Goal: Transaction & Acquisition: Purchase product/service

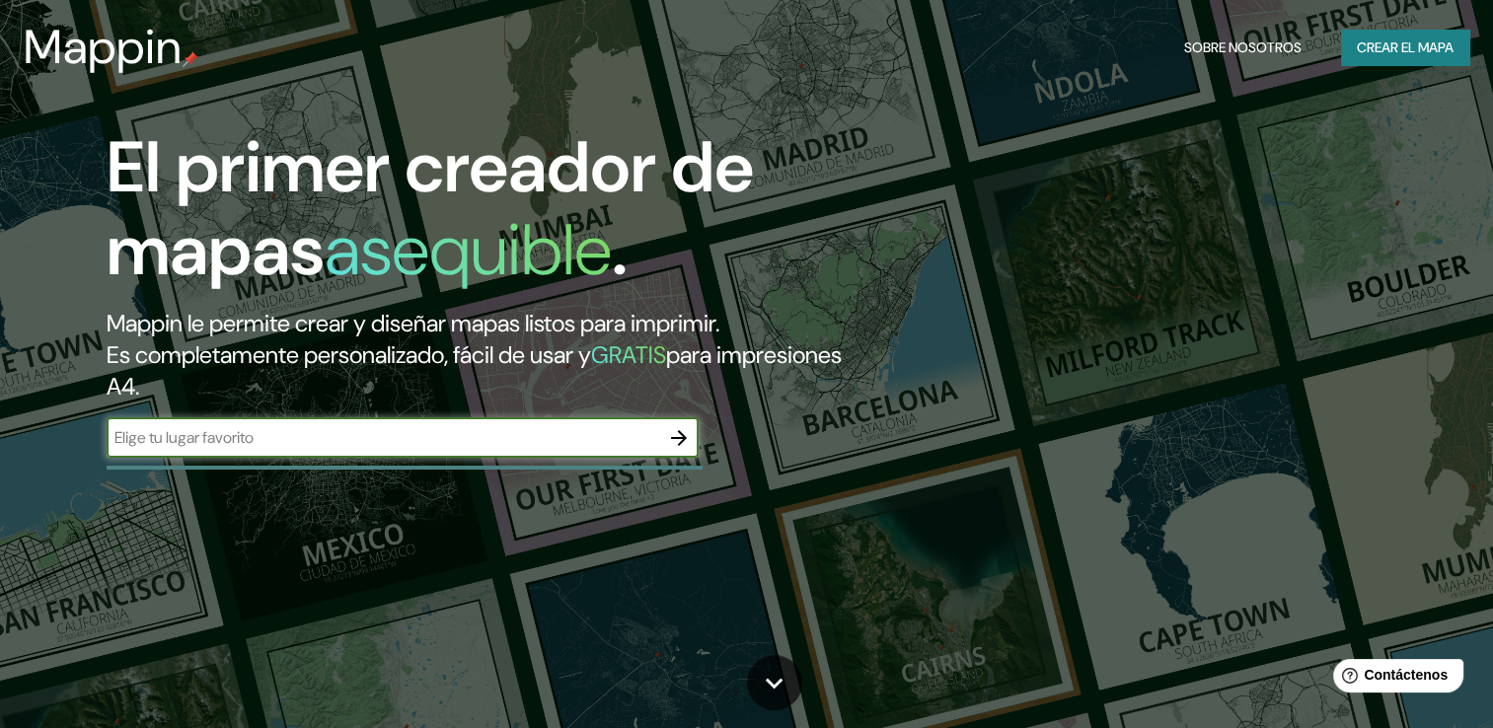
click at [407, 435] on input "text" at bounding box center [383, 437] width 553 height 23
click at [406, 458] on div "​" at bounding box center [403, 440] width 592 height 43
click at [413, 438] on input "text" at bounding box center [383, 437] width 553 height 23
type input "aguascalientes [GEOGRAPHIC_DATA]"
click at [671, 442] on icon "button" at bounding box center [679, 438] width 24 height 24
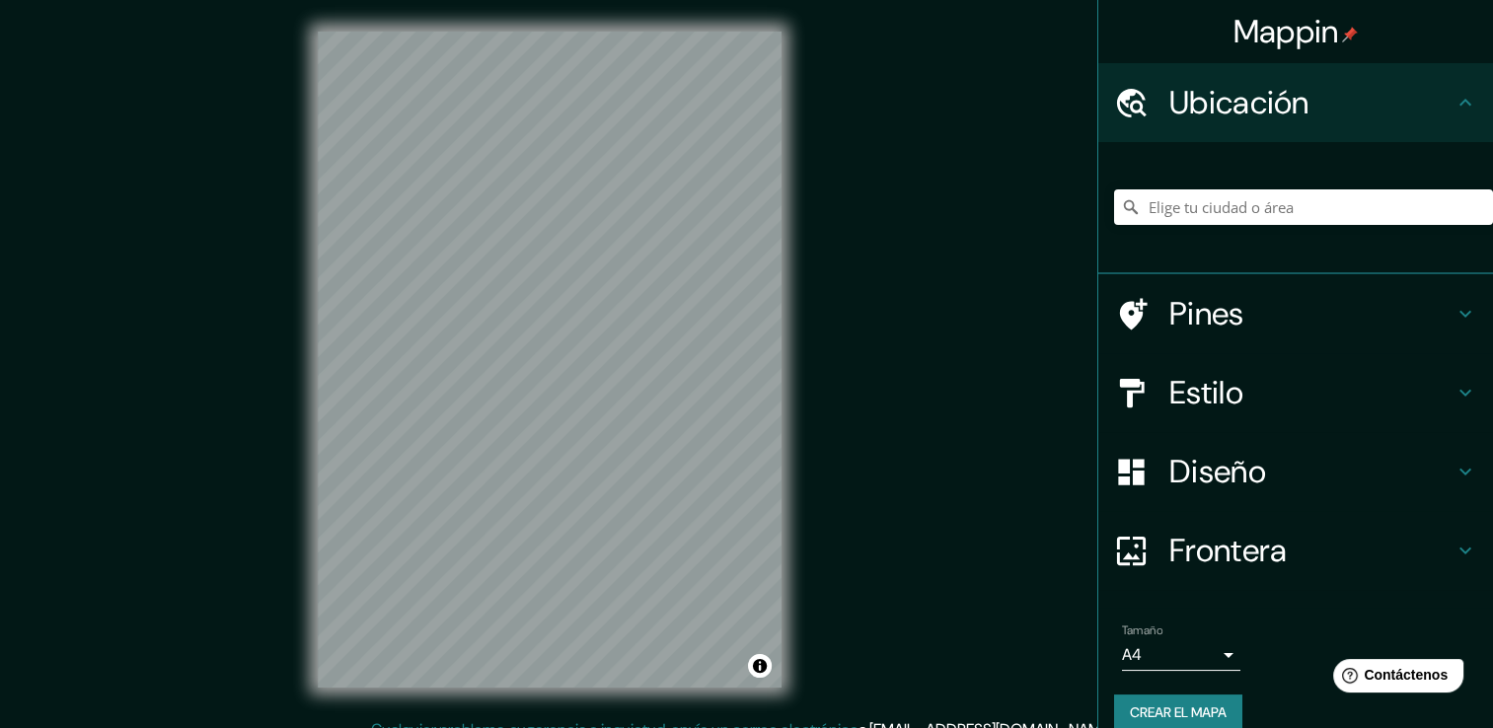
click at [1454, 473] on icon at bounding box center [1466, 472] width 24 height 24
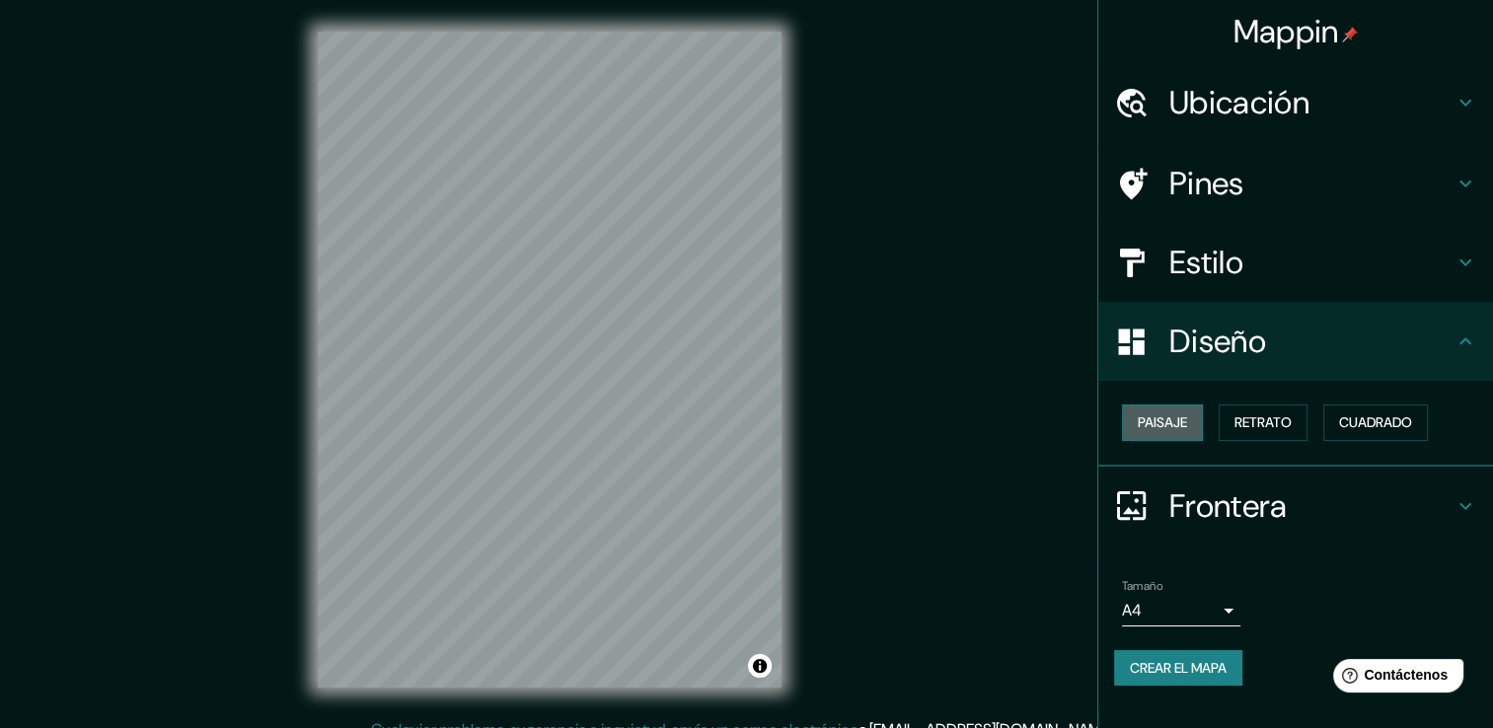
click at [1138, 420] on font "Paisaje" at bounding box center [1162, 423] width 49 height 25
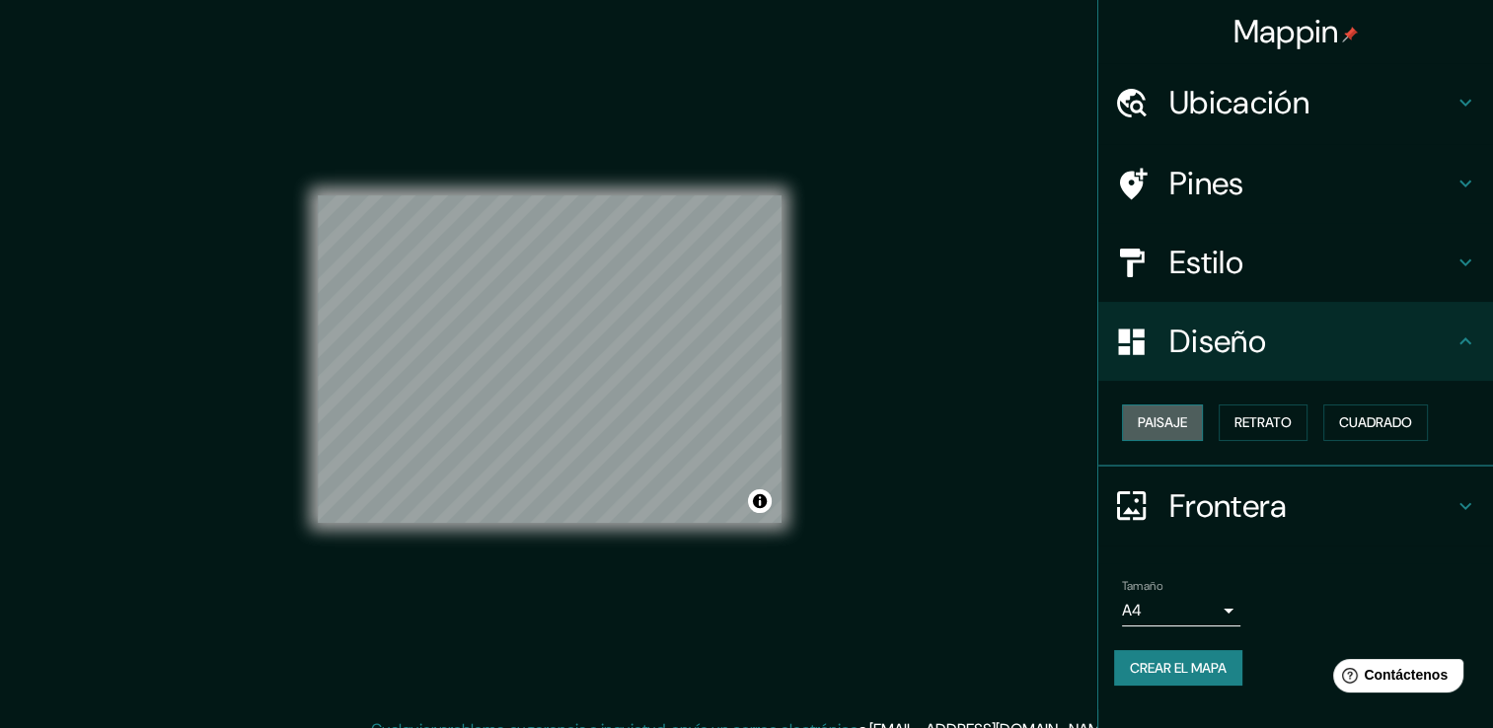
click at [1138, 420] on font "Paisaje" at bounding box center [1162, 423] width 49 height 25
click at [1224, 416] on button "Retrato" at bounding box center [1263, 423] width 89 height 37
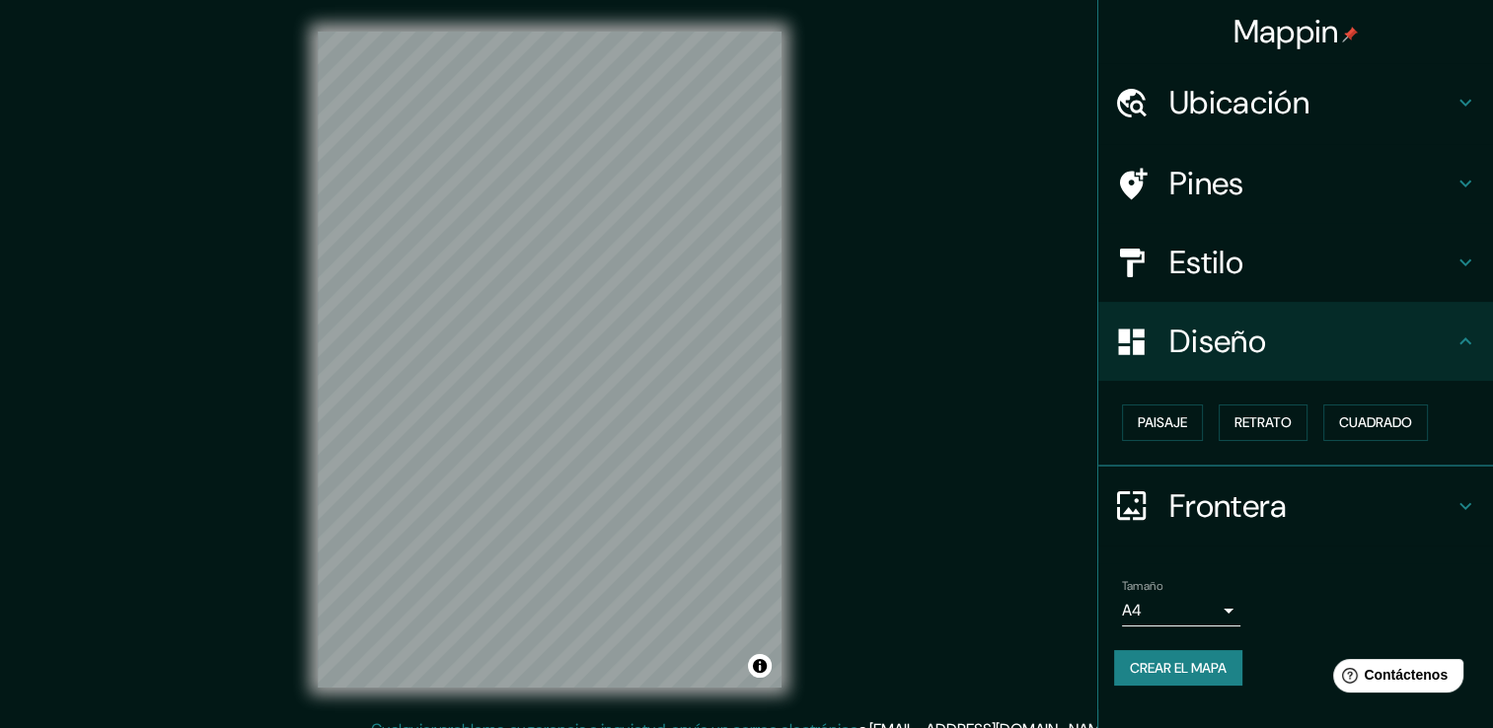
click at [1319, 414] on div "Paisaje Retrato Cuadrado" at bounding box center [1303, 423] width 379 height 52
click at [1349, 414] on font "Cuadrado" at bounding box center [1375, 423] width 73 height 25
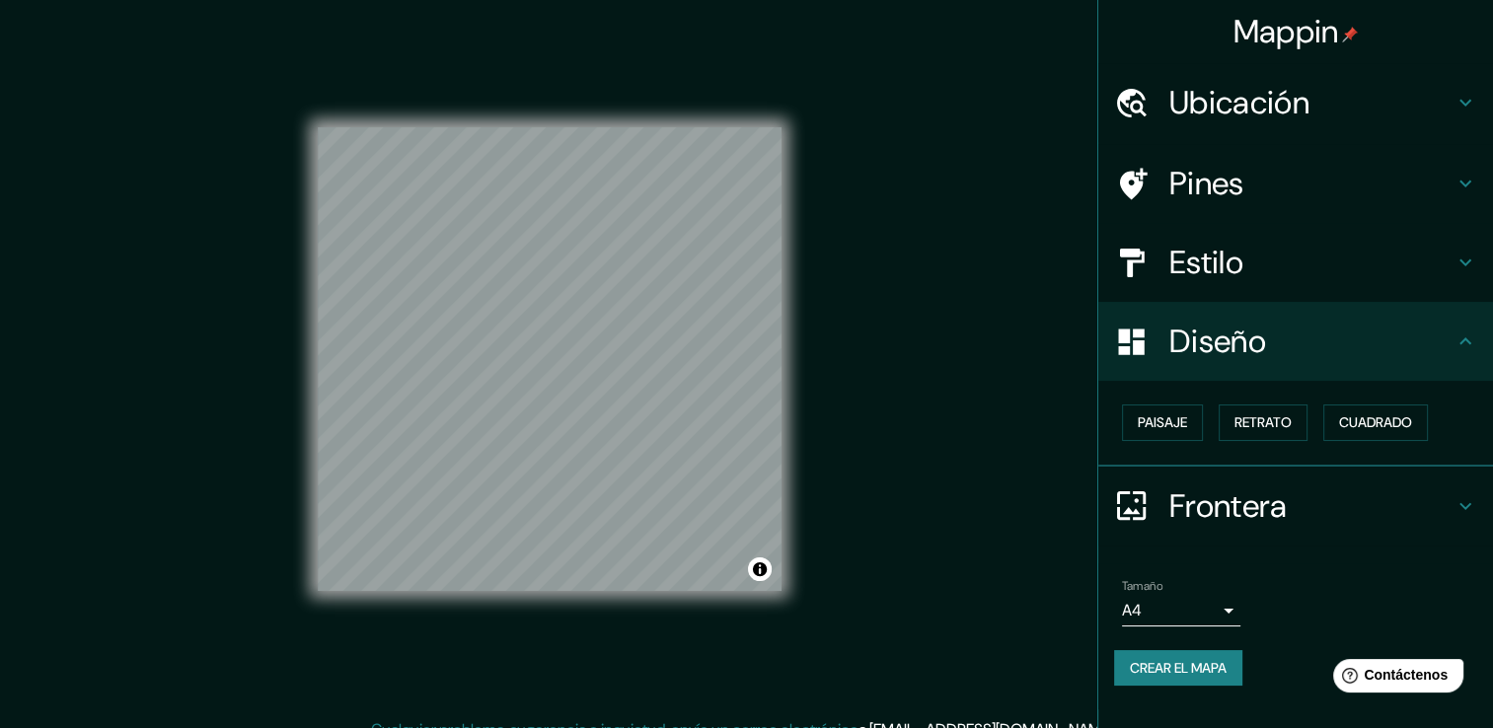
click at [1241, 248] on h4 "Estilo" at bounding box center [1312, 262] width 284 height 39
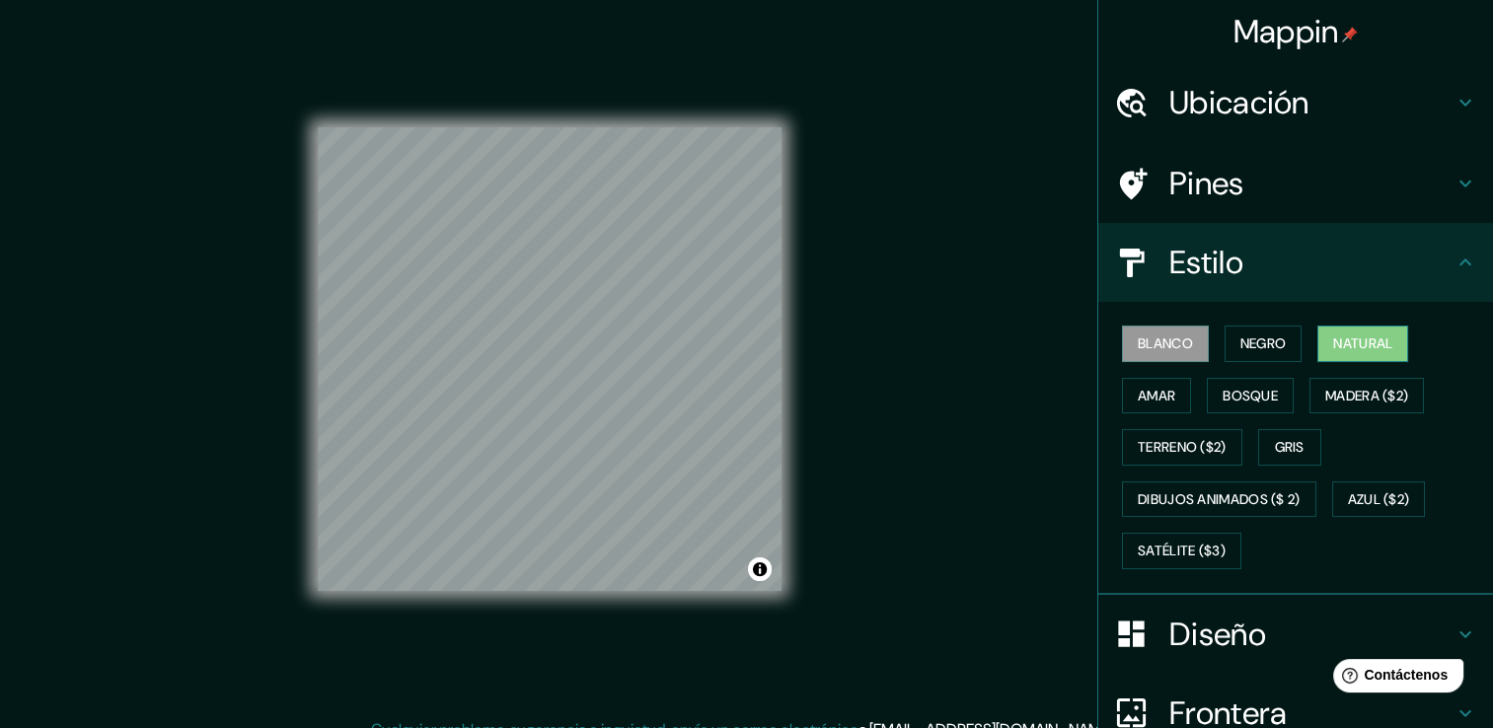
click at [1318, 343] on button "Natural" at bounding box center [1363, 344] width 91 height 37
click at [1138, 392] on font "Amar" at bounding box center [1157, 396] width 38 height 25
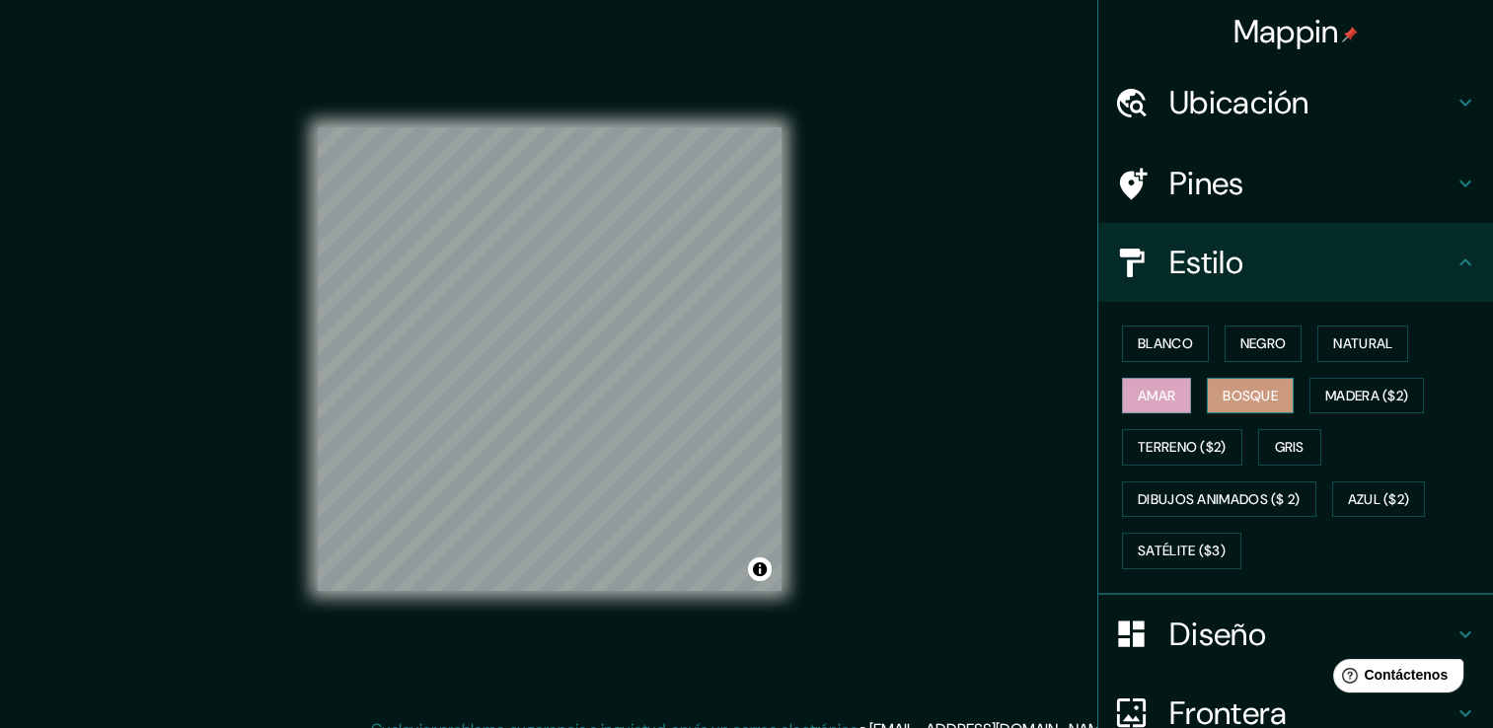
click at [1231, 404] on font "Bosque" at bounding box center [1250, 396] width 55 height 25
click at [1354, 397] on font "Madera ($2)" at bounding box center [1367, 396] width 83 height 25
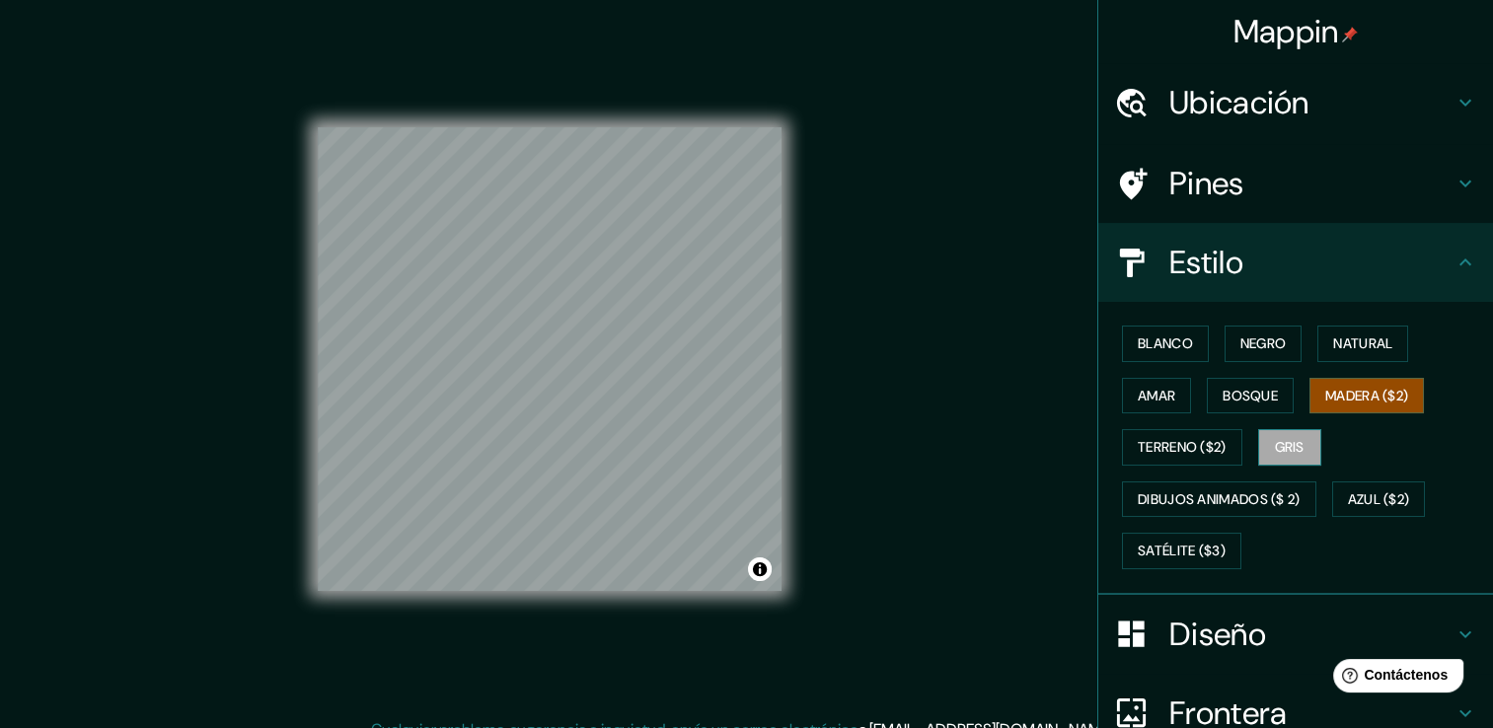
click at [1295, 442] on font "Gris" at bounding box center [1290, 447] width 30 height 25
click at [1199, 436] on font "Terreno ($2)" at bounding box center [1182, 447] width 89 height 25
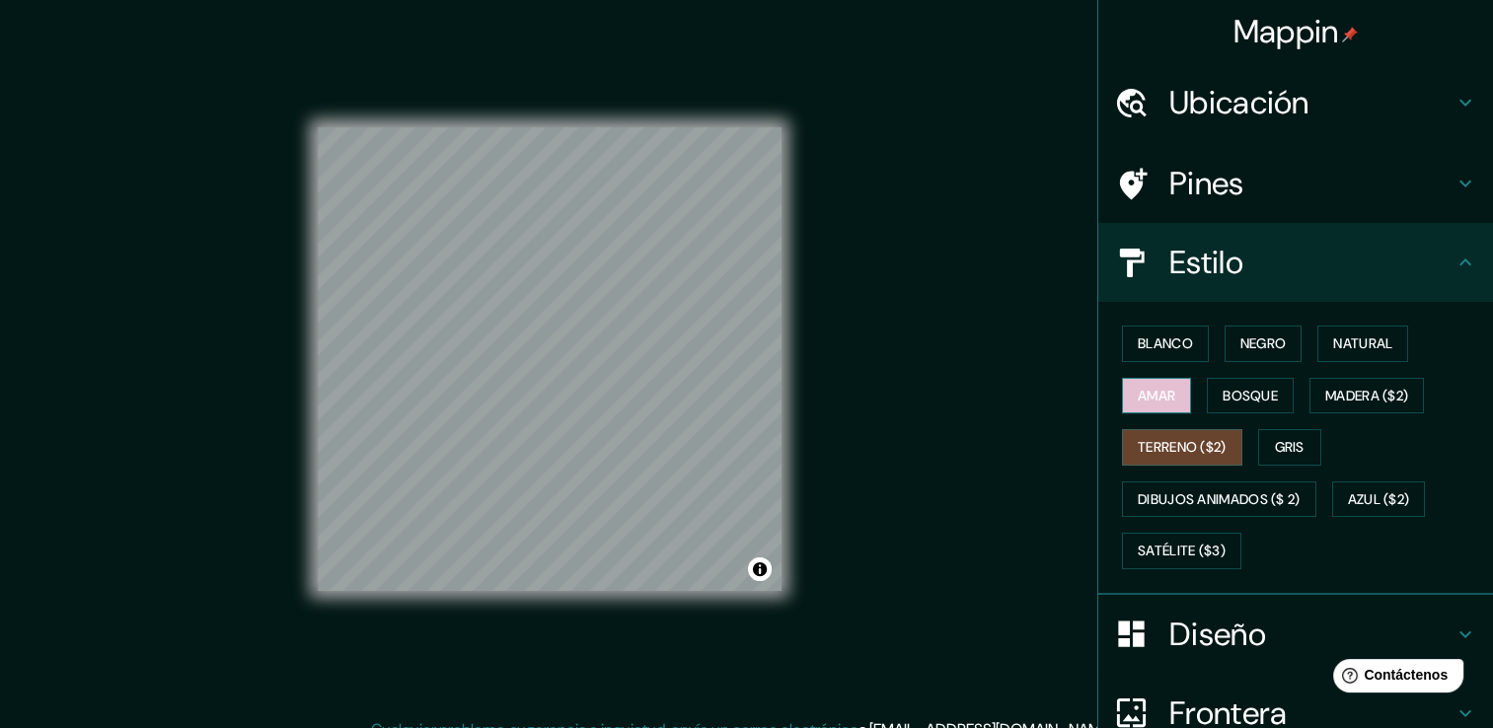
click at [1168, 390] on button "Amar" at bounding box center [1156, 396] width 69 height 37
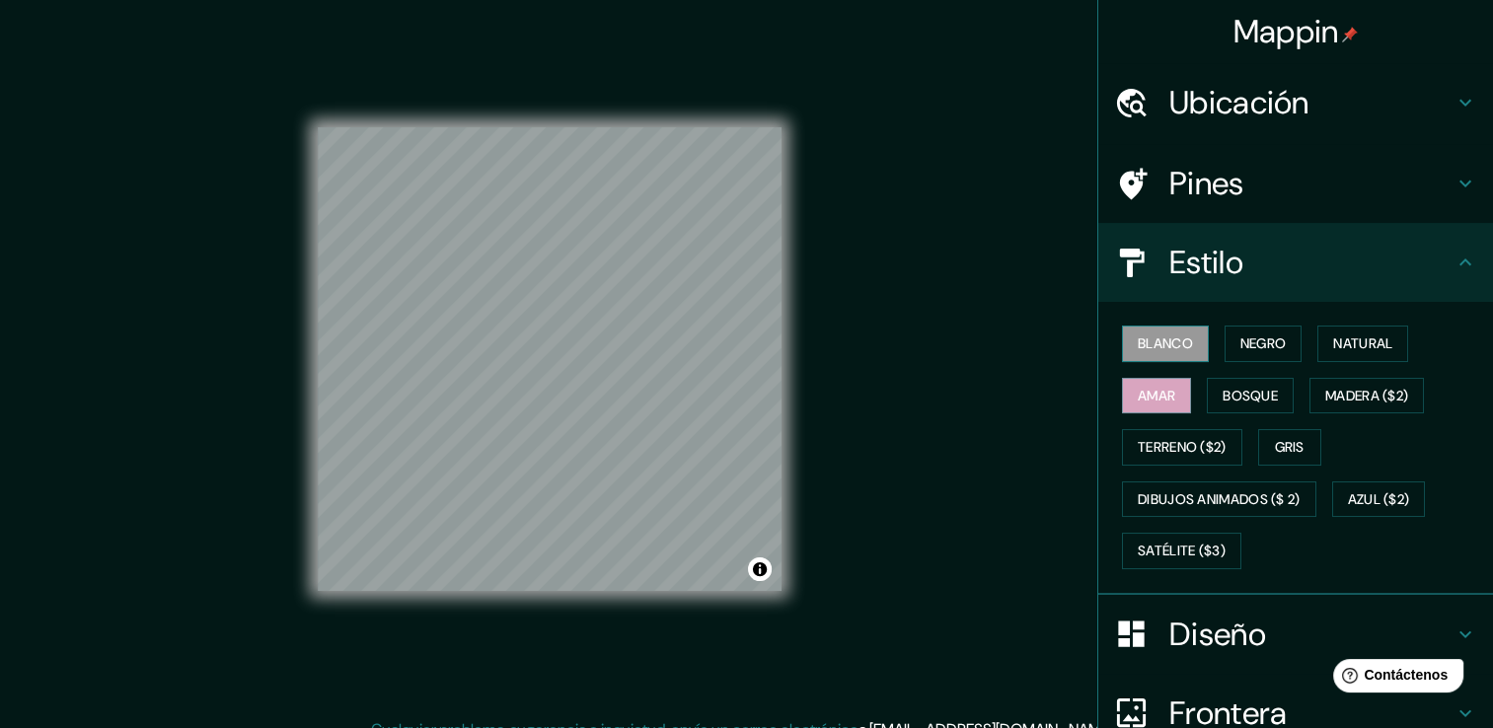
click at [1190, 334] on button "Blanco" at bounding box center [1165, 344] width 87 height 37
click at [1254, 332] on font "Negro" at bounding box center [1264, 344] width 46 height 25
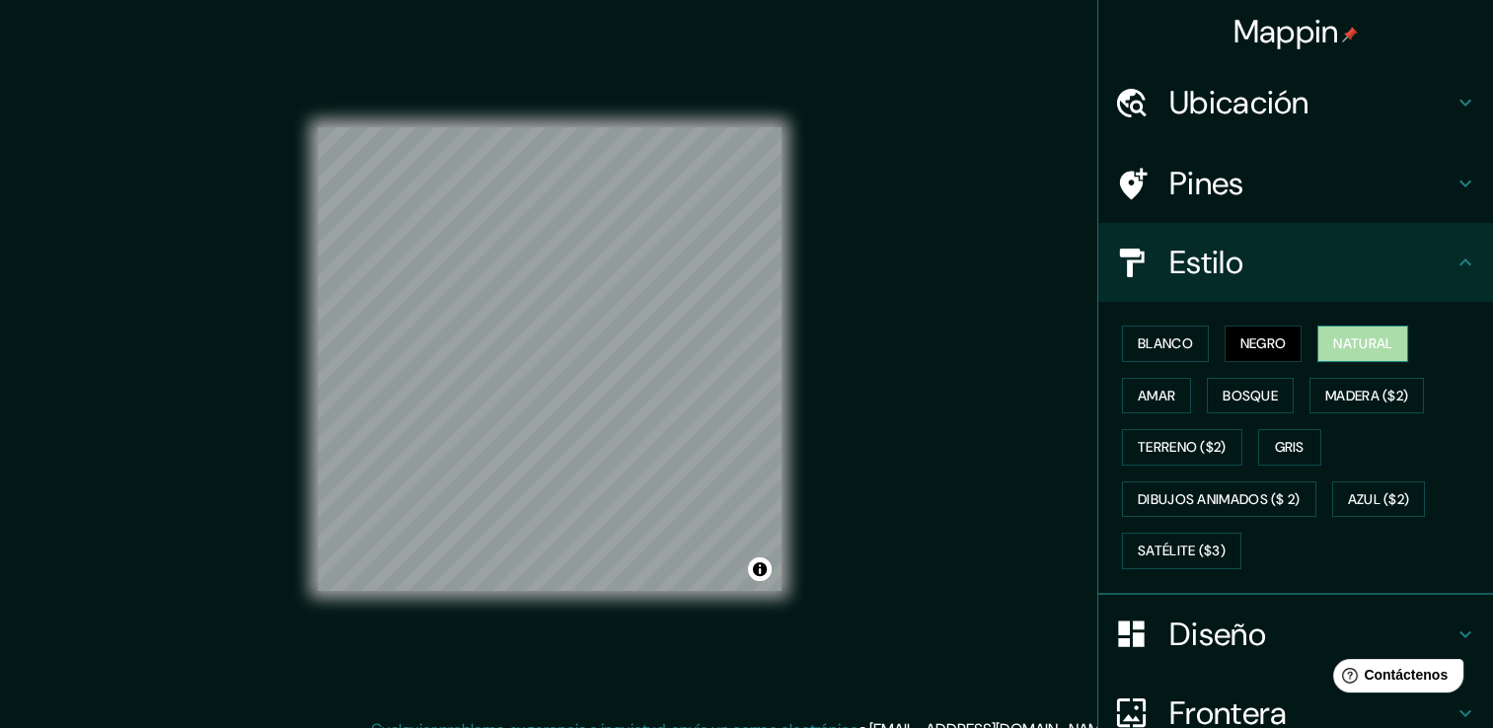
click at [1367, 330] on button "Natural" at bounding box center [1363, 344] width 91 height 37
click at [1138, 344] on font "Blanco" at bounding box center [1165, 344] width 55 height 25
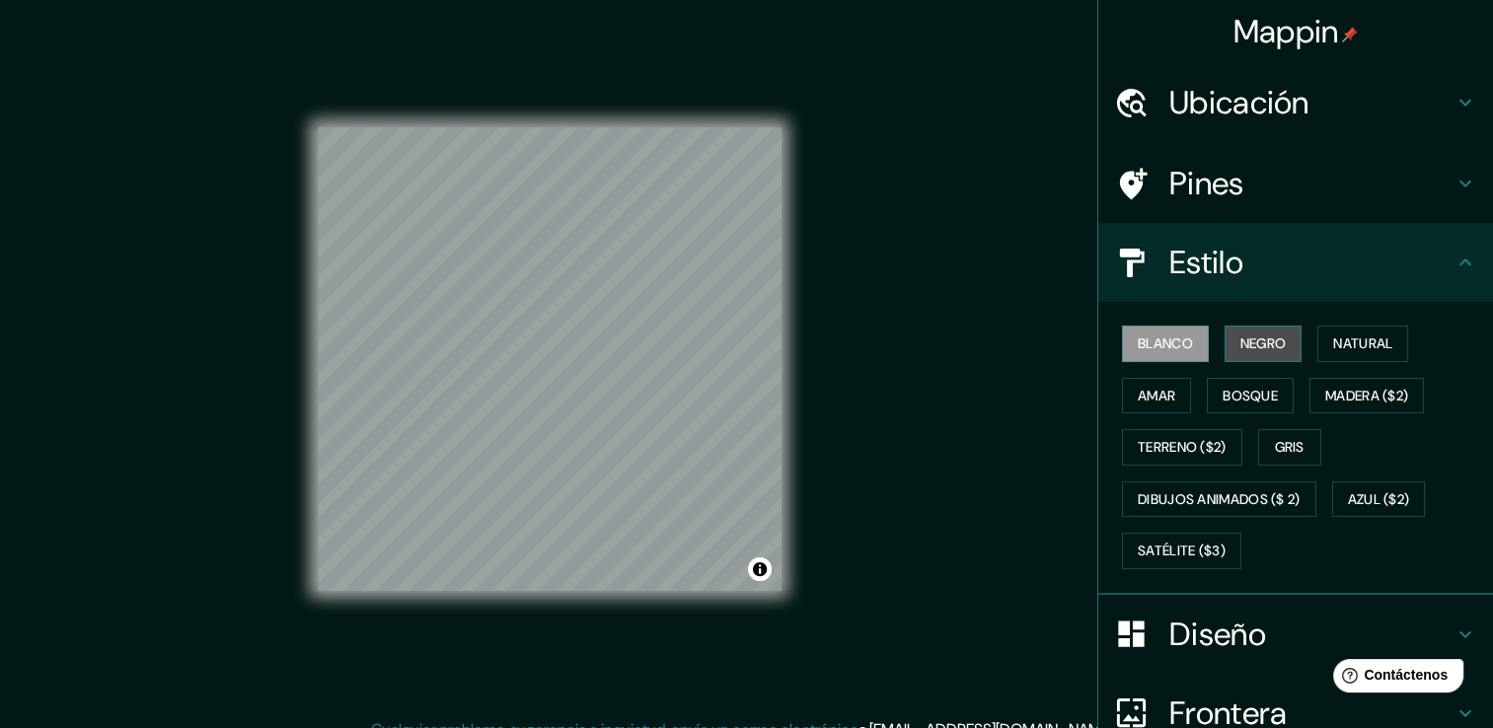
click at [1225, 341] on button "Negro" at bounding box center [1264, 344] width 78 height 37
click at [1164, 389] on button "Amar" at bounding box center [1156, 396] width 69 height 37
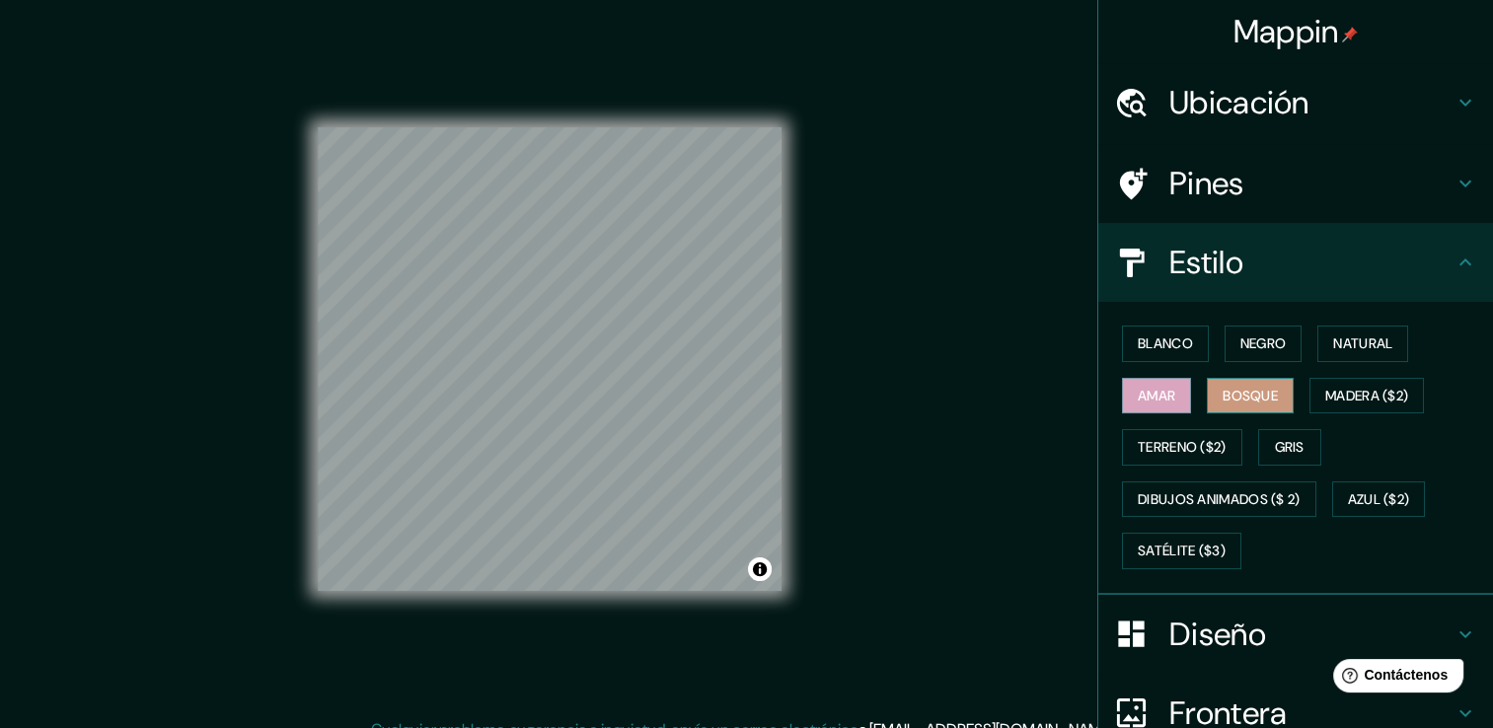
click at [1223, 385] on font "Bosque" at bounding box center [1250, 396] width 55 height 25
click at [1326, 402] on font "Madera ($2)" at bounding box center [1367, 396] width 83 height 25
click at [1204, 618] on h4 "Diseño" at bounding box center [1312, 634] width 284 height 39
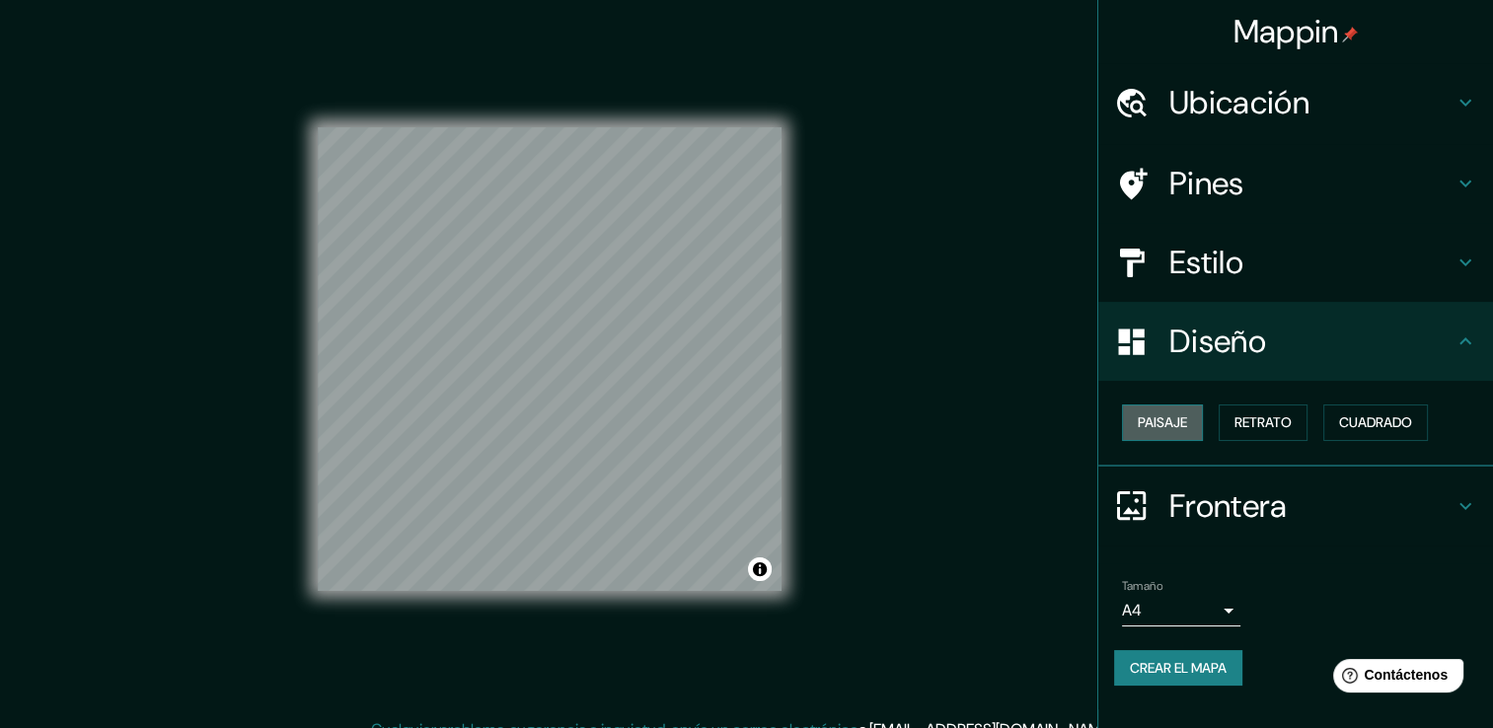
click at [1192, 430] on button "Paisaje" at bounding box center [1162, 423] width 81 height 37
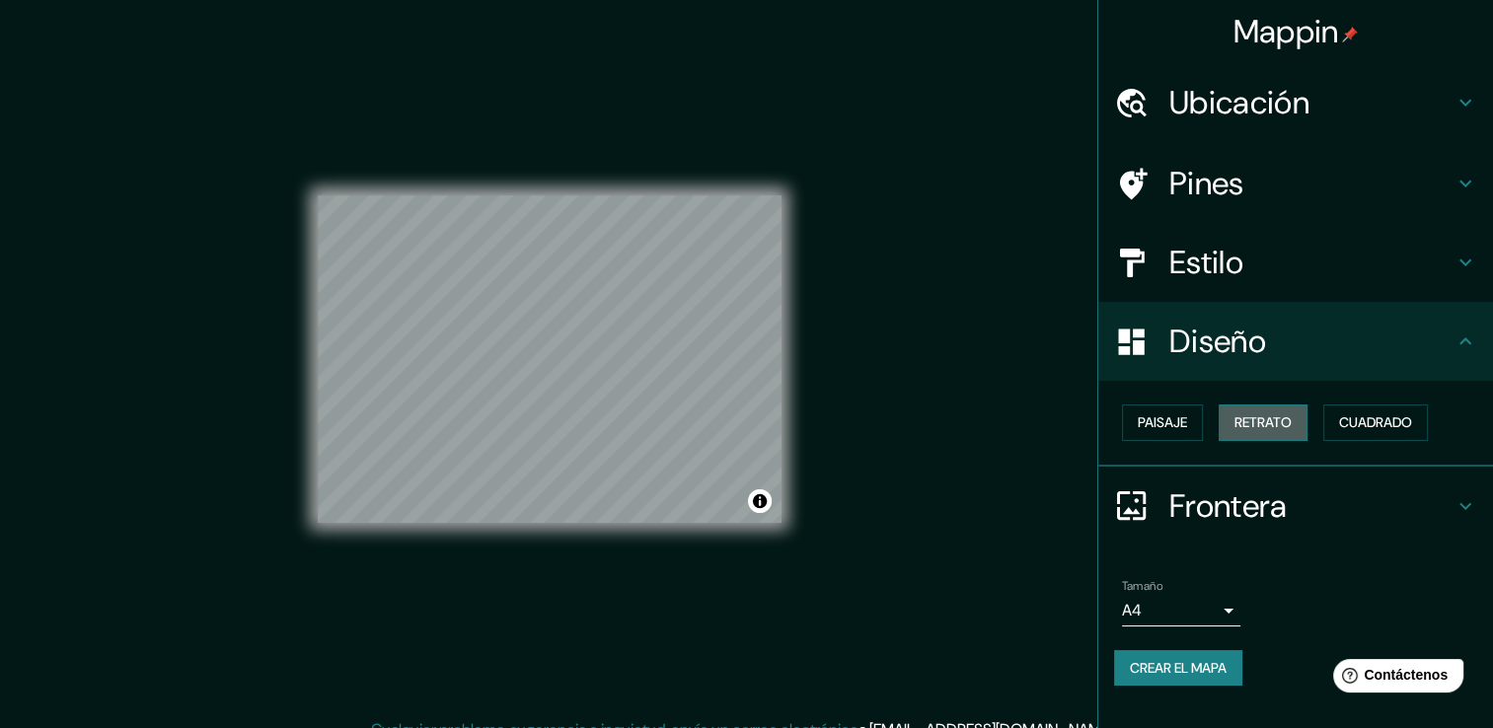
click at [1235, 424] on button "Retrato" at bounding box center [1263, 423] width 89 height 37
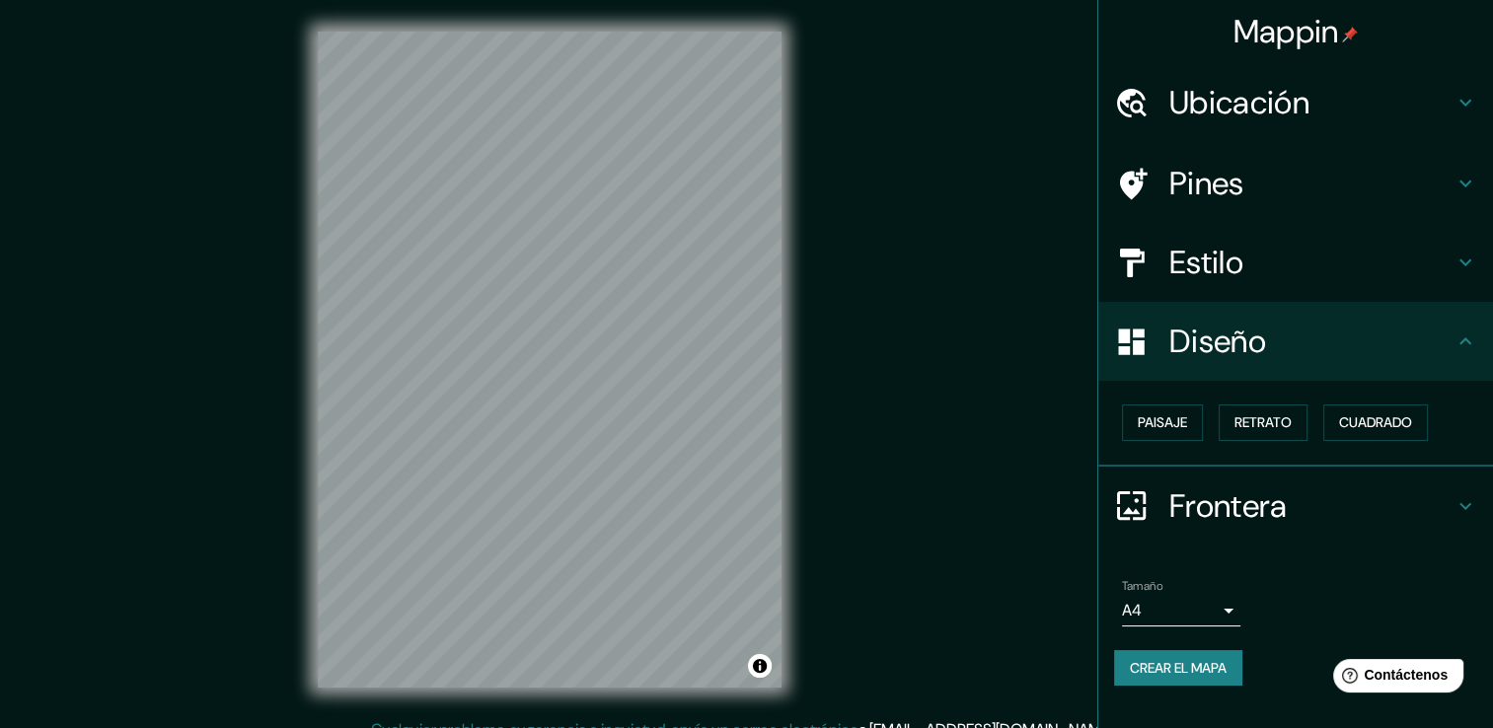
click at [1278, 264] on h4 "Estilo" at bounding box center [1312, 262] width 284 height 39
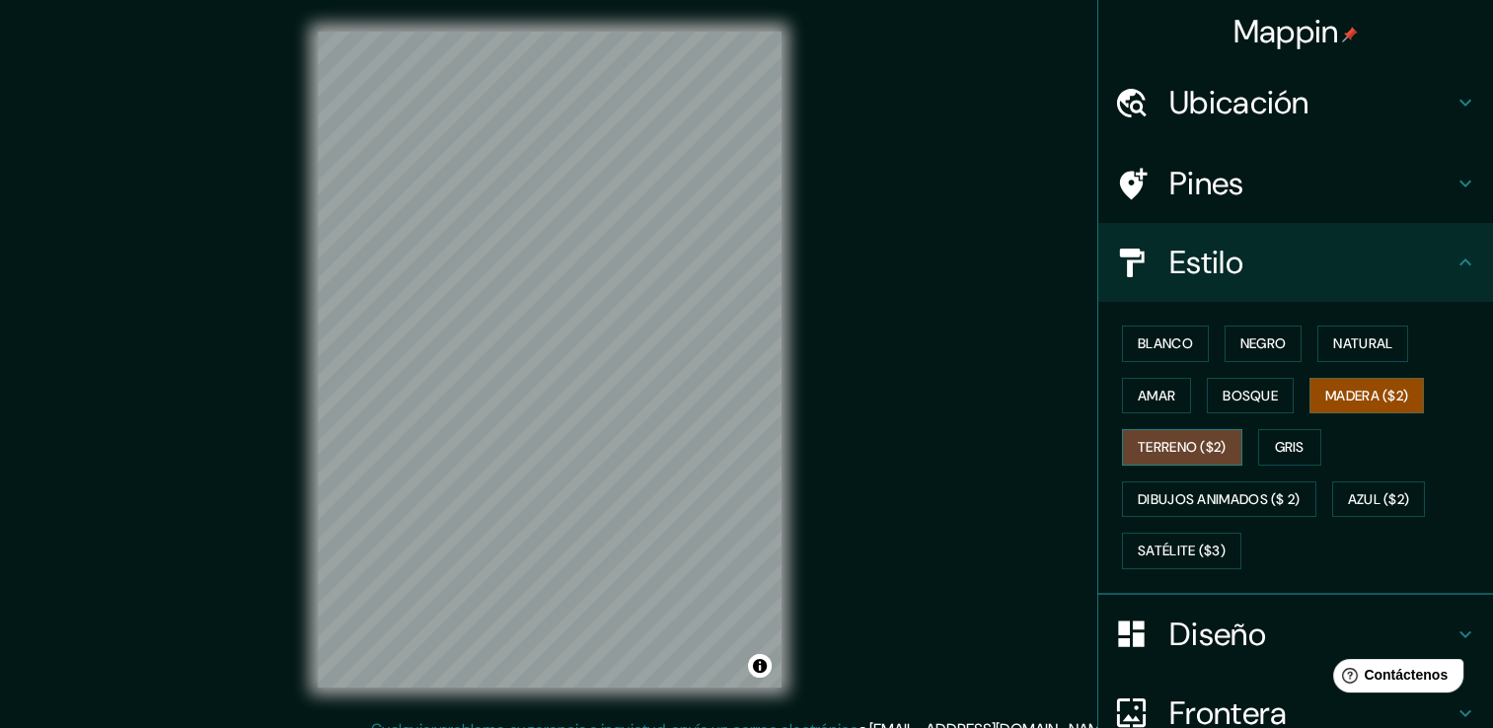
click at [1194, 452] on font "Terreno ($2)" at bounding box center [1182, 447] width 89 height 25
click at [1275, 436] on font "Gris" at bounding box center [1290, 447] width 30 height 25
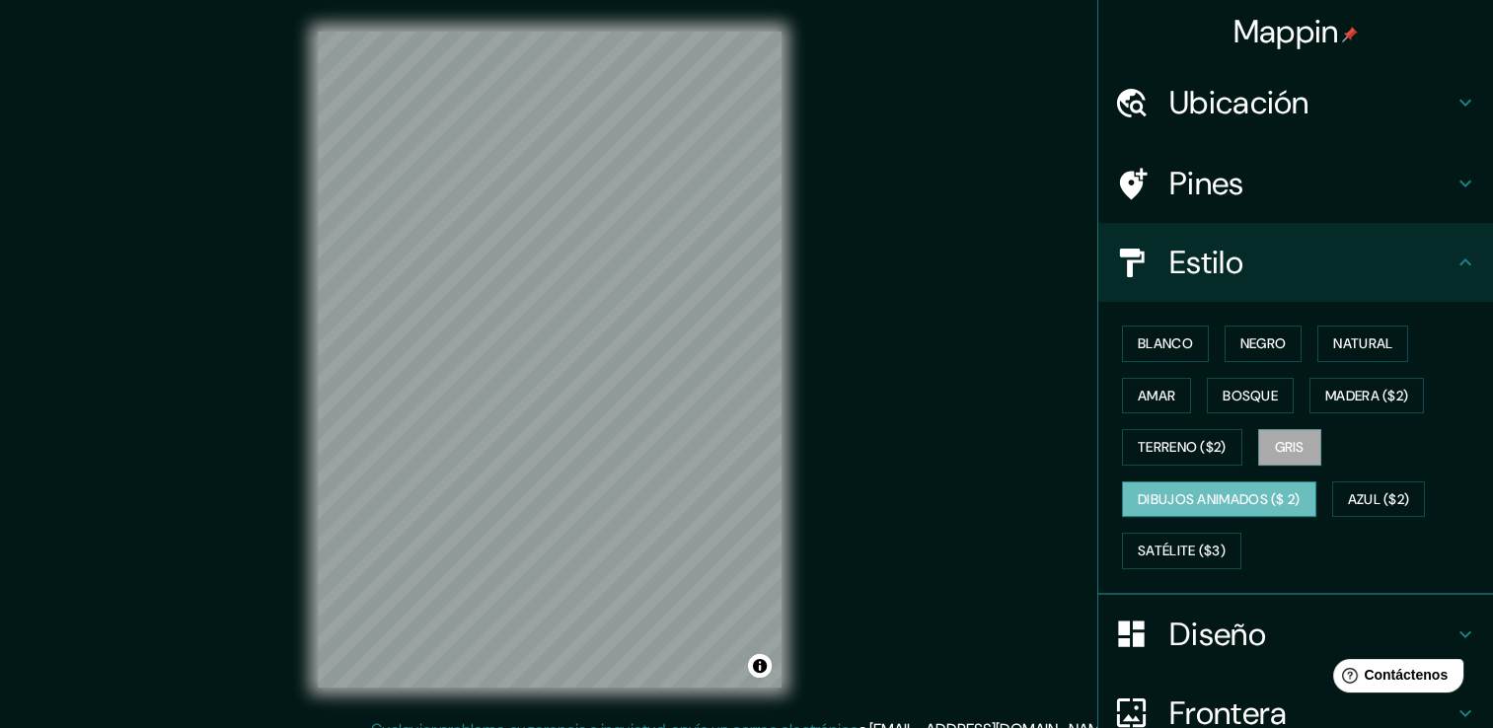
click at [1149, 491] on font "Dibujos animados ($ 2)" at bounding box center [1219, 500] width 163 height 25
click at [1374, 500] on font "Azul ($2)" at bounding box center [1379, 500] width 62 height 25
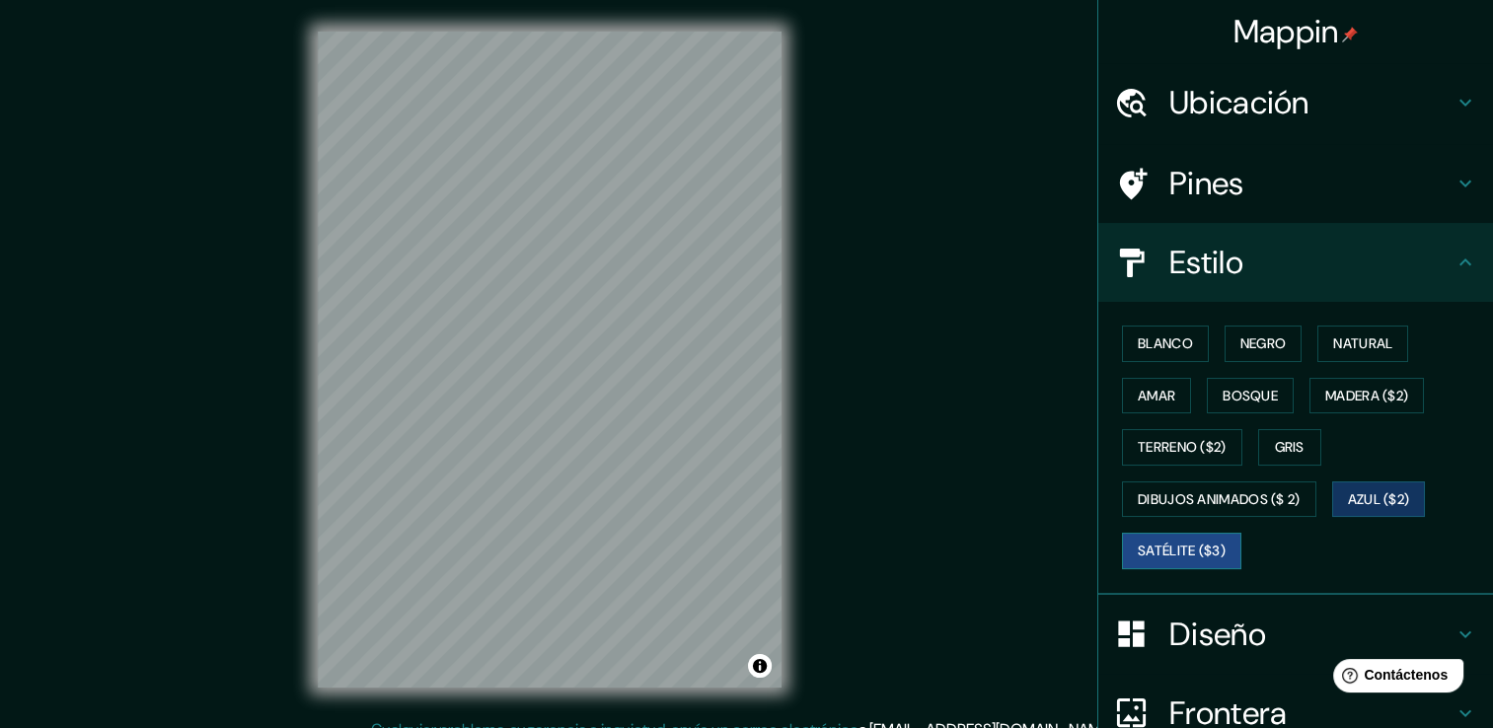
click at [1183, 567] on button "Satélite ($3)" at bounding box center [1181, 551] width 119 height 37
click at [1370, 495] on font "Azul ($2)" at bounding box center [1379, 500] width 62 height 25
click at [1301, 175] on h4 "Pines" at bounding box center [1312, 183] width 284 height 39
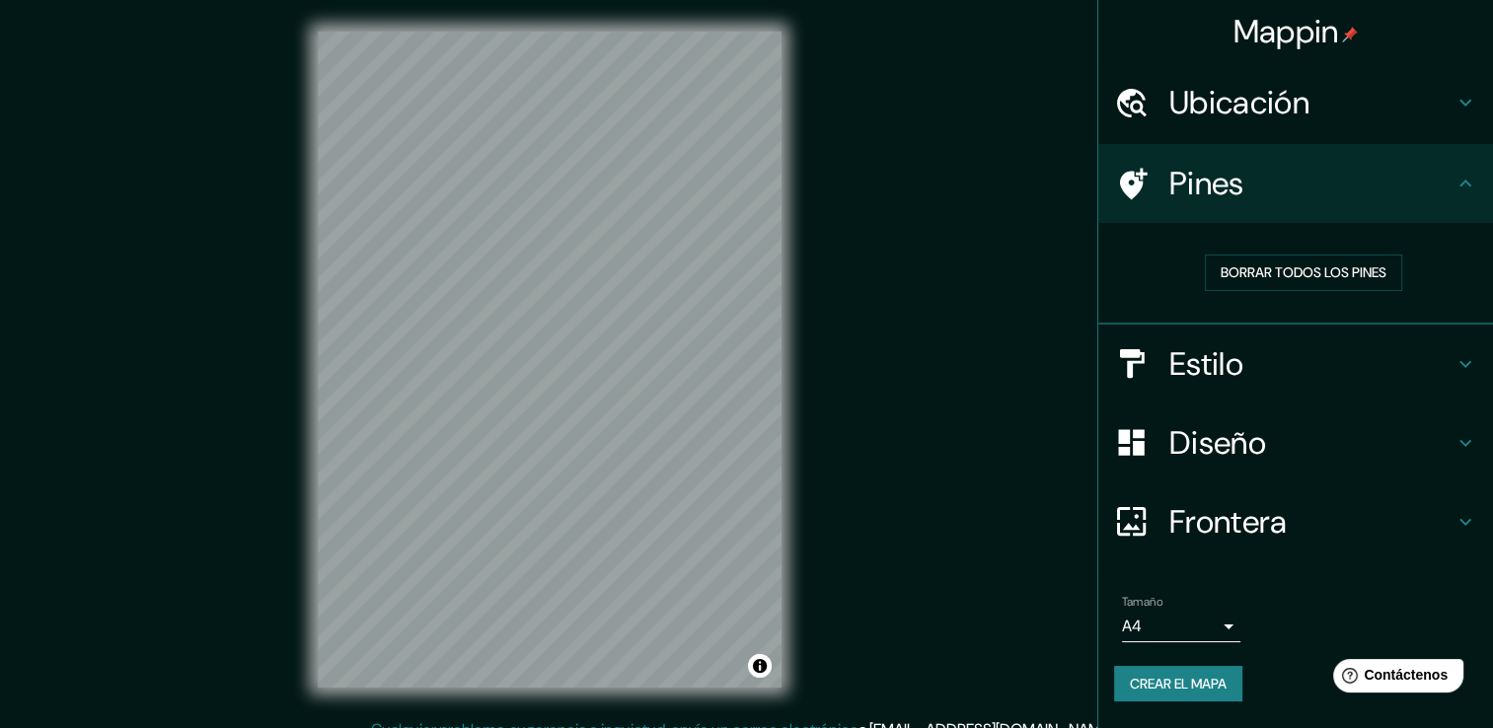
click at [1389, 132] on div "Ubicación" at bounding box center [1296, 102] width 395 height 79
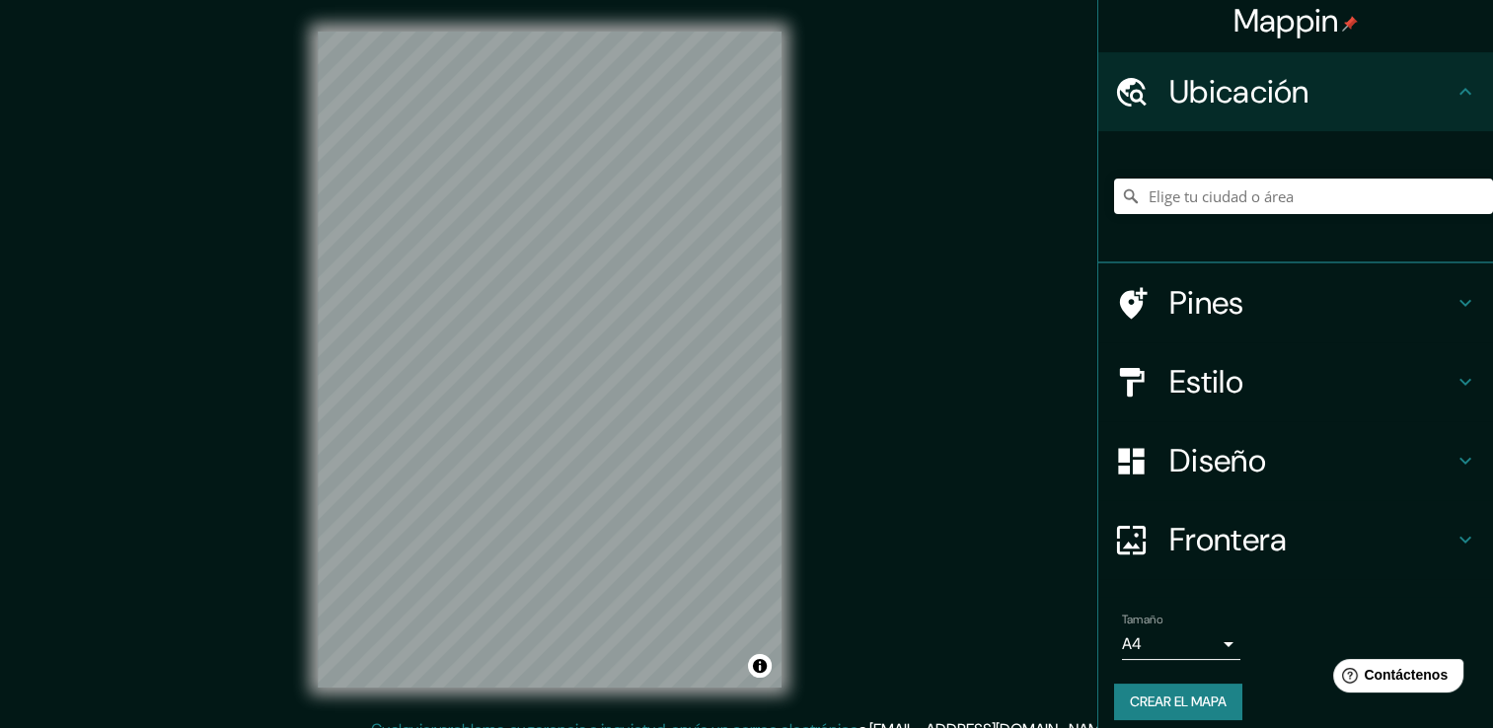
scroll to position [25, 0]
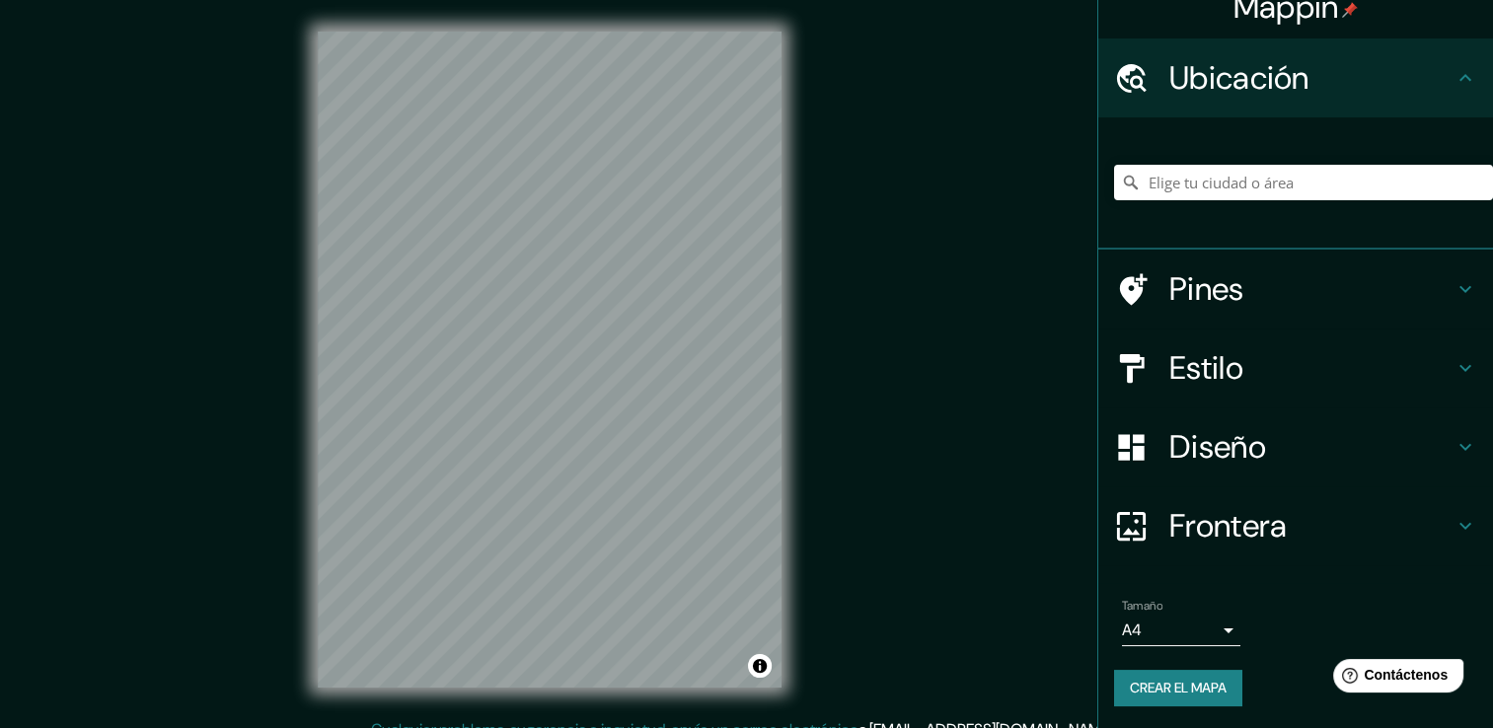
click at [1411, 521] on h4 "Frontera" at bounding box center [1312, 525] width 284 height 39
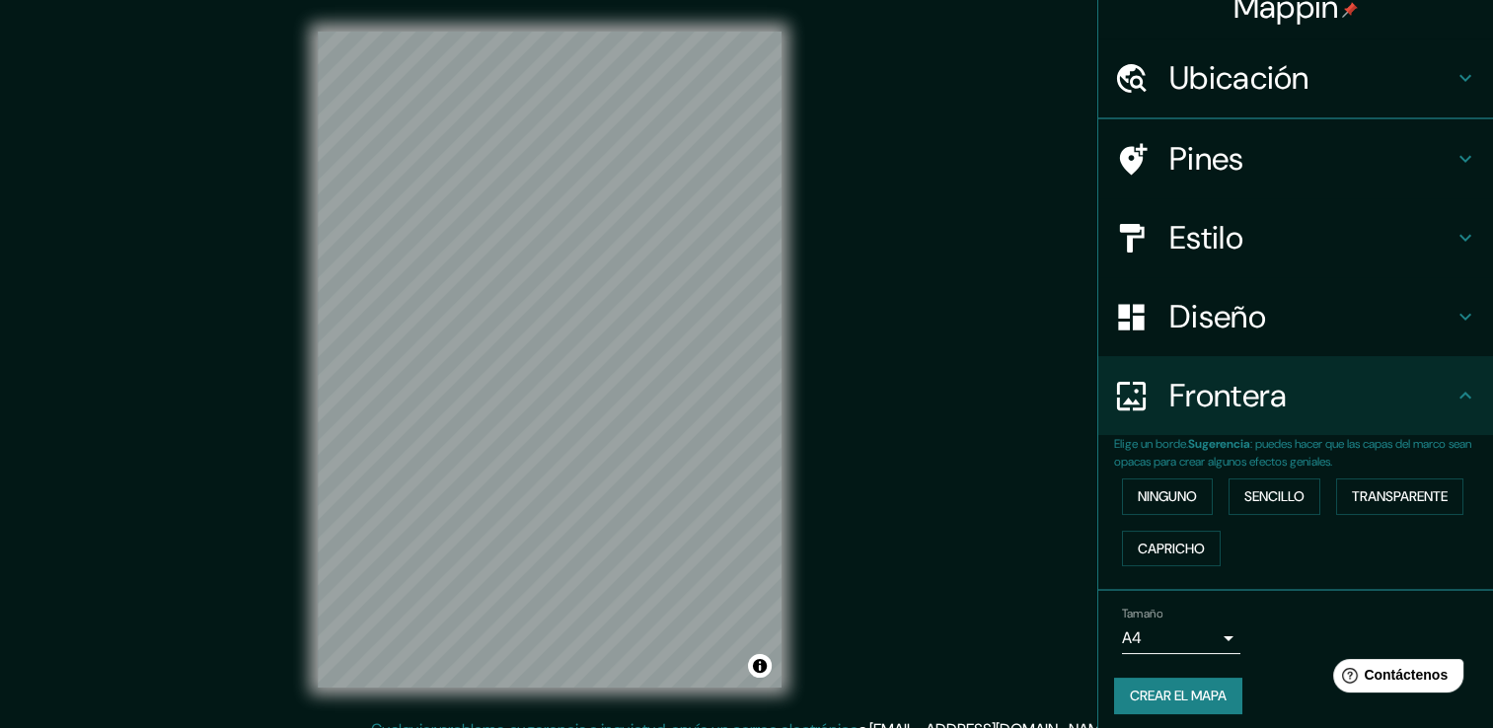
scroll to position [0, 0]
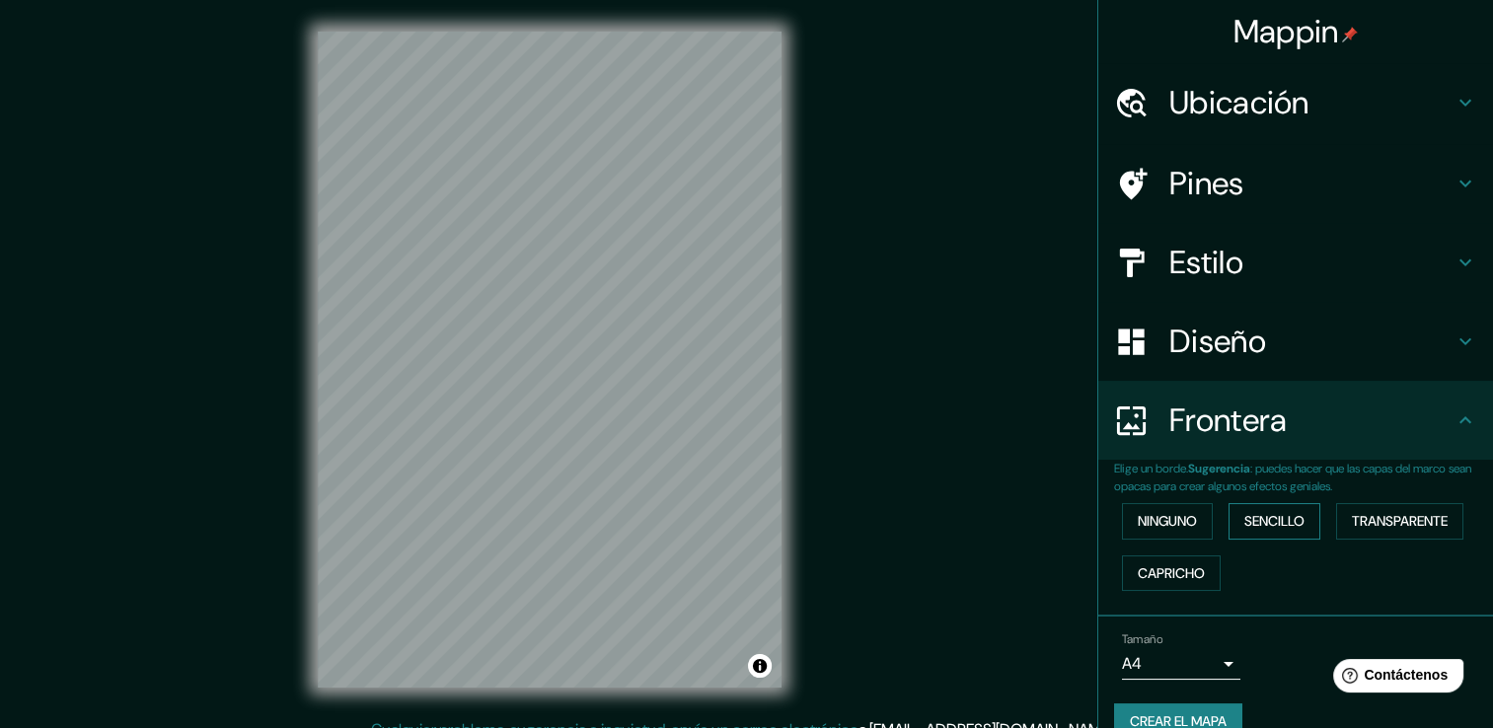
click at [1285, 527] on font "Sencillo" at bounding box center [1275, 521] width 60 height 25
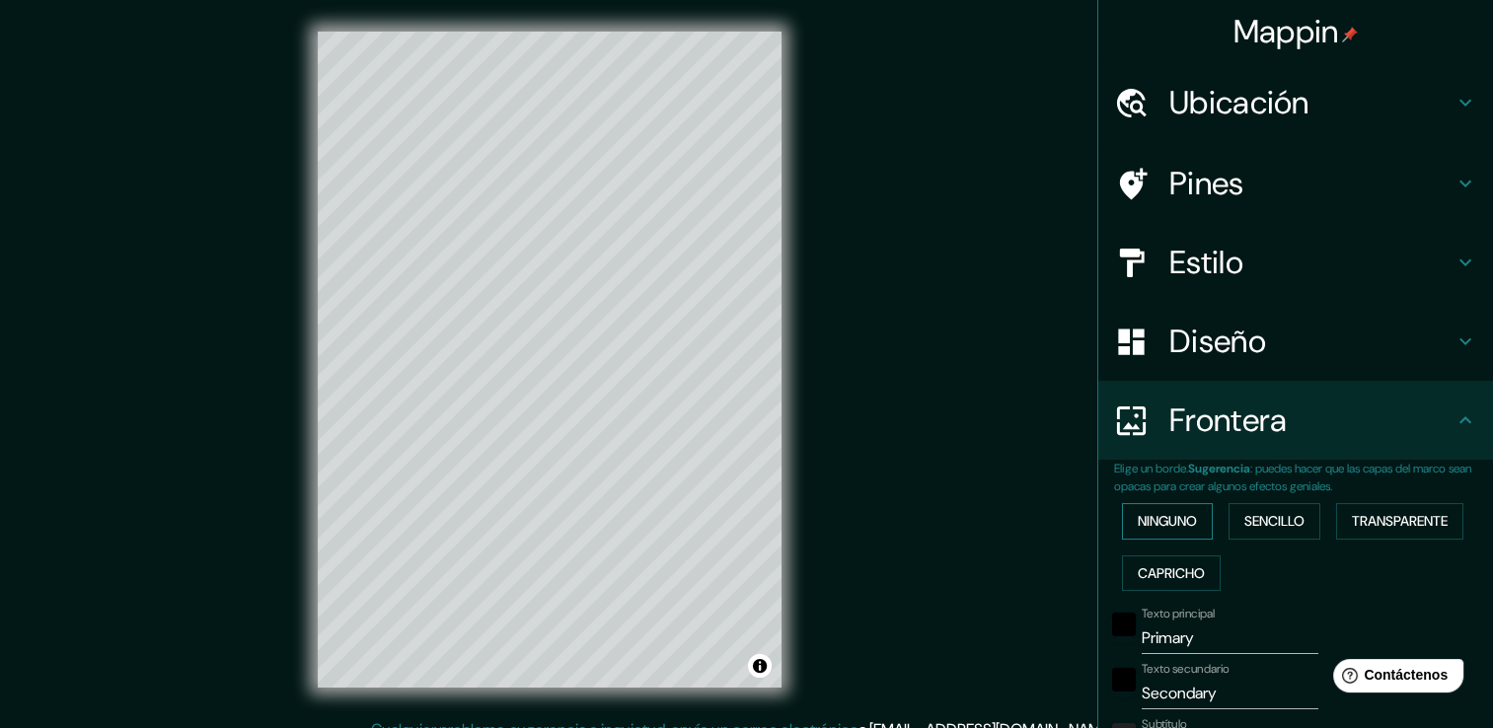
click at [1161, 527] on font "Ninguno" at bounding box center [1167, 521] width 59 height 25
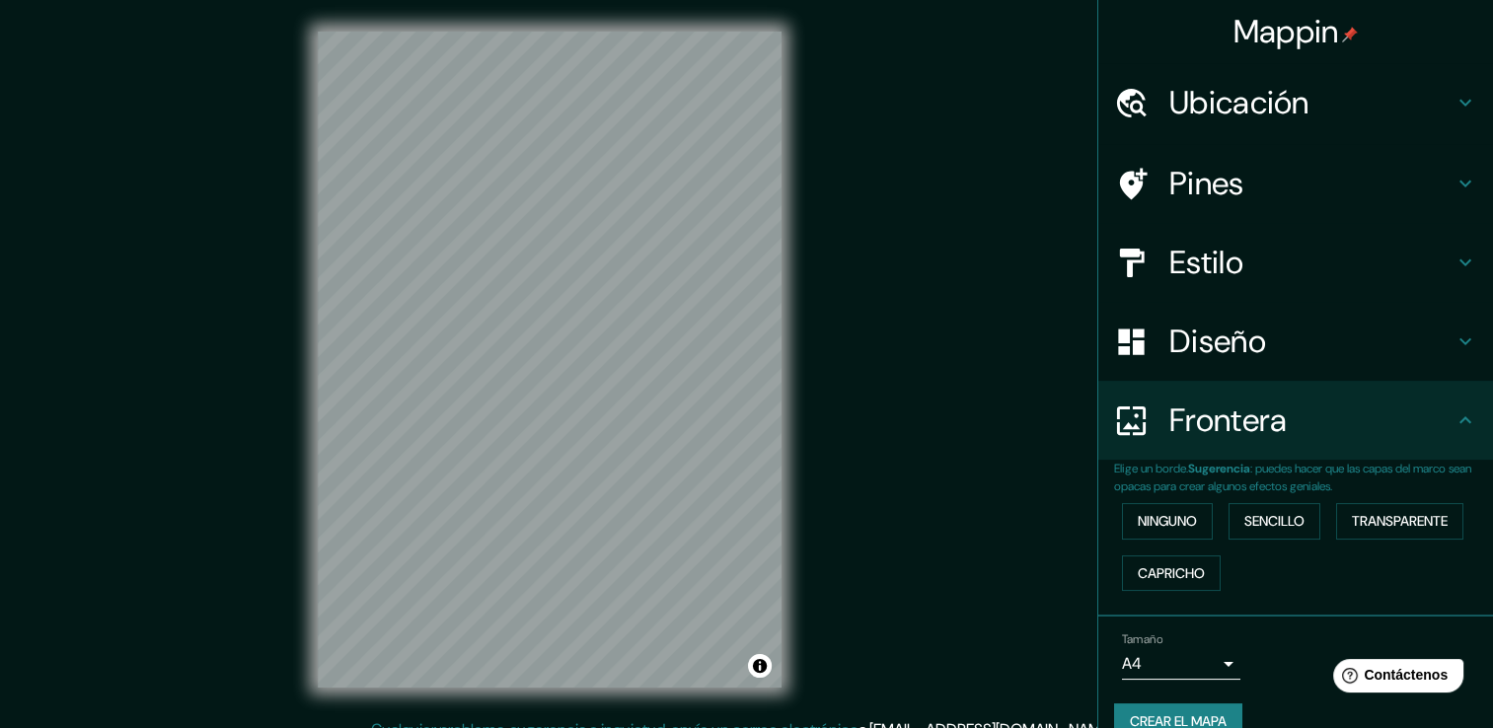
click at [1464, 502] on div "Ninguno Sencillo Transparente Capricho" at bounding box center [1303, 548] width 379 height 104
click at [1409, 524] on font "Transparente" at bounding box center [1400, 521] width 96 height 25
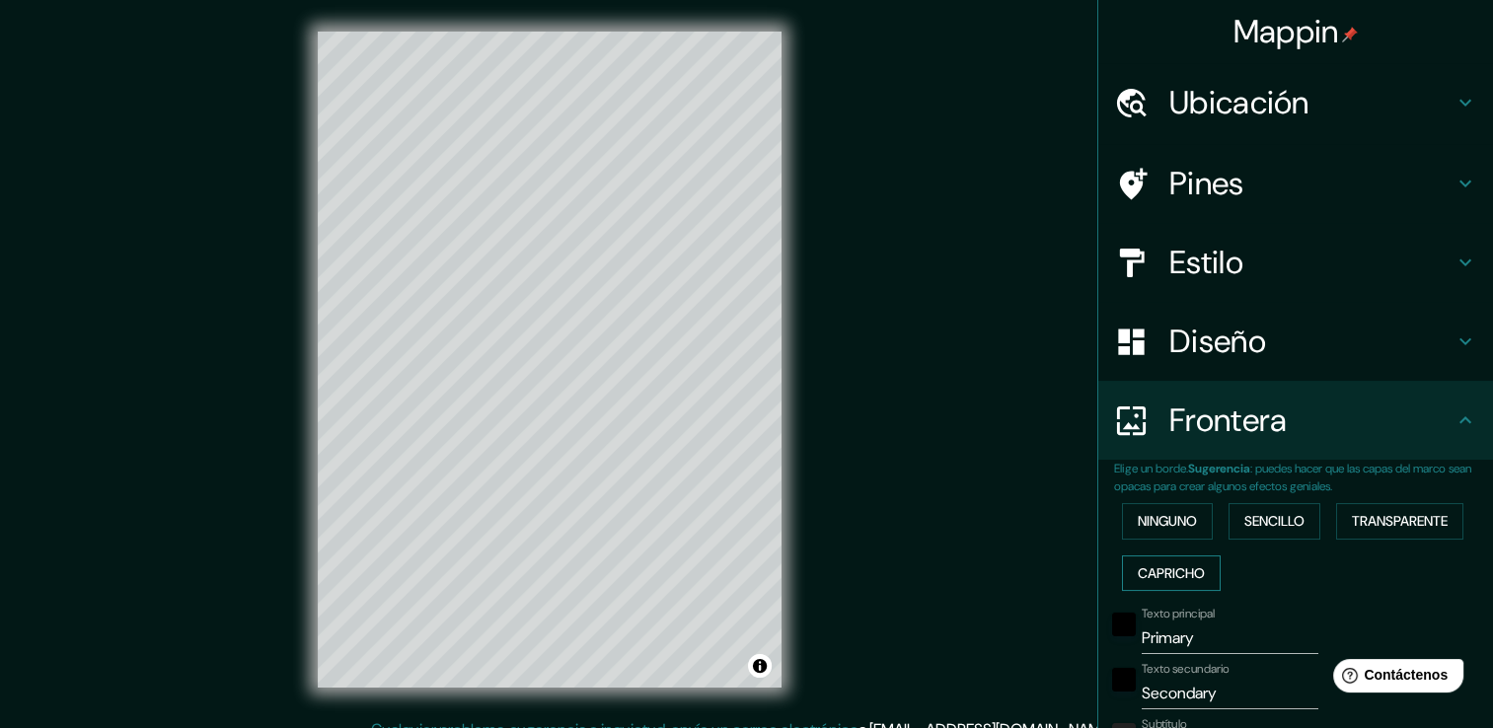
click at [1188, 570] on font "Capricho" at bounding box center [1171, 574] width 67 height 25
click at [1164, 520] on font "Ninguno" at bounding box center [1167, 521] width 59 height 25
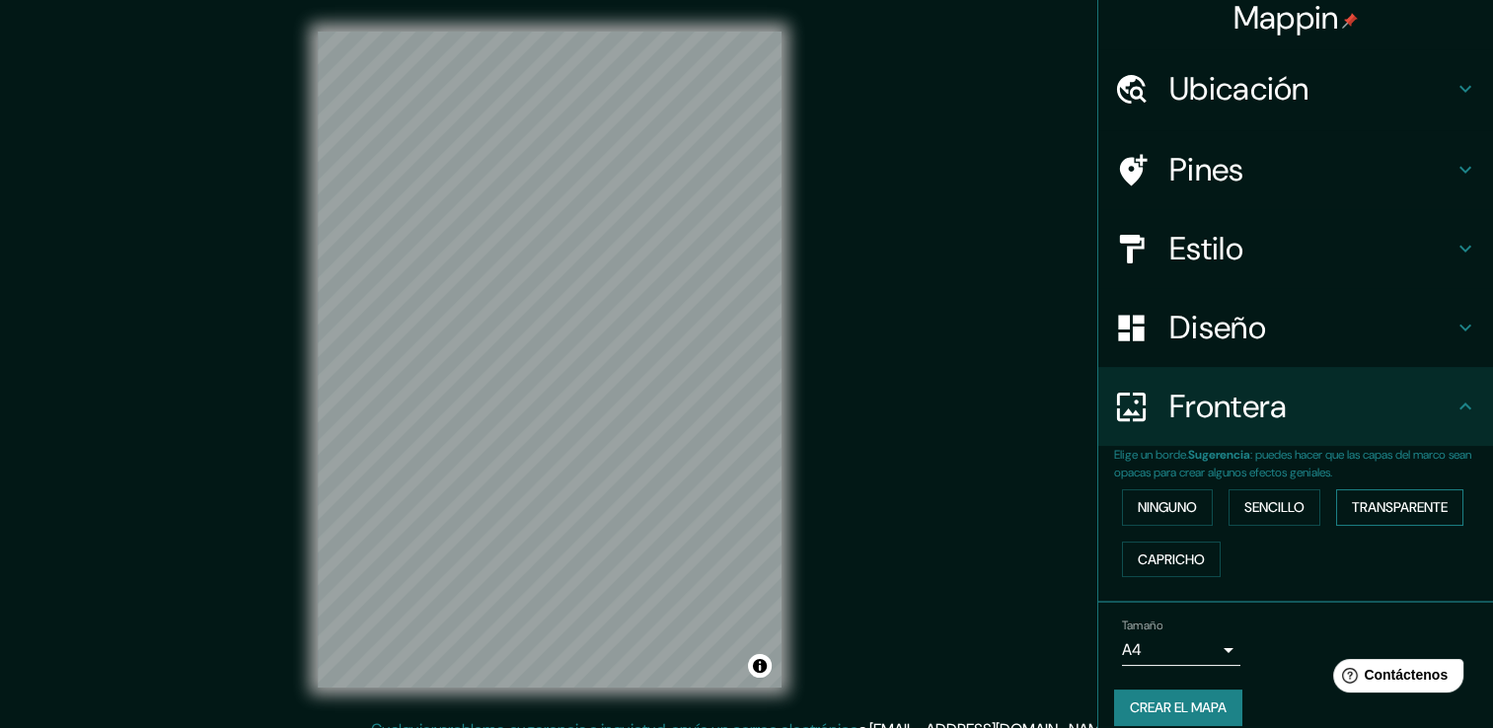
scroll to position [33, 0]
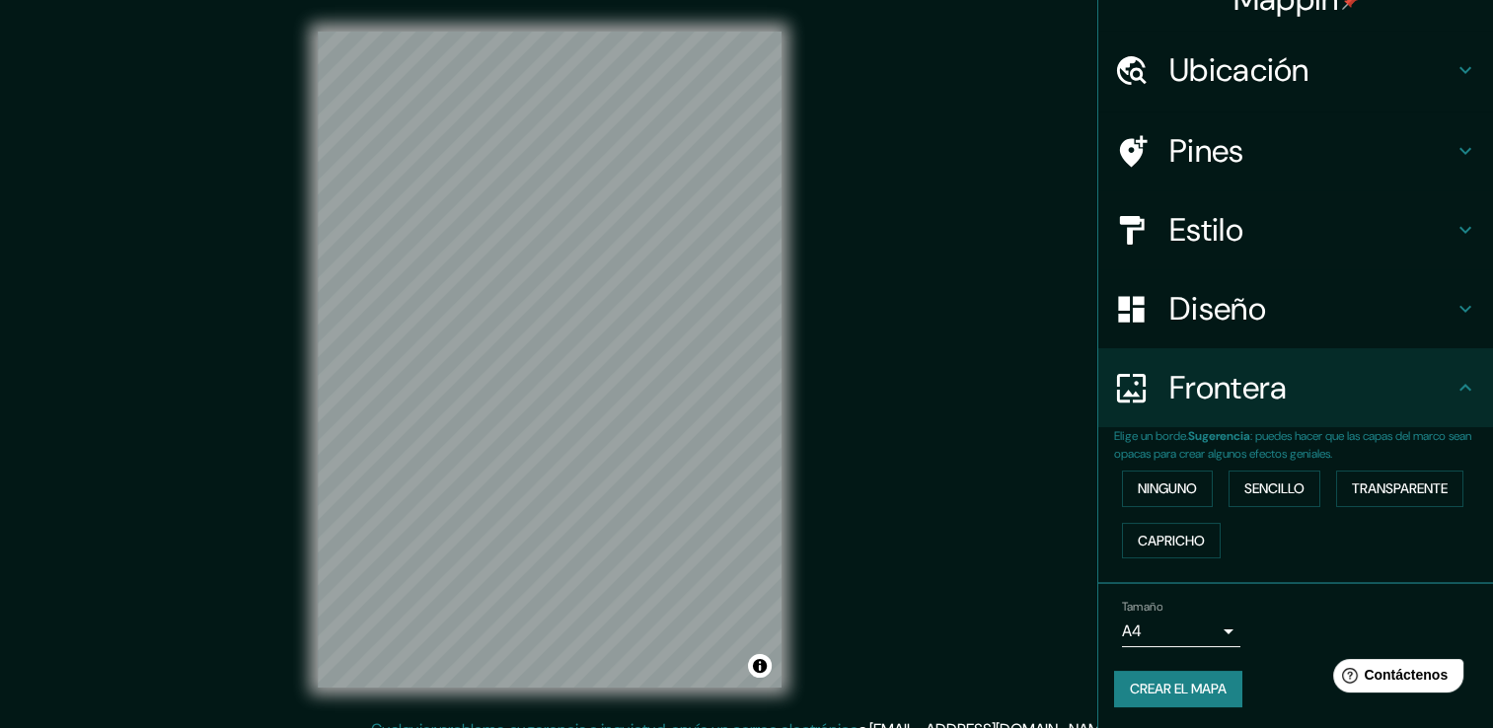
click at [1204, 628] on body "Mappin Ubicación Pines Estilo Diseño Frontera Elige un borde. Sugerencia : pued…" at bounding box center [746, 364] width 1493 height 728
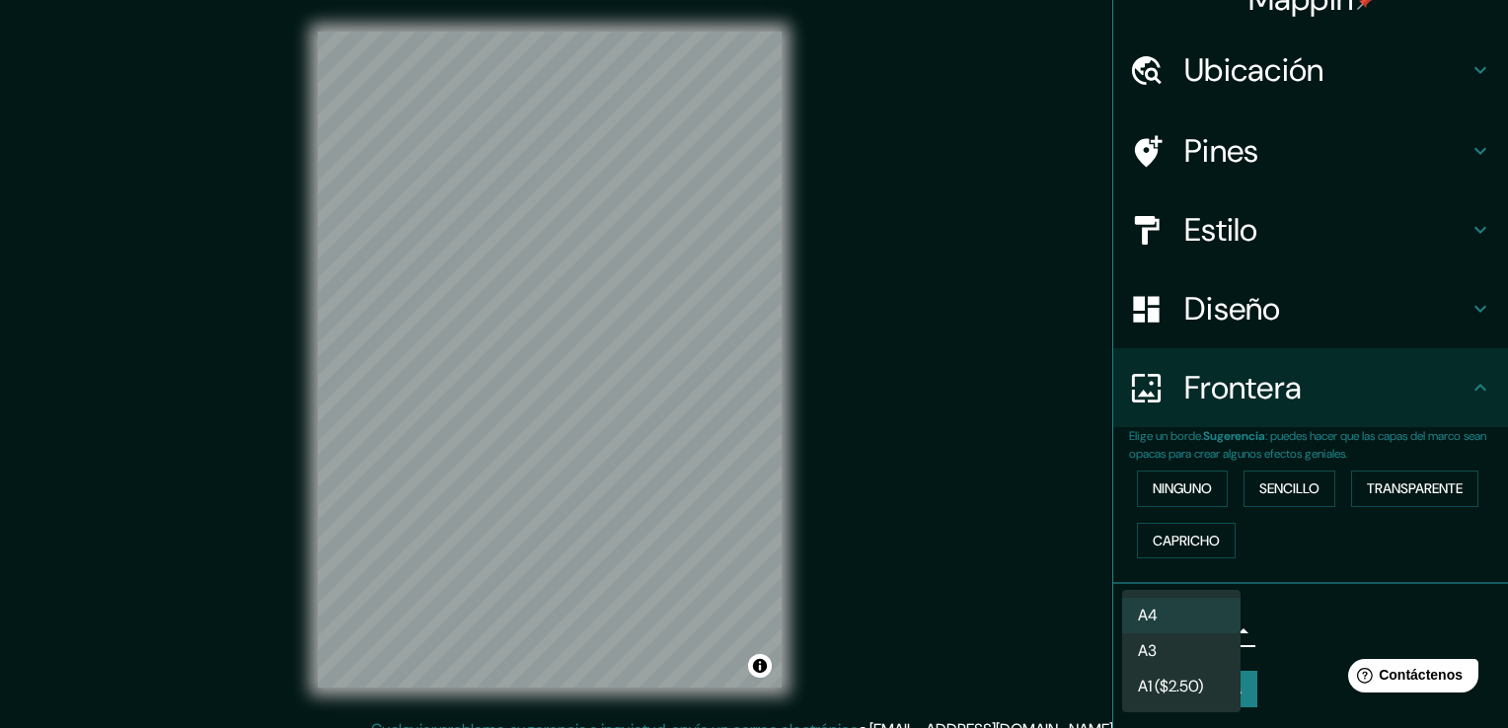
click at [1201, 648] on li "A3" at bounding box center [1181, 652] width 118 height 36
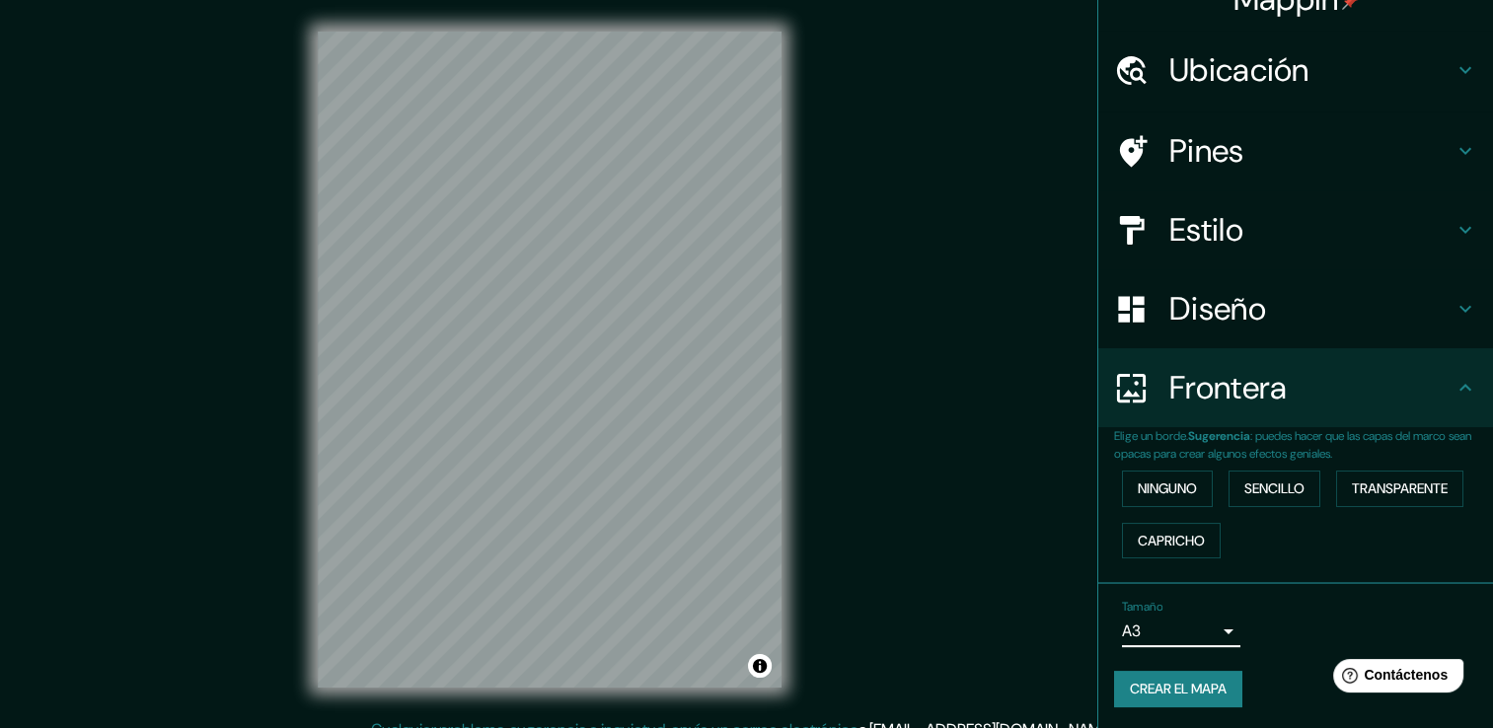
click at [1212, 632] on body "Mappin Ubicación Pines Estilo Diseño Frontera Elige un borde. Sugerencia : pued…" at bounding box center [746, 364] width 1493 height 728
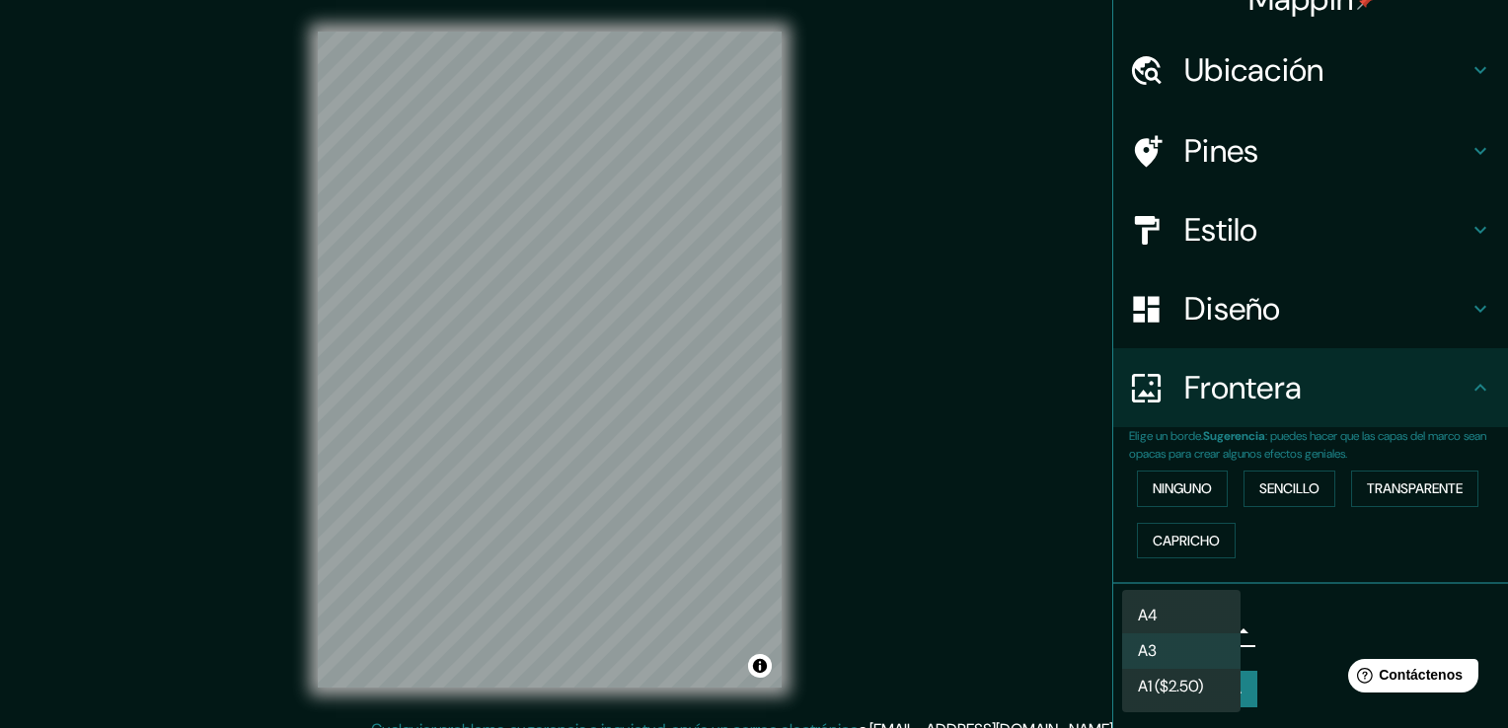
click at [1203, 676] on font "A1 ($2.50)" at bounding box center [1170, 687] width 65 height 24
click at [1212, 626] on body "Mappin Ubicación Pines Estilo Diseño Frontera Elige un borde. Sugerencia : pued…" at bounding box center [754, 364] width 1508 height 728
click at [1205, 606] on li "A4" at bounding box center [1181, 616] width 118 height 36
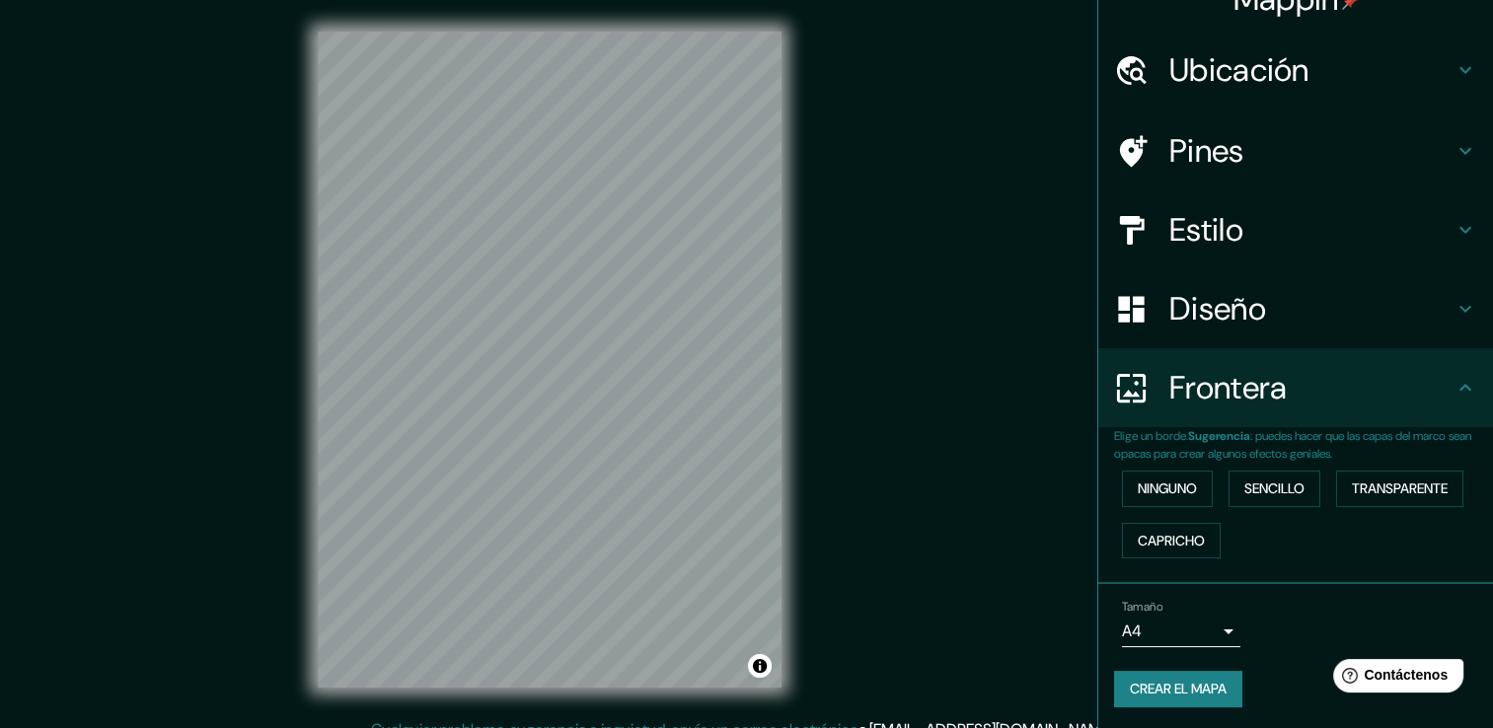
click at [1026, 395] on div "Mappin Ubicación Pines Estilo Diseño Frontera Elige un borde. Sugerencia : pued…" at bounding box center [746, 375] width 1493 height 750
click at [1323, 298] on h4 "Diseño" at bounding box center [1312, 308] width 284 height 39
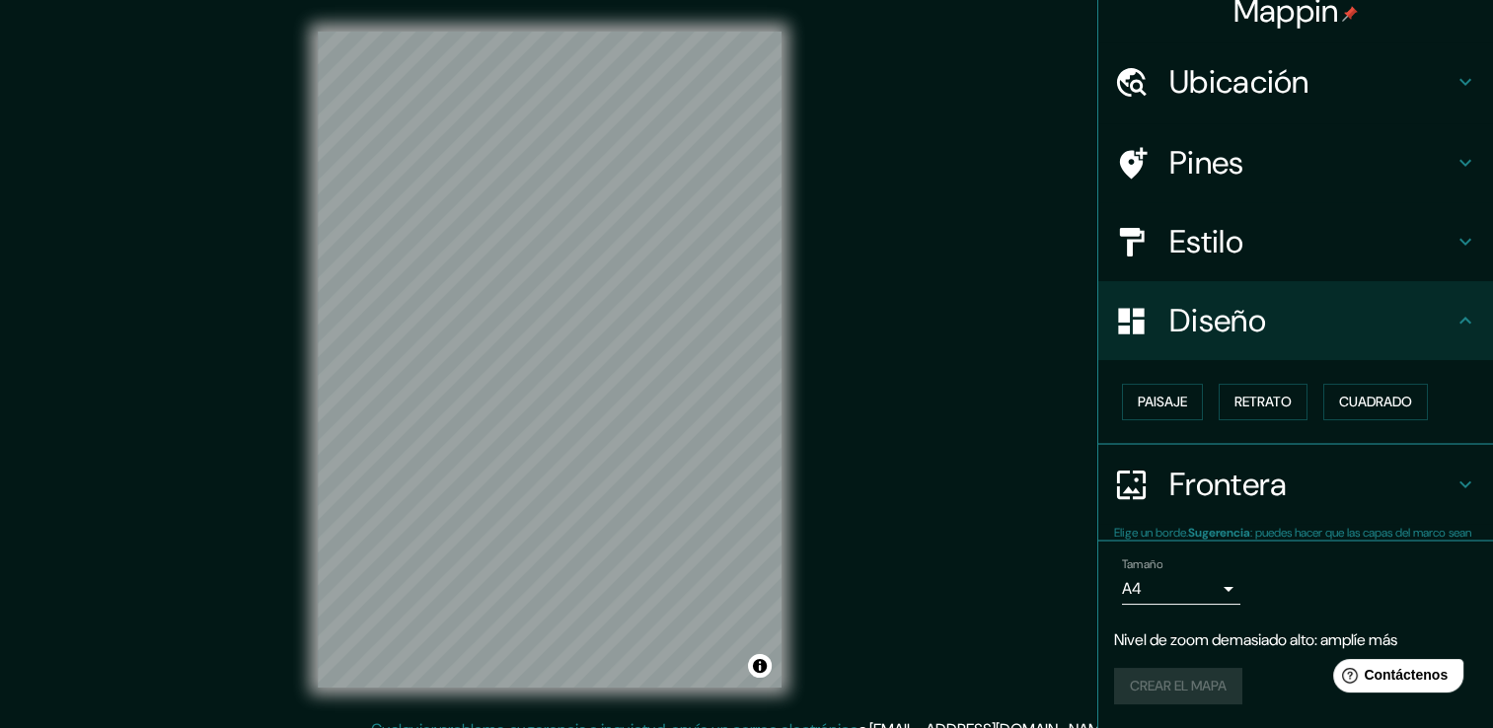
scroll to position [19, 0]
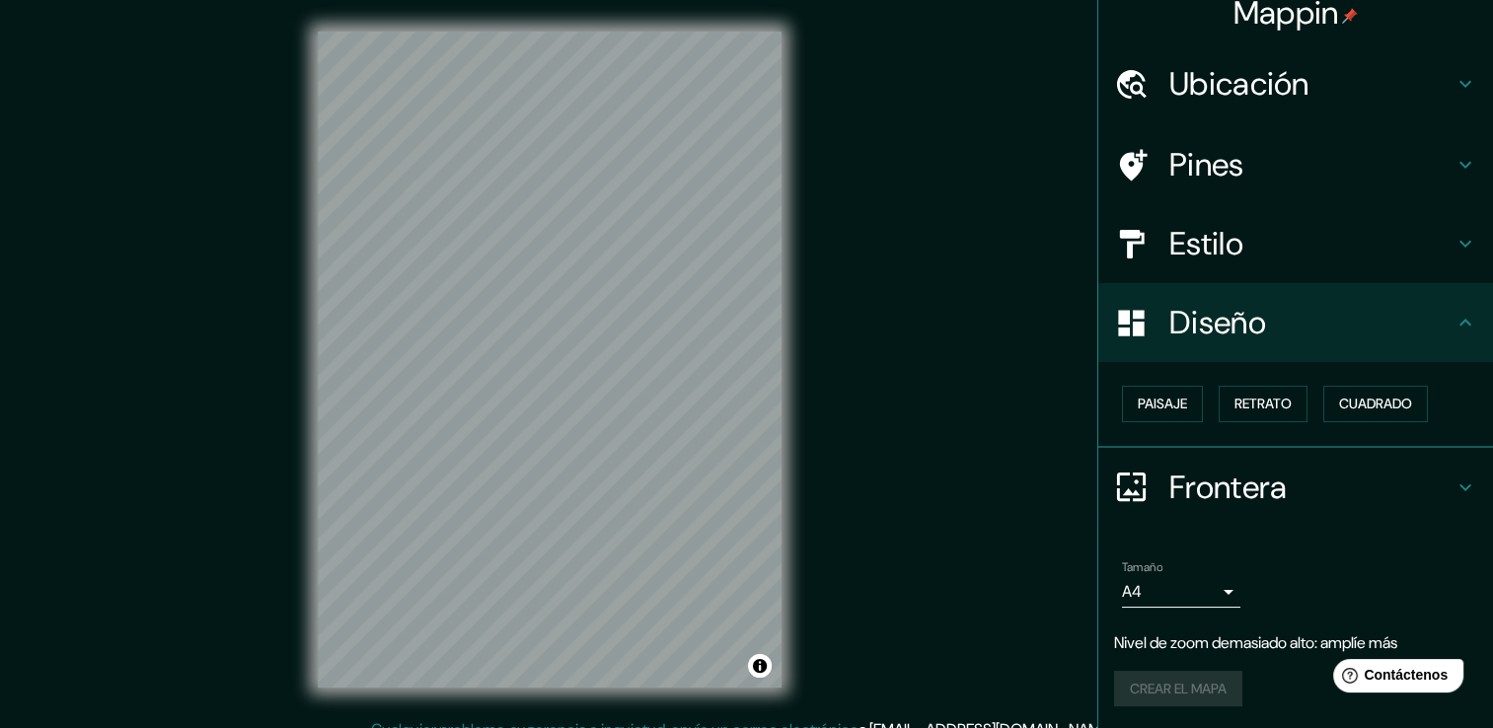
click at [1294, 255] on h4 "Estilo" at bounding box center [1312, 243] width 284 height 39
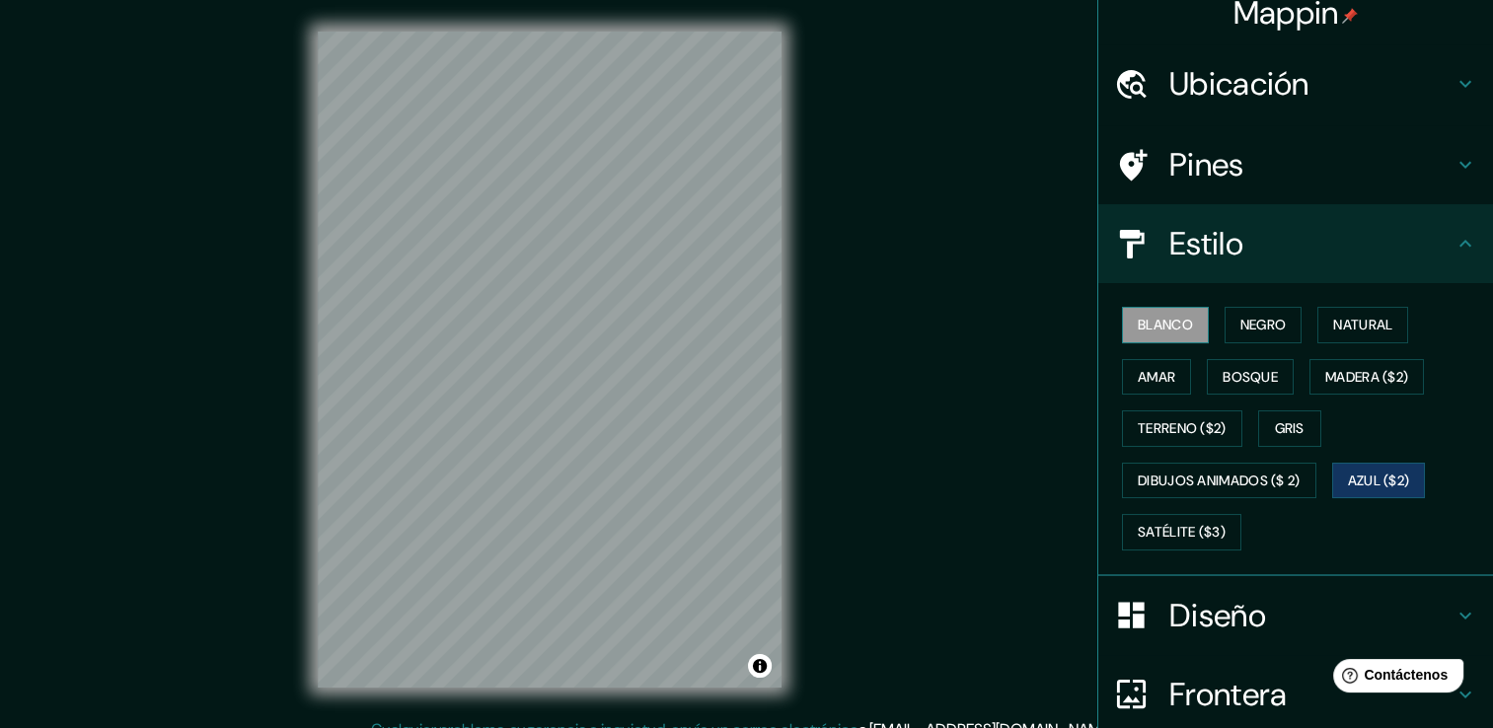
click at [1165, 310] on button "Blanco" at bounding box center [1165, 325] width 87 height 37
click at [1248, 316] on font "Negro" at bounding box center [1264, 325] width 46 height 25
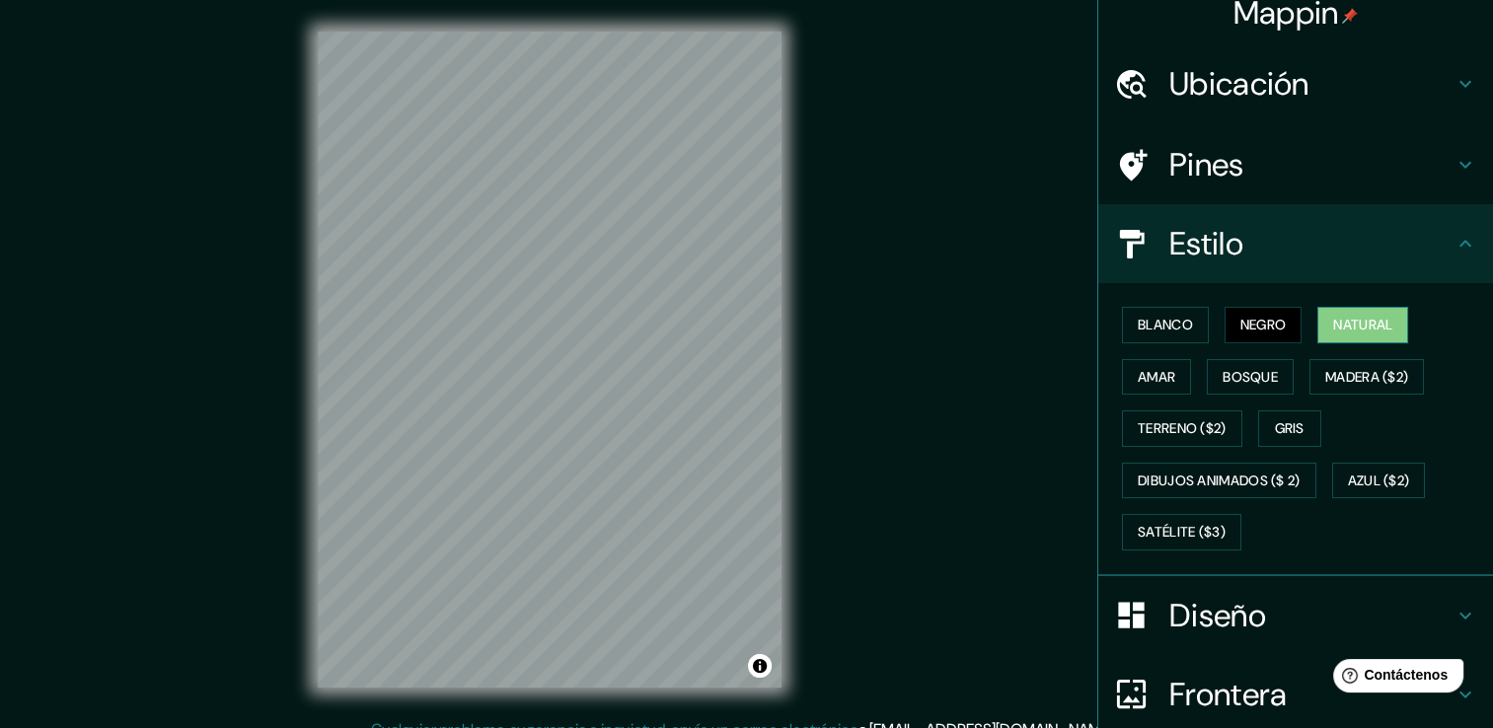
click at [1385, 328] on font "Natural" at bounding box center [1363, 325] width 59 height 25
click at [992, 420] on div "Mappin Ubicación Pines Estilo Blanco Negro Natural Amar Bosque Madera ($2) Terr…" at bounding box center [746, 375] width 1493 height 750
click at [904, 308] on div "Mappin Ubicación Pines Estilo Blanco Negro Natural Amar Bosque Madera ($2) Terr…" at bounding box center [746, 375] width 1493 height 750
click at [1267, 183] on h4 "Pines" at bounding box center [1312, 164] width 284 height 39
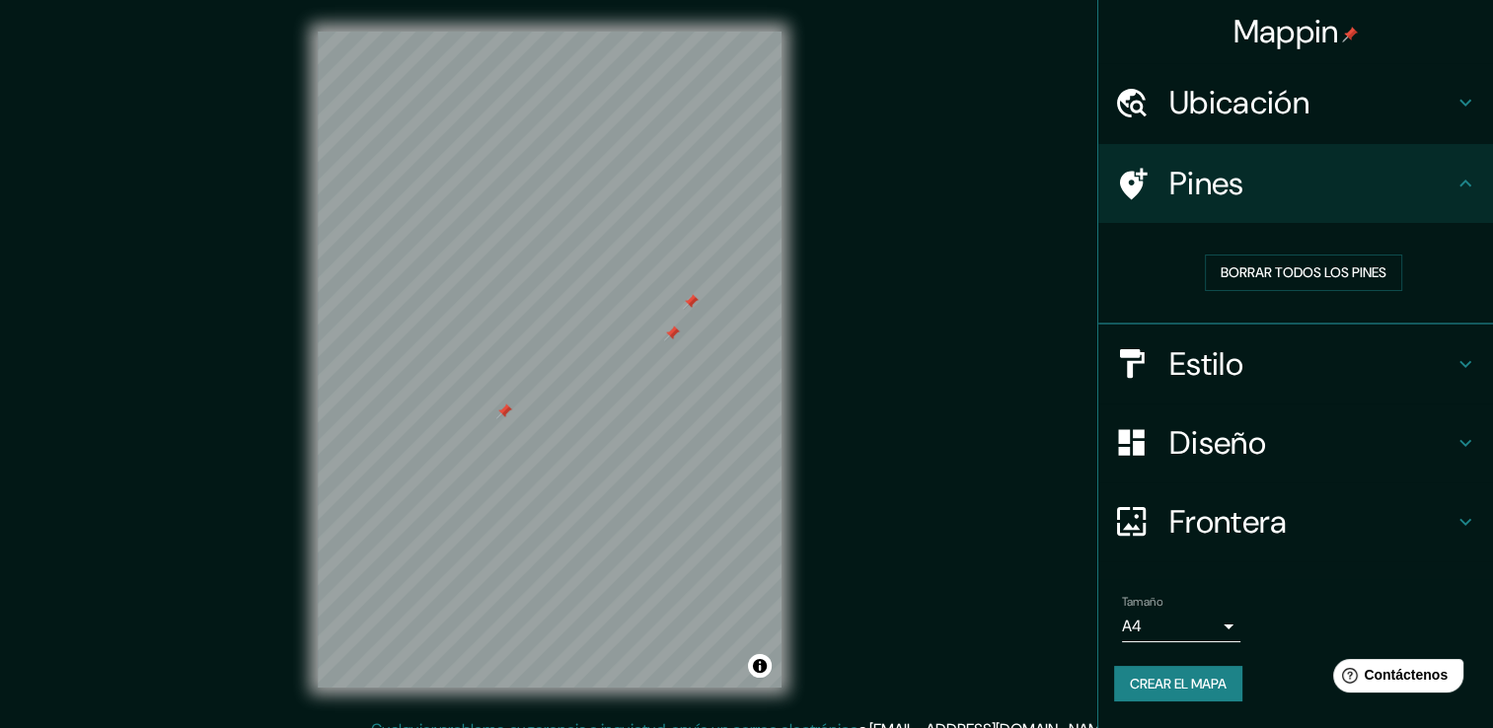
scroll to position [0, 0]
click at [1319, 268] on font "Borrar todos los pines" at bounding box center [1304, 273] width 166 height 25
click at [1374, 393] on div "Estilo" at bounding box center [1296, 364] width 395 height 79
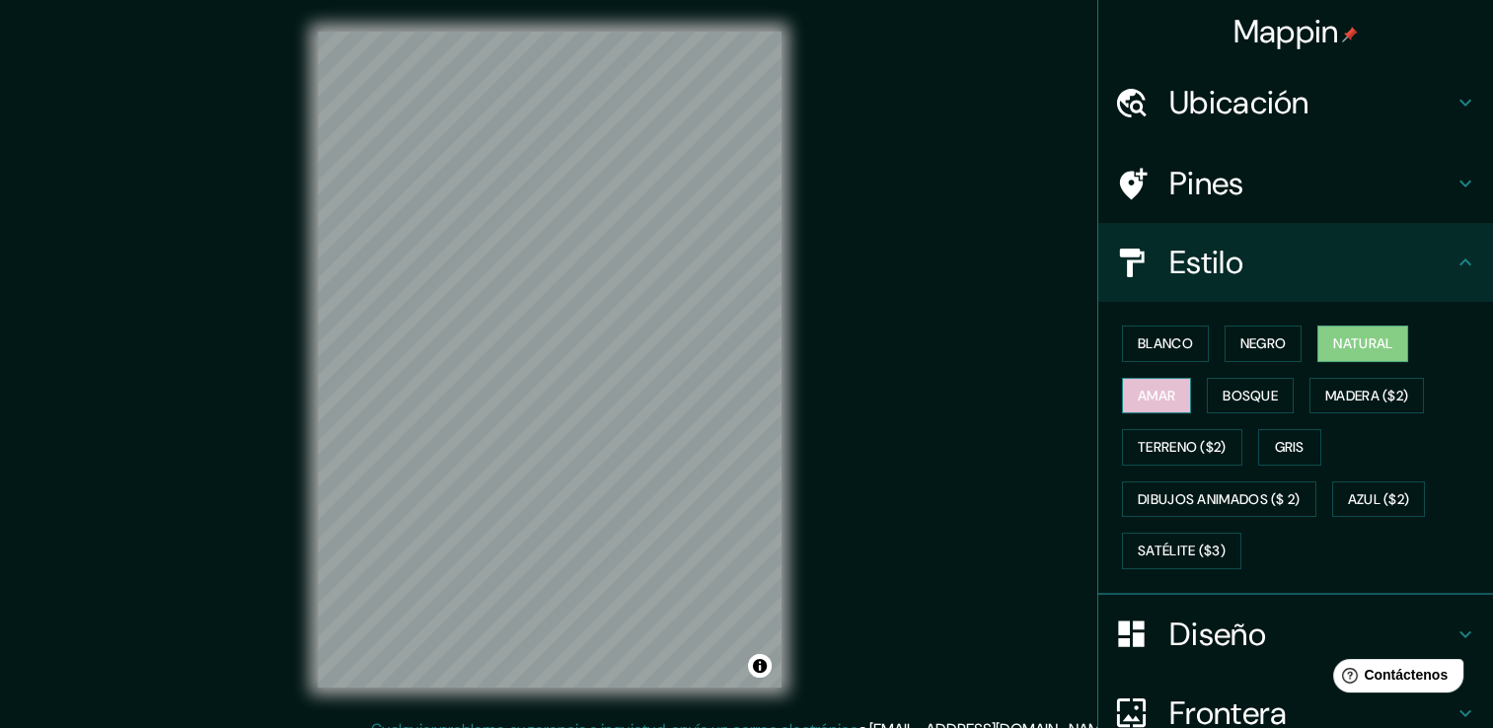
click at [1166, 391] on button "Amar" at bounding box center [1156, 396] width 69 height 37
click at [1234, 384] on font "Bosque" at bounding box center [1250, 396] width 55 height 25
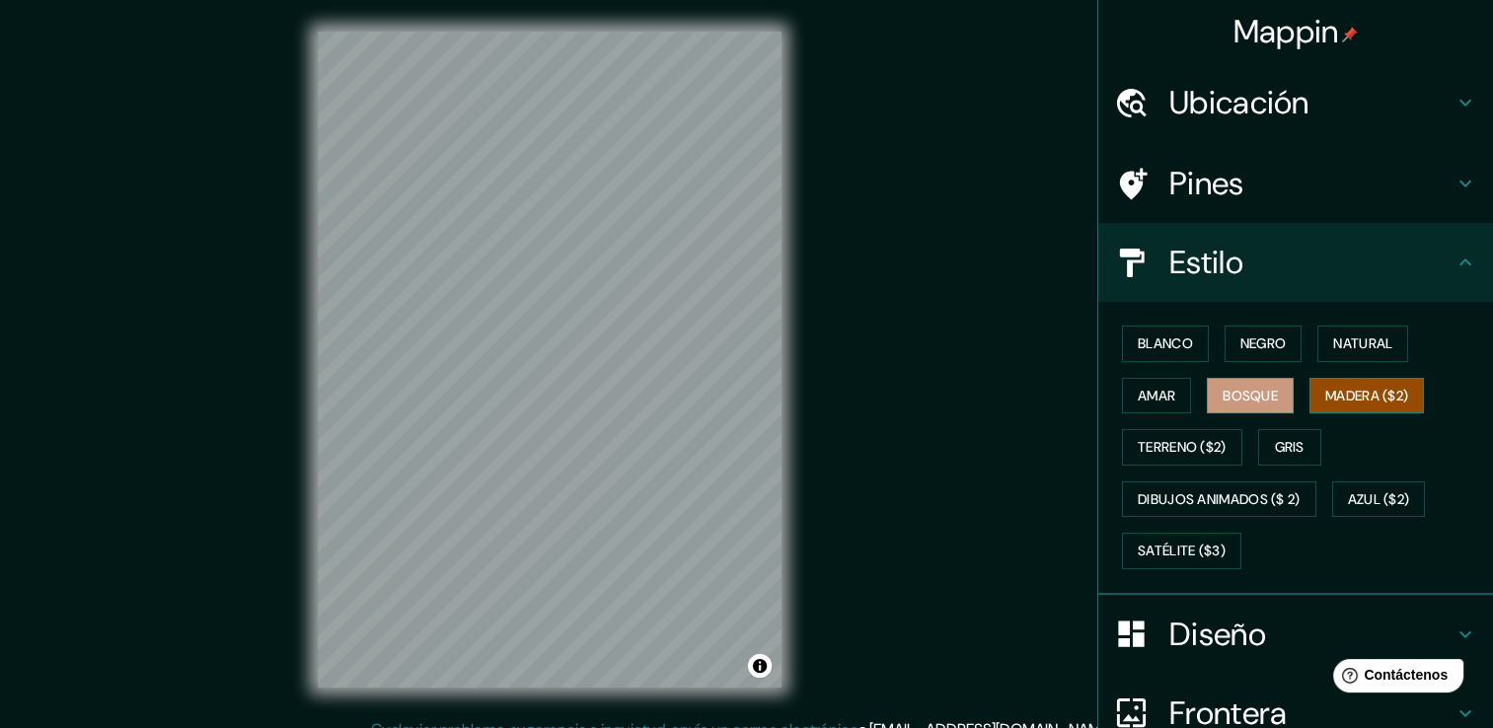
click at [1374, 392] on font "Madera ($2)" at bounding box center [1367, 396] width 83 height 25
click at [1263, 448] on button "Gris" at bounding box center [1290, 447] width 63 height 37
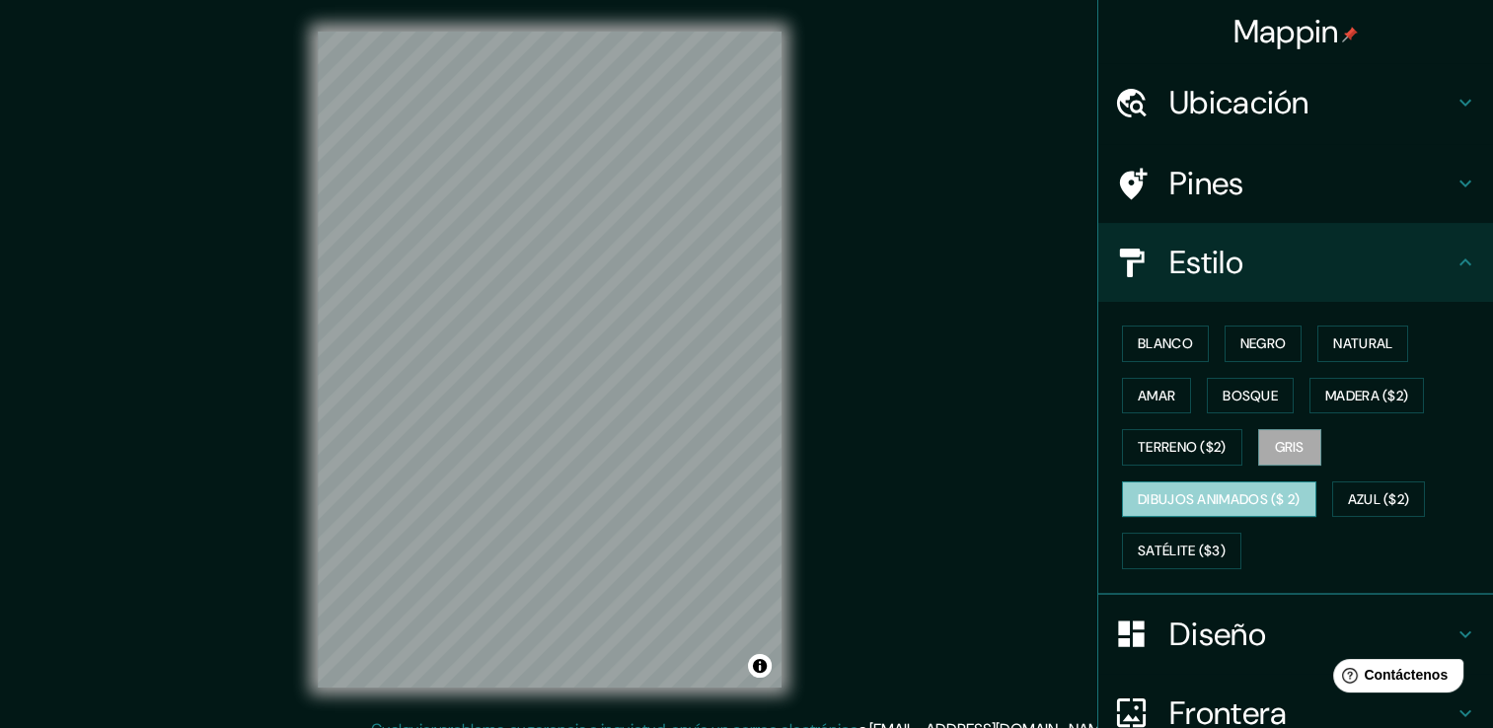
click at [1209, 492] on font "Dibujos animados ($ 2)" at bounding box center [1219, 500] width 163 height 25
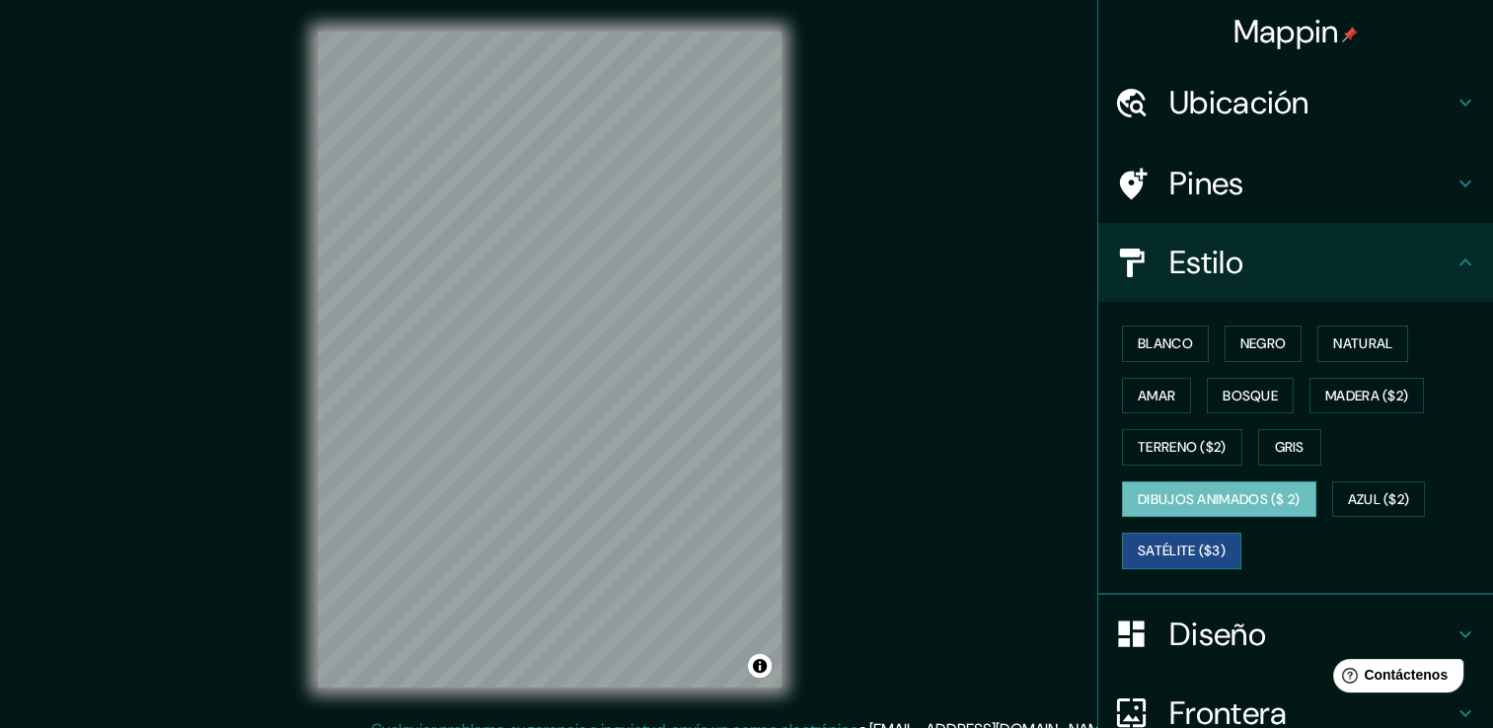
click at [1177, 547] on font "Satélite ($3)" at bounding box center [1182, 551] width 88 height 25
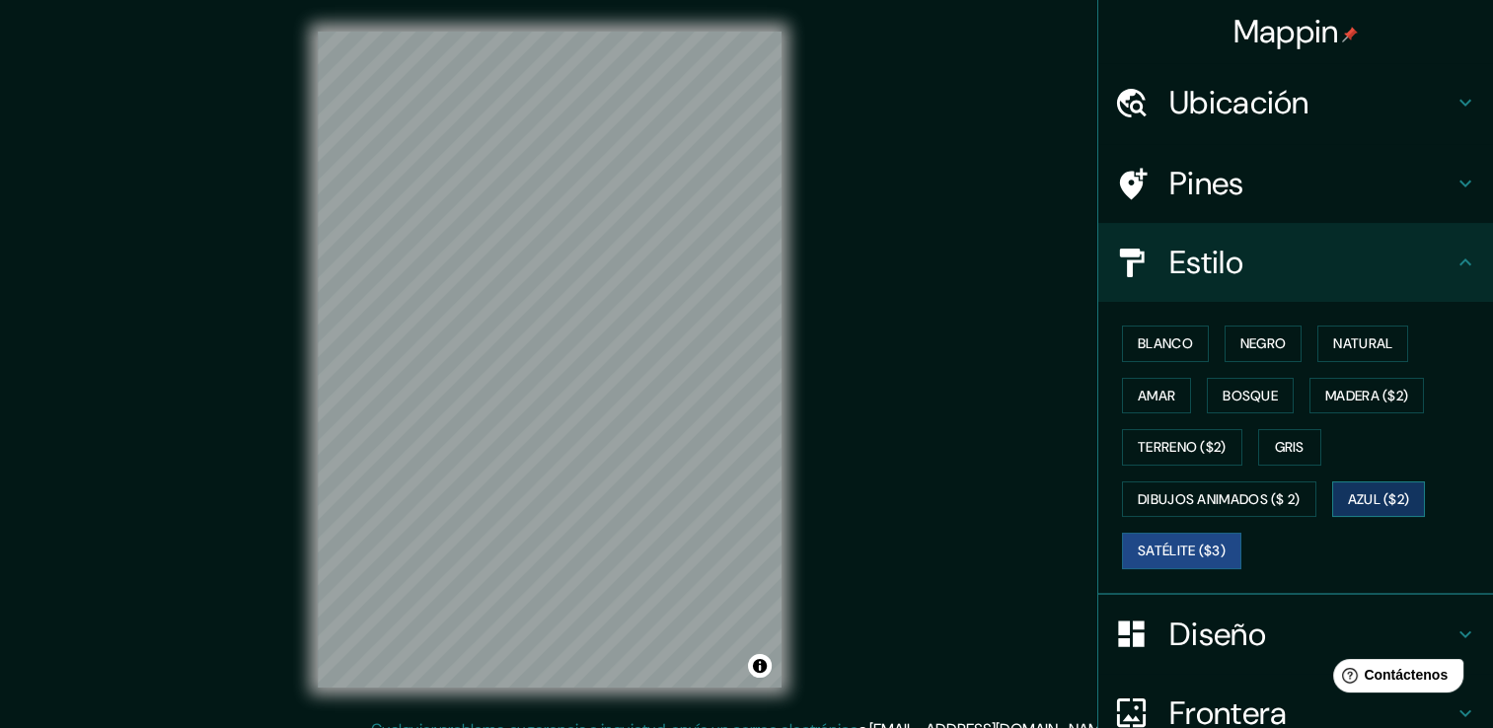
click at [1401, 495] on font "Azul ($2)" at bounding box center [1379, 500] width 62 height 25
click at [1341, 386] on font "Madera ($2)" at bounding box center [1367, 396] width 83 height 25
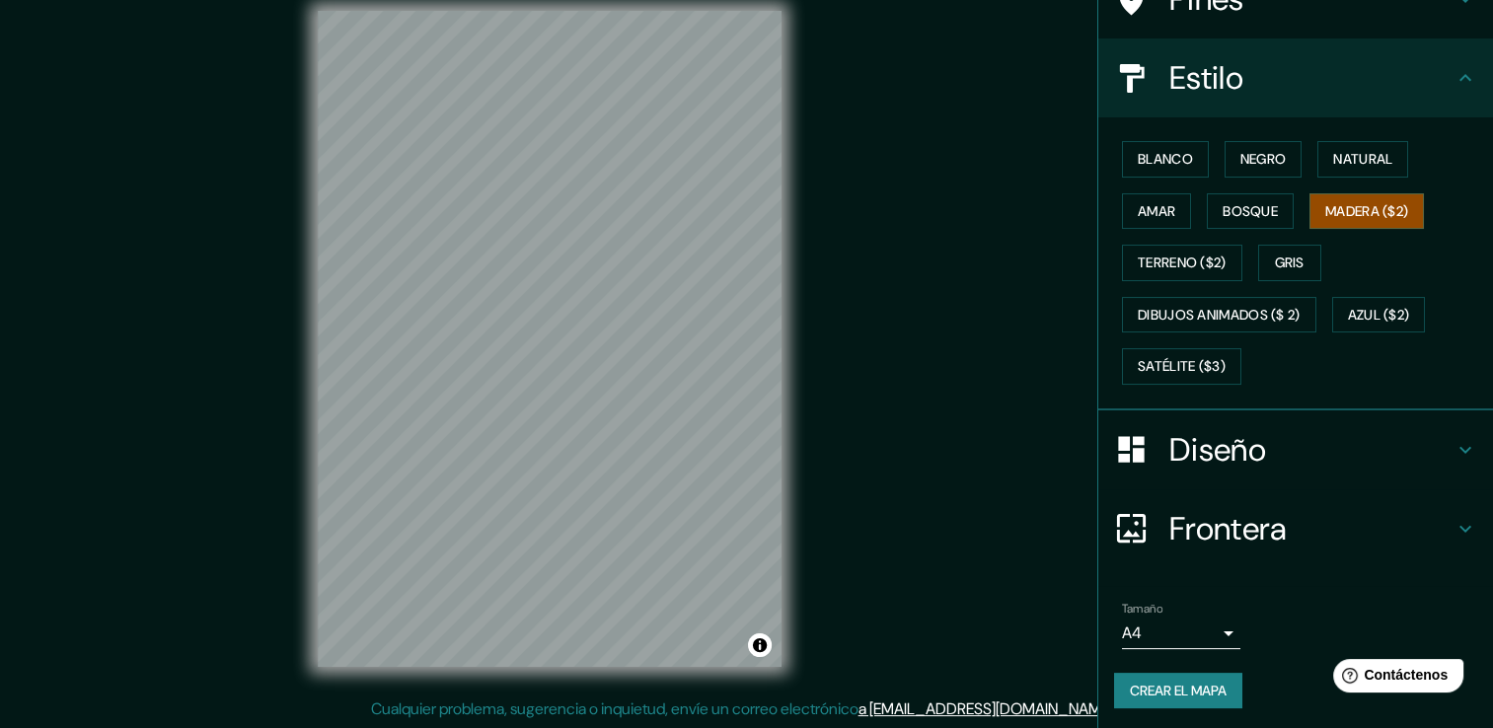
scroll to position [22, 0]
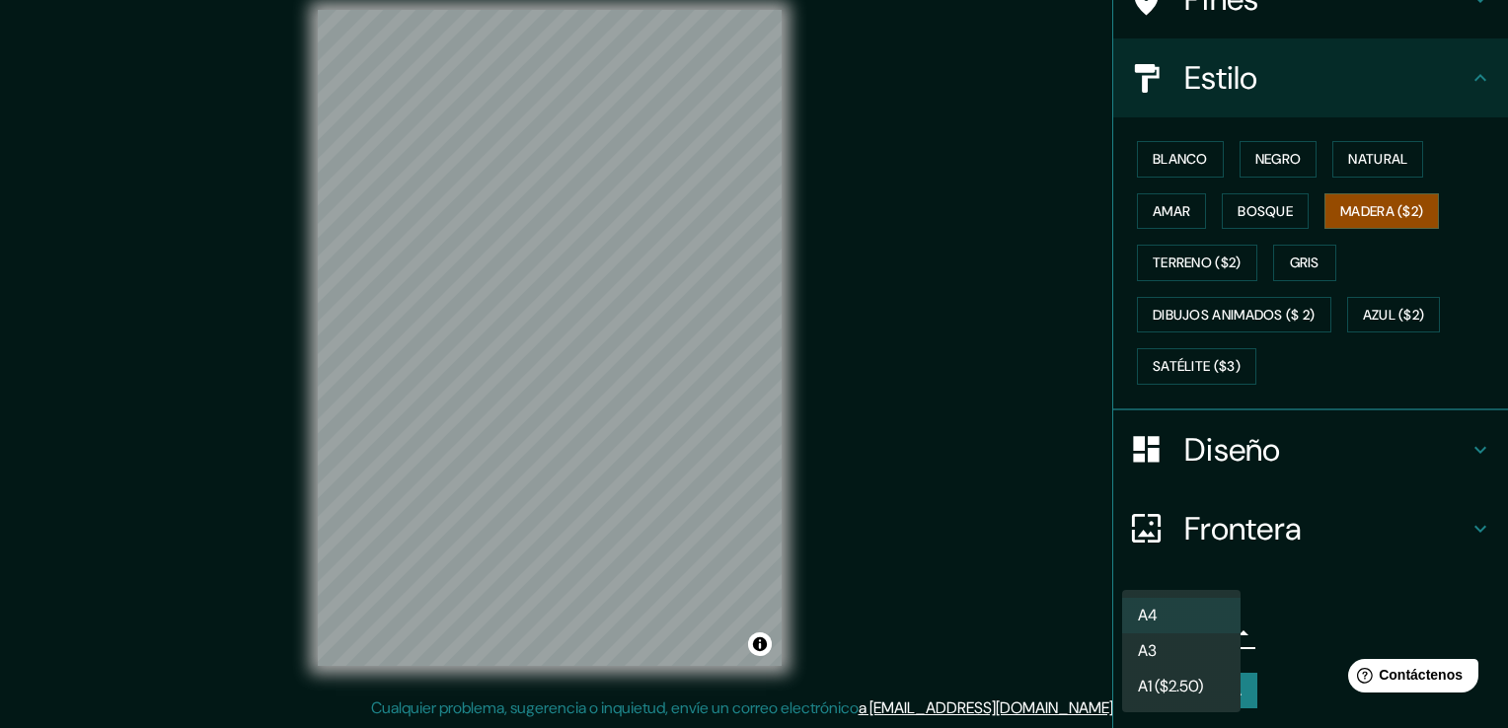
click at [1208, 633] on body "Mappin Ubicación Pines Estilo Blanco Negro Natural Amar Bosque Madera ($2) Terr…" at bounding box center [754, 342] width 1508 height 728
click at [1204, 665] on li "A3" at bounding box center [1181, 652] width 118 height 36
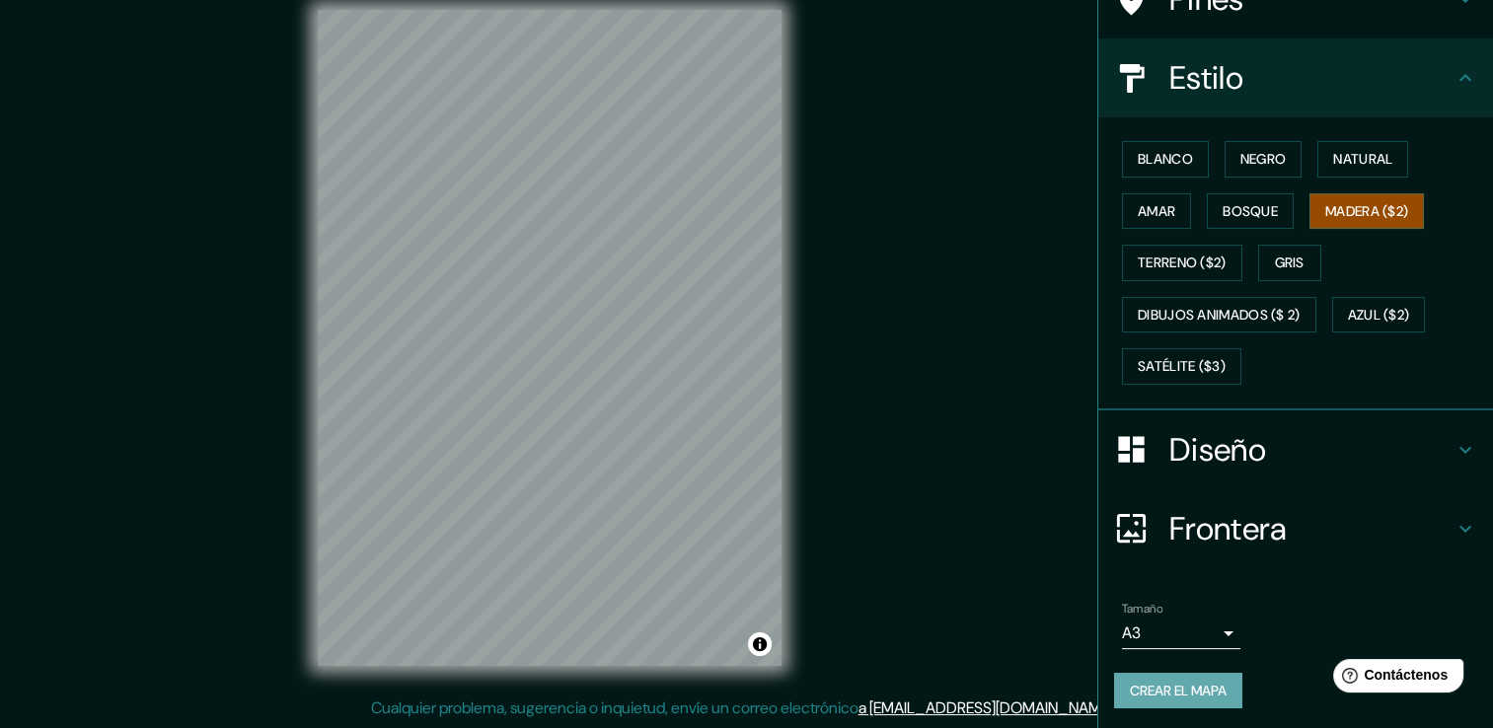
click at [1192, 683] on font "Crear el mapa" at bounding box center [1178, 691] width 97 height 25
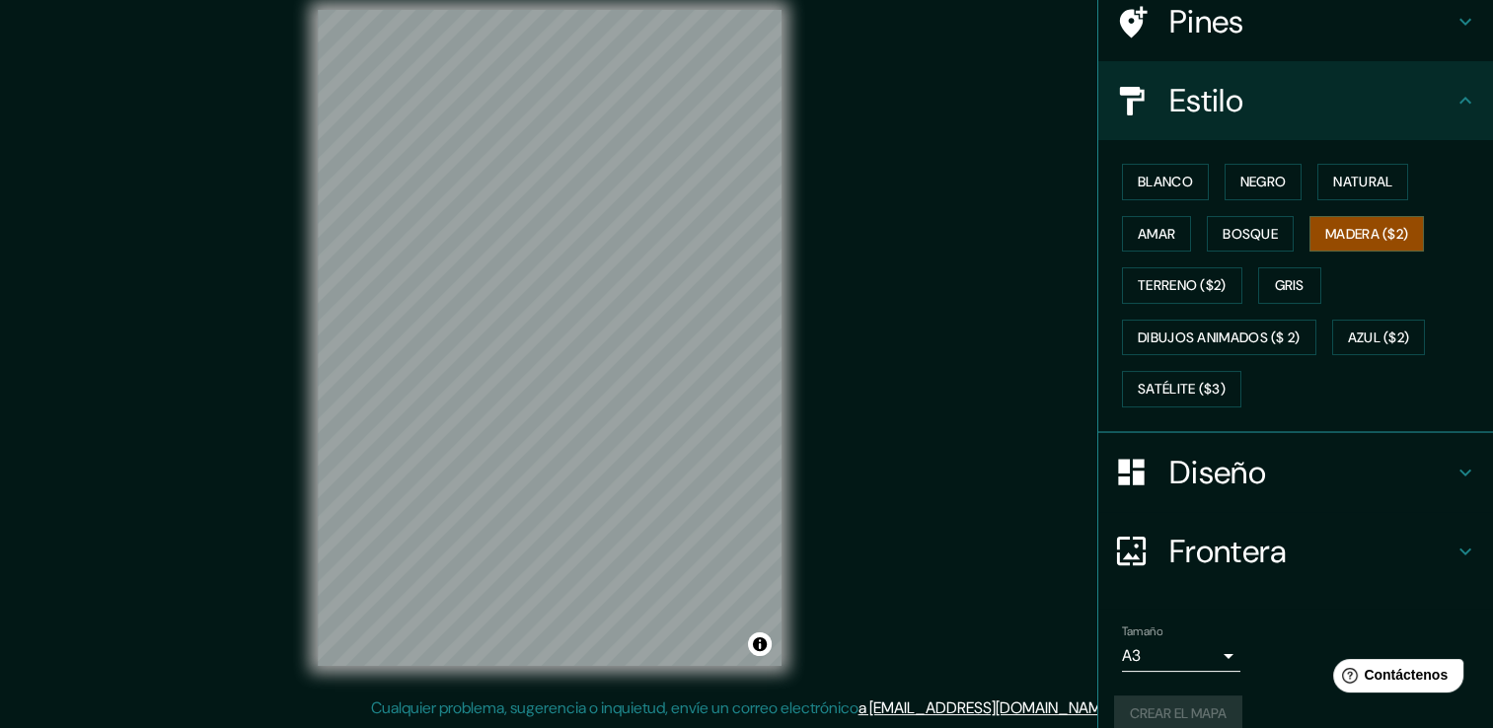
scroll to position [185, 0]
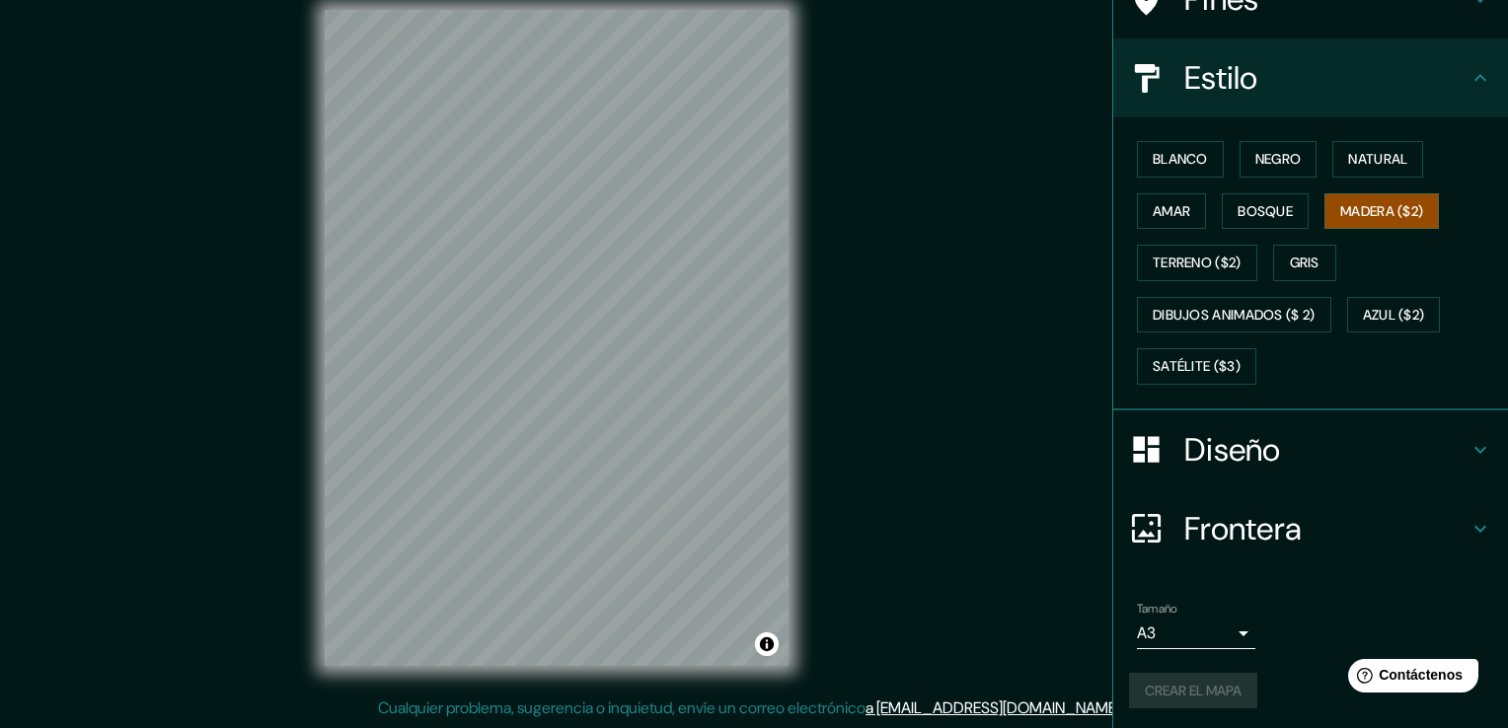
click at [1185, 621] on body "Mappin Ubicación Pines Estilo Blanco Negro Natural Amar Bosque Madera ($2) Terr…" at bounding box center [754, 342] width 1508 height 728
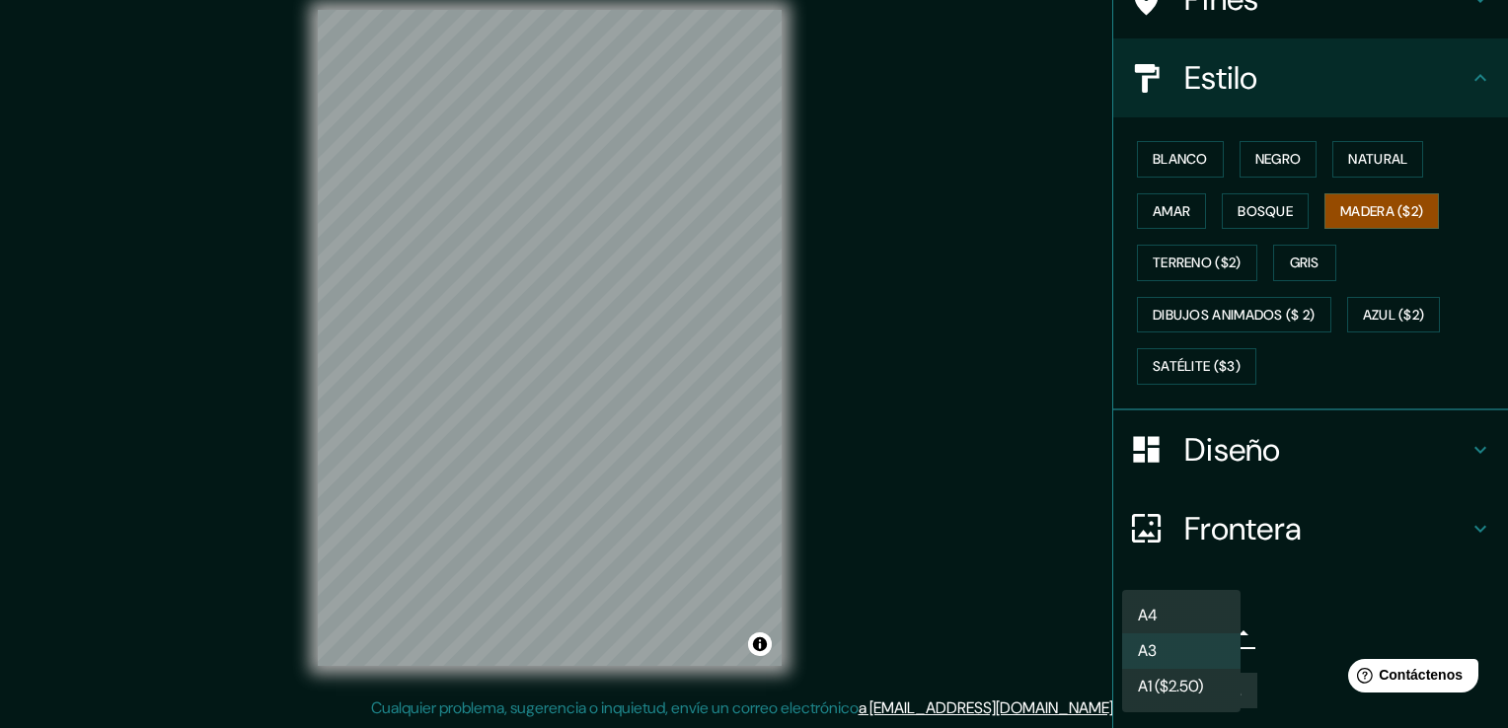
click at [1177, 649] on li "A3" at bounding box center [1181, 652] width 118 height 36
click at [1202, 619] on body "Mappin Ubicación Pines Estilo Blanco Negro Natural Amar Bosque Madera ($2) Terr…" at bounding box center [754, 342] width 1508 height 728
click at [1212, 679] on li "A1 ($2.50)" at bounding box center [1181, 687] width 118 height 36
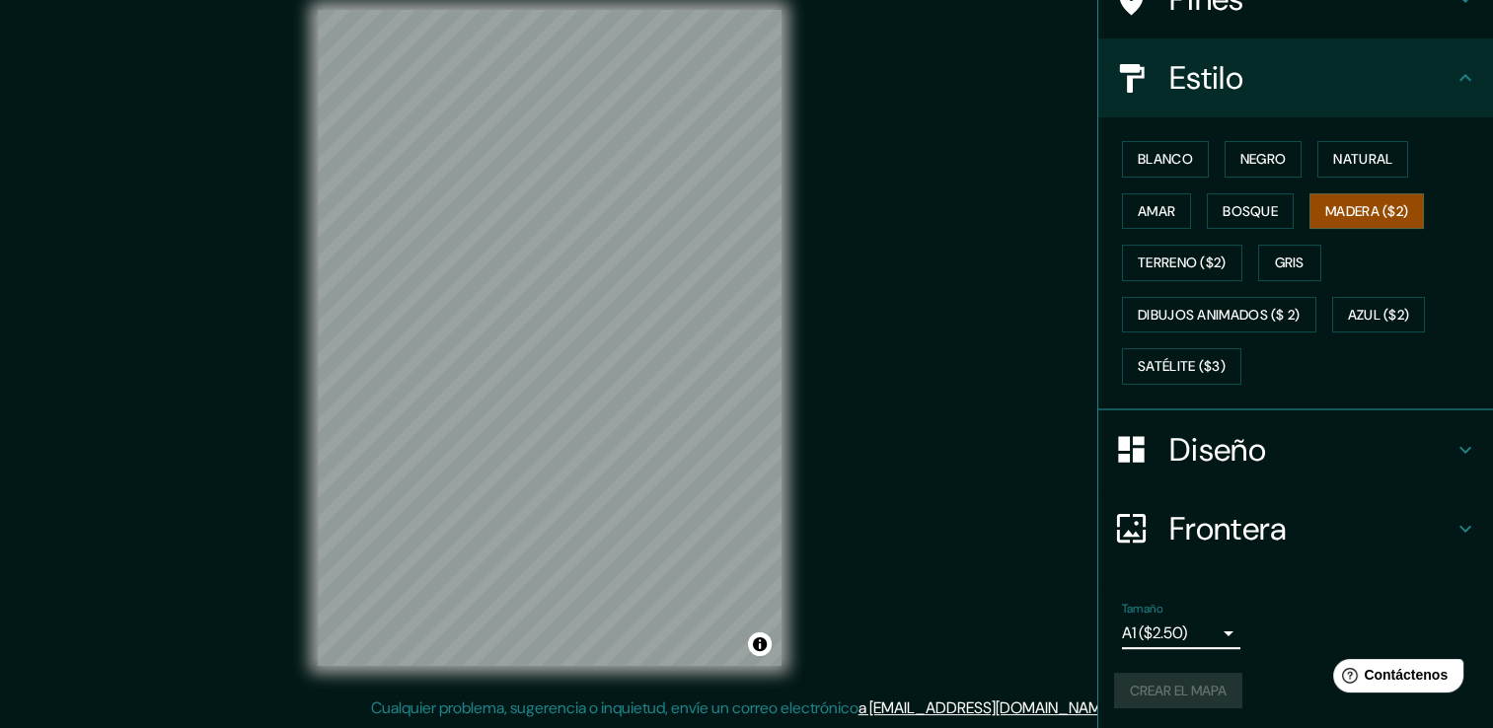
click at [1212, 625] on body "Mappin Ubicación Pines Estilo Blanco Negro Natural Amar Bosque Madera ($2) Terr…" at bounding box center [746, 342] width 1493 height 728
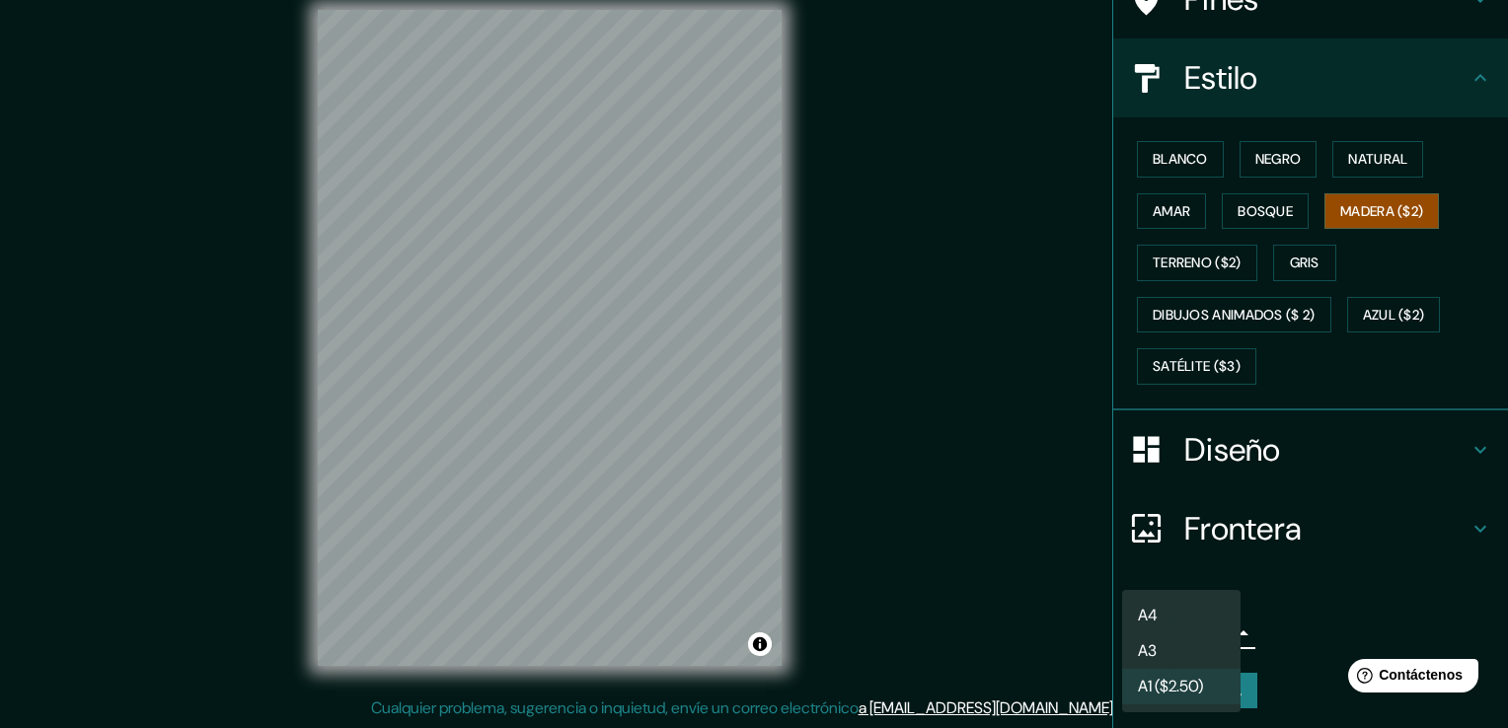
click at [1211, 609] on li "A4" at bounding box center [1181, 616] width 118 height 36
type input "single"
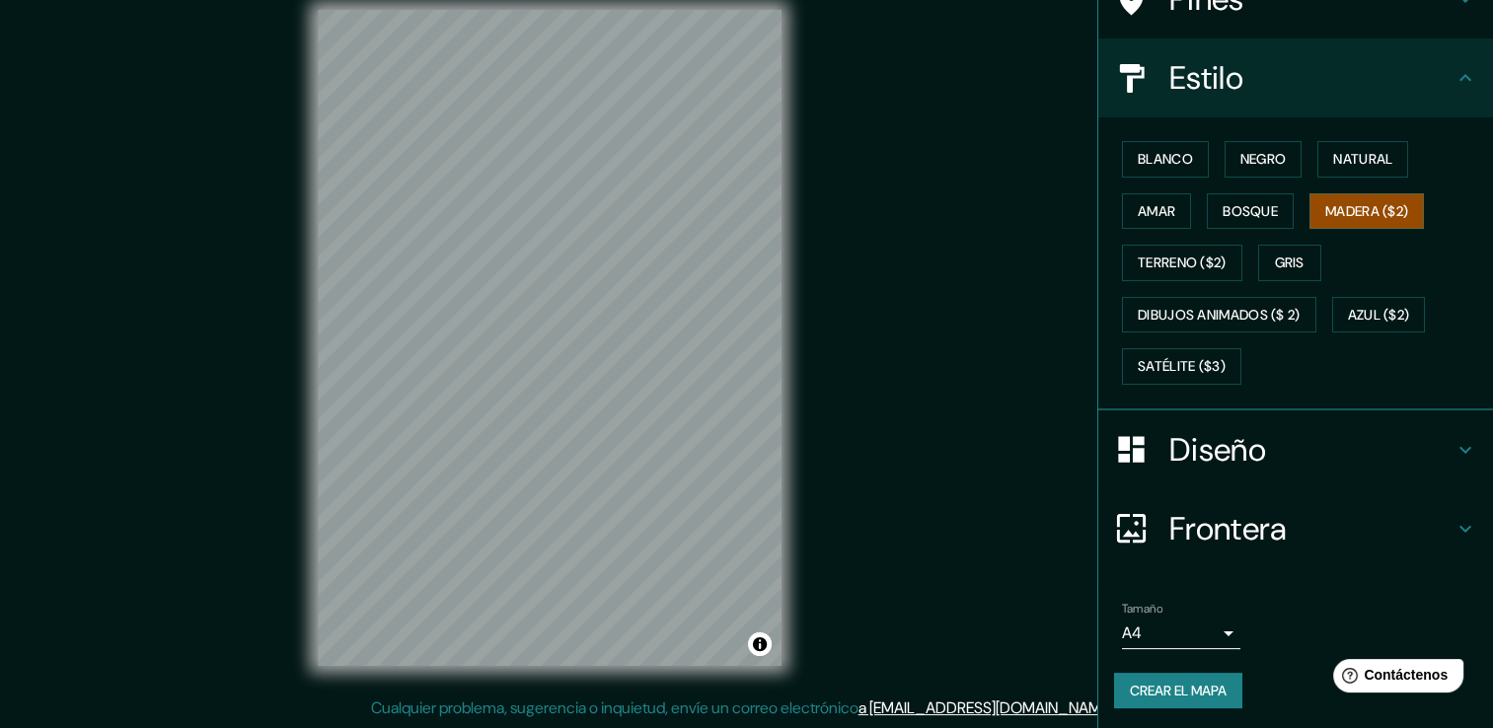
scroll to position [16, 0]
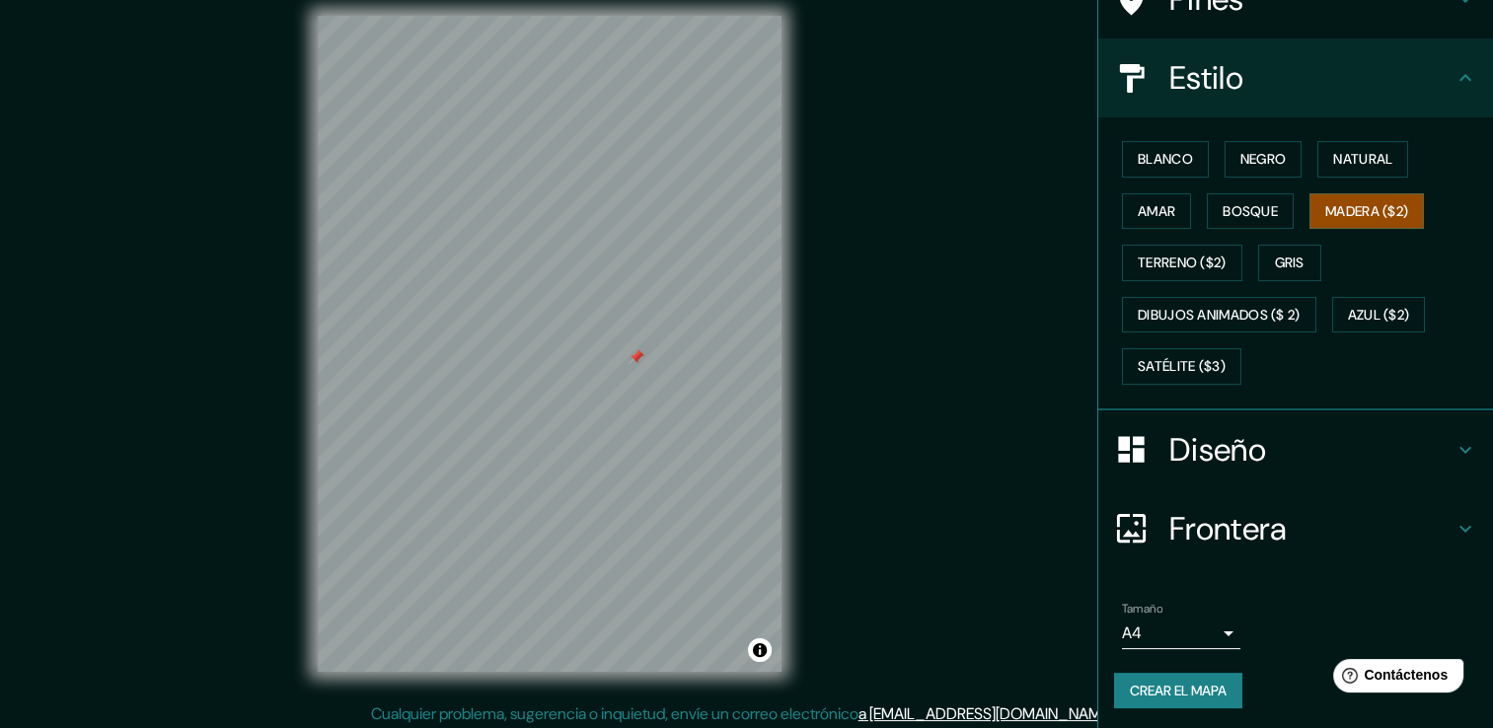
click at [1030, 440] on div "Mappin Ubicación Pines Estilo Blanco Negro Natural Amar Bosque Madera ($2) Terr…" at bounding box center [746, 359] width 1493 height 750
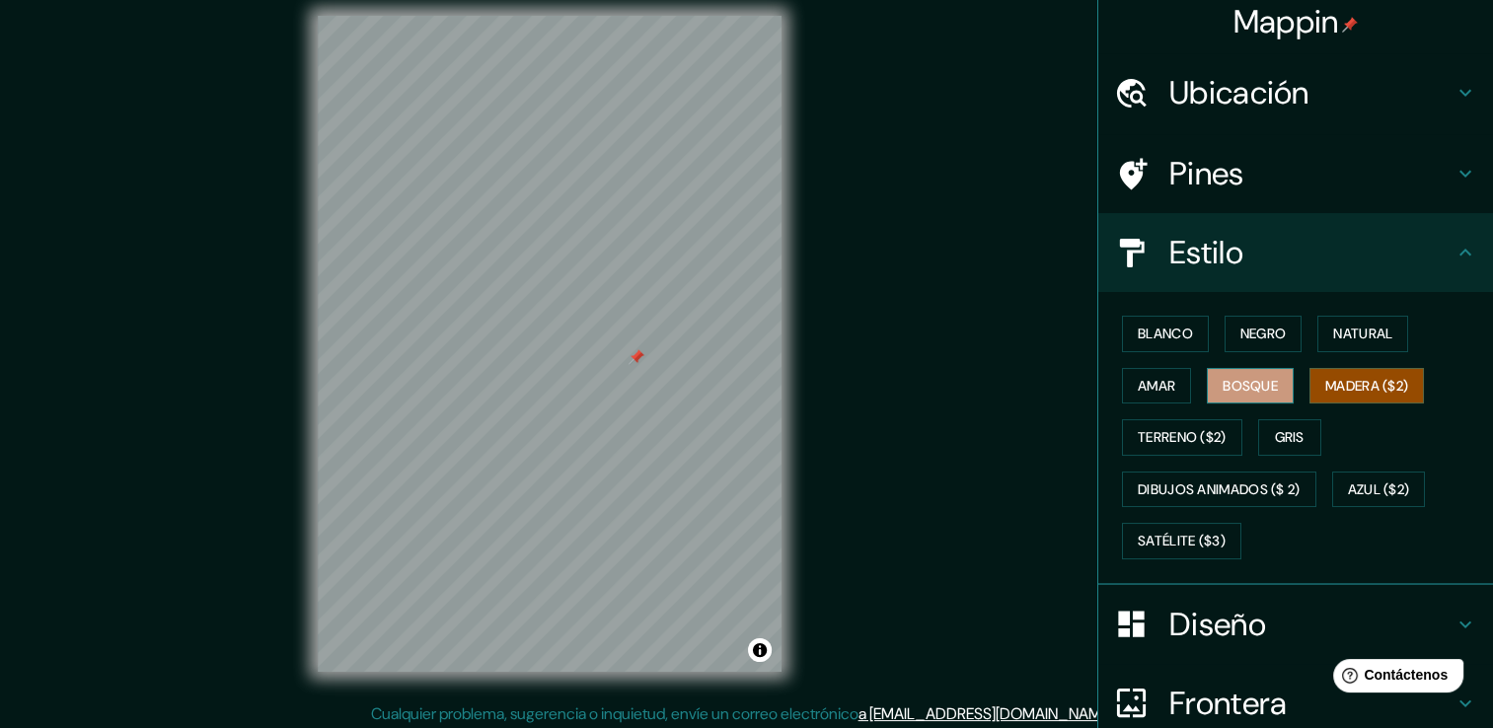
scroll to position [0, 0]
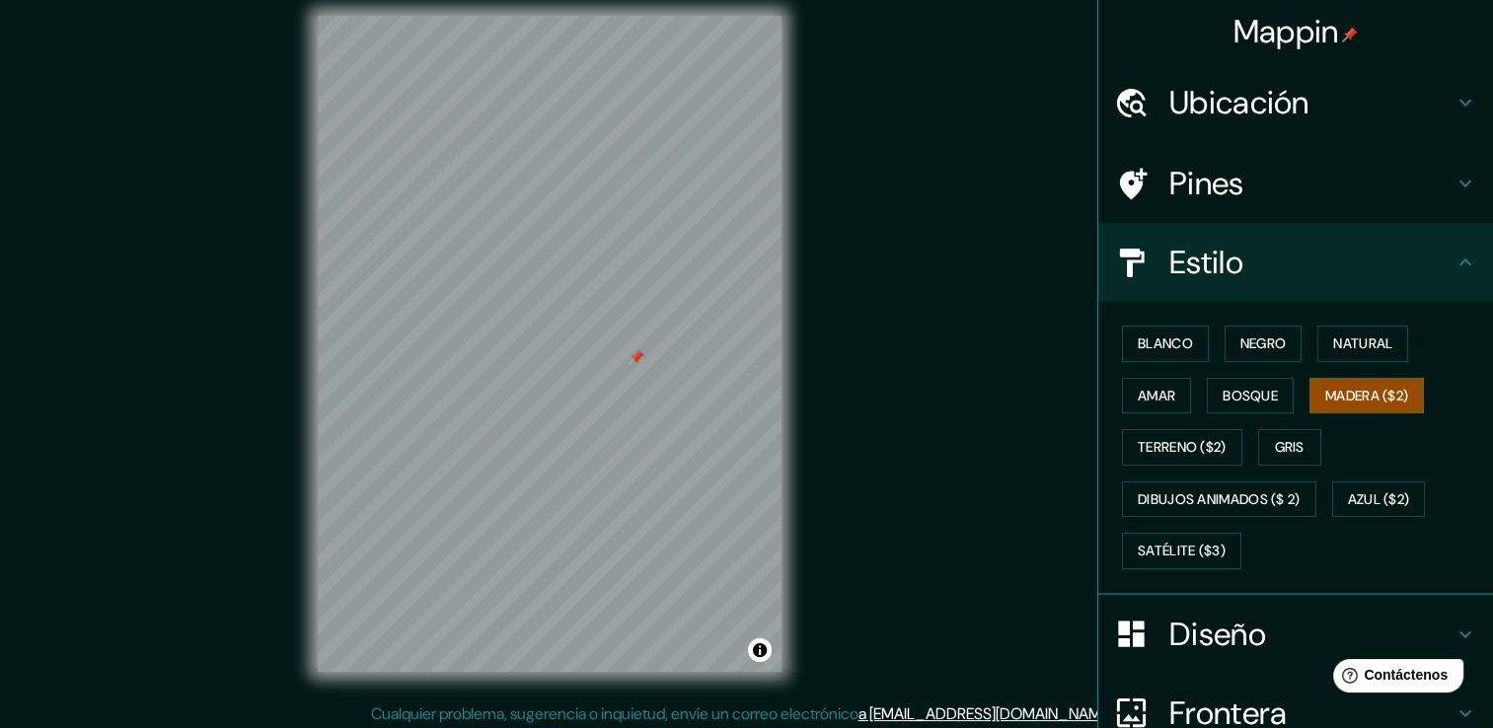
click at [1272, 136] on div "Ubicación" at bounding box center [1296, 102] width 395 height 79
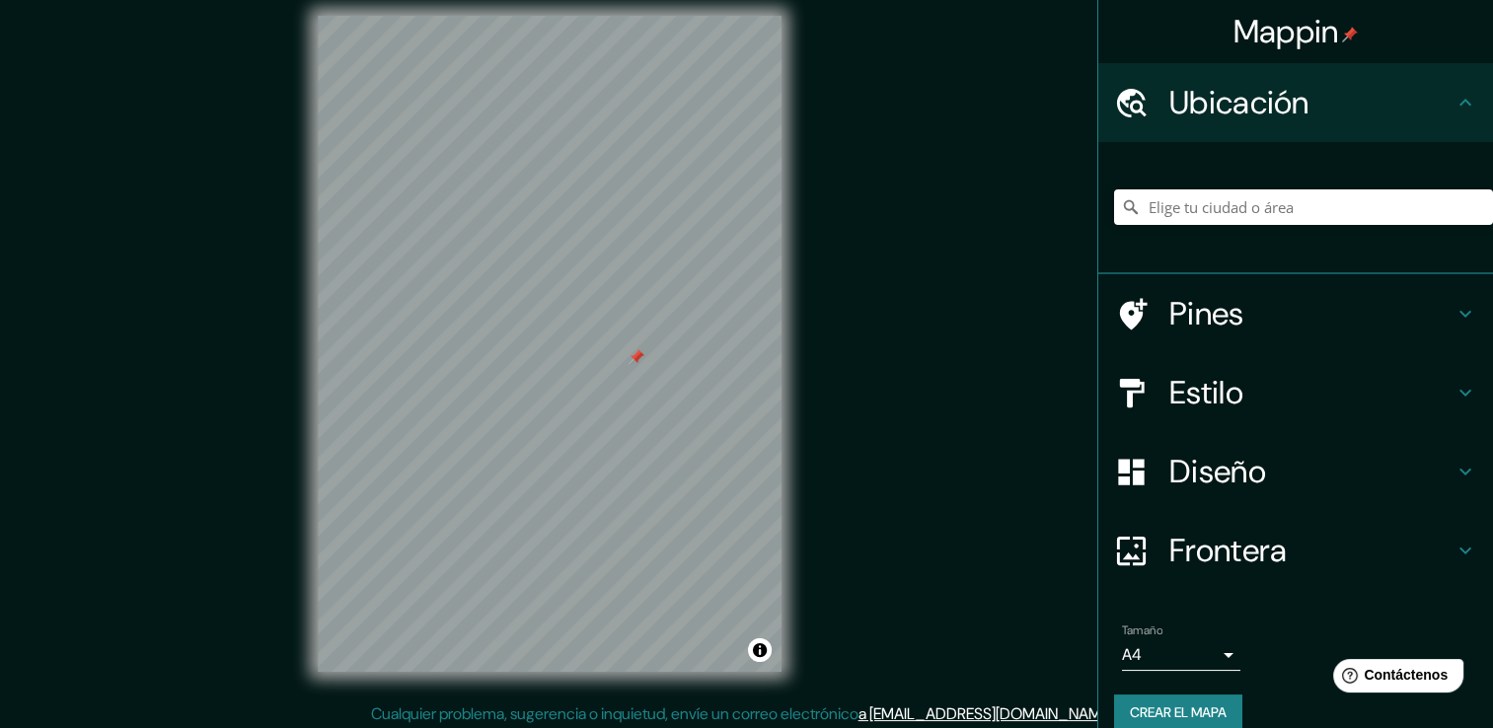
click at [1238, 341] on div "Pines" at bounding box center [1296, 313] width 395 height 79
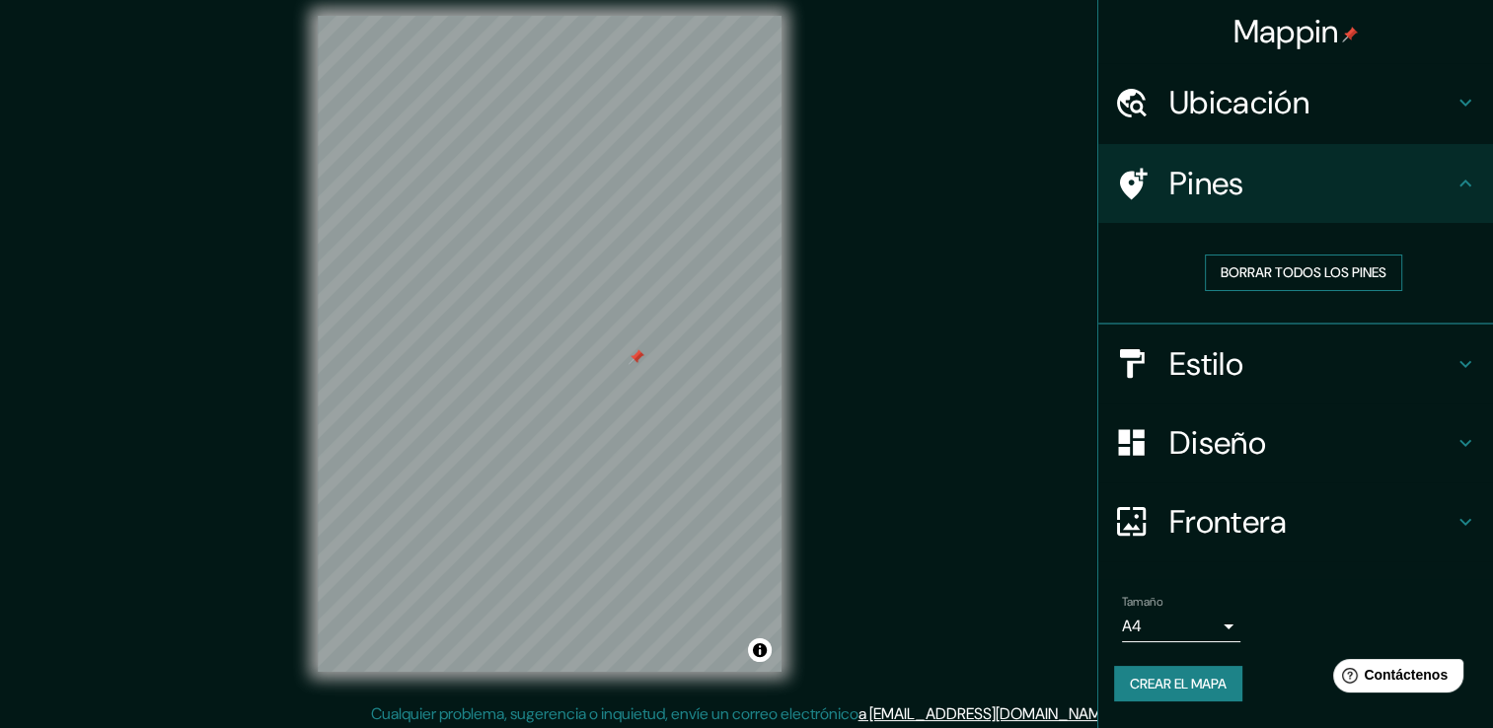
click at [1279, 258] on button "Borrar todos los pines" at bounding box center [1303, 273] width 197 height 37
click at [857, 235] on div "Mappin Ubicación Pines Borrar todos los pines Estilo Diseño Frontera Elige un b…" at bounding box center [746, 359] width 1493 height 750
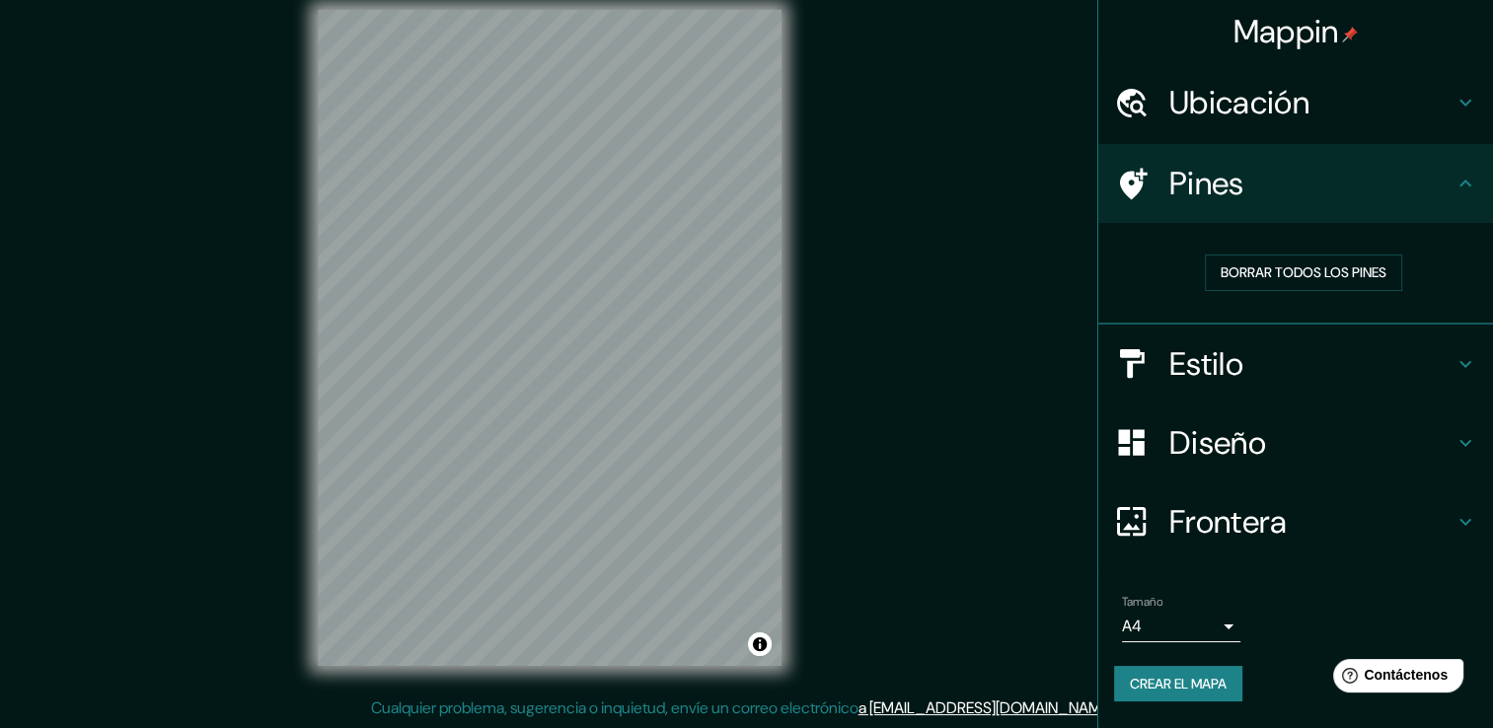
click at [1263, 354] on h4 "Estilo" at bounding box center [1312, 363] width 284 height 39
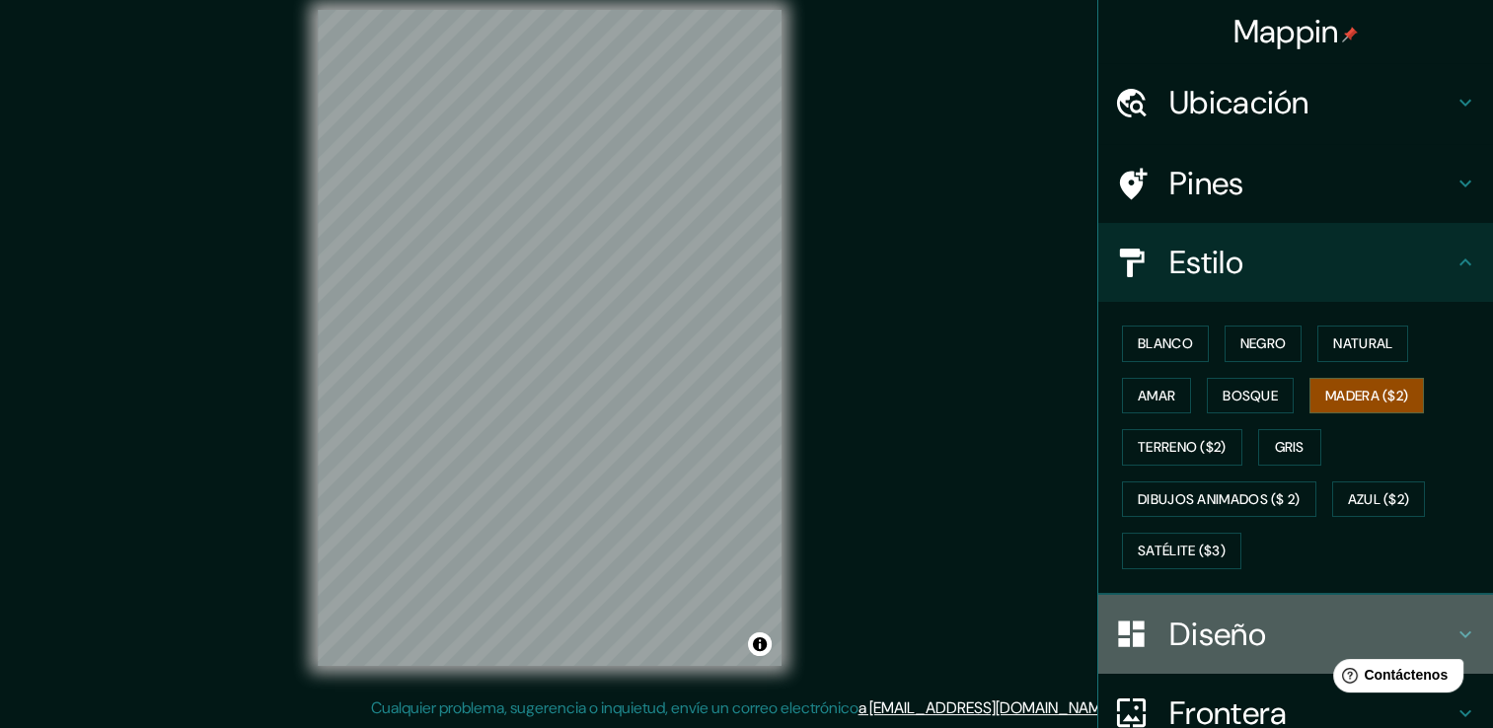
click at [1301, 652] on div "Diseño" at bounding box center [1296, 634] width 395 height 79
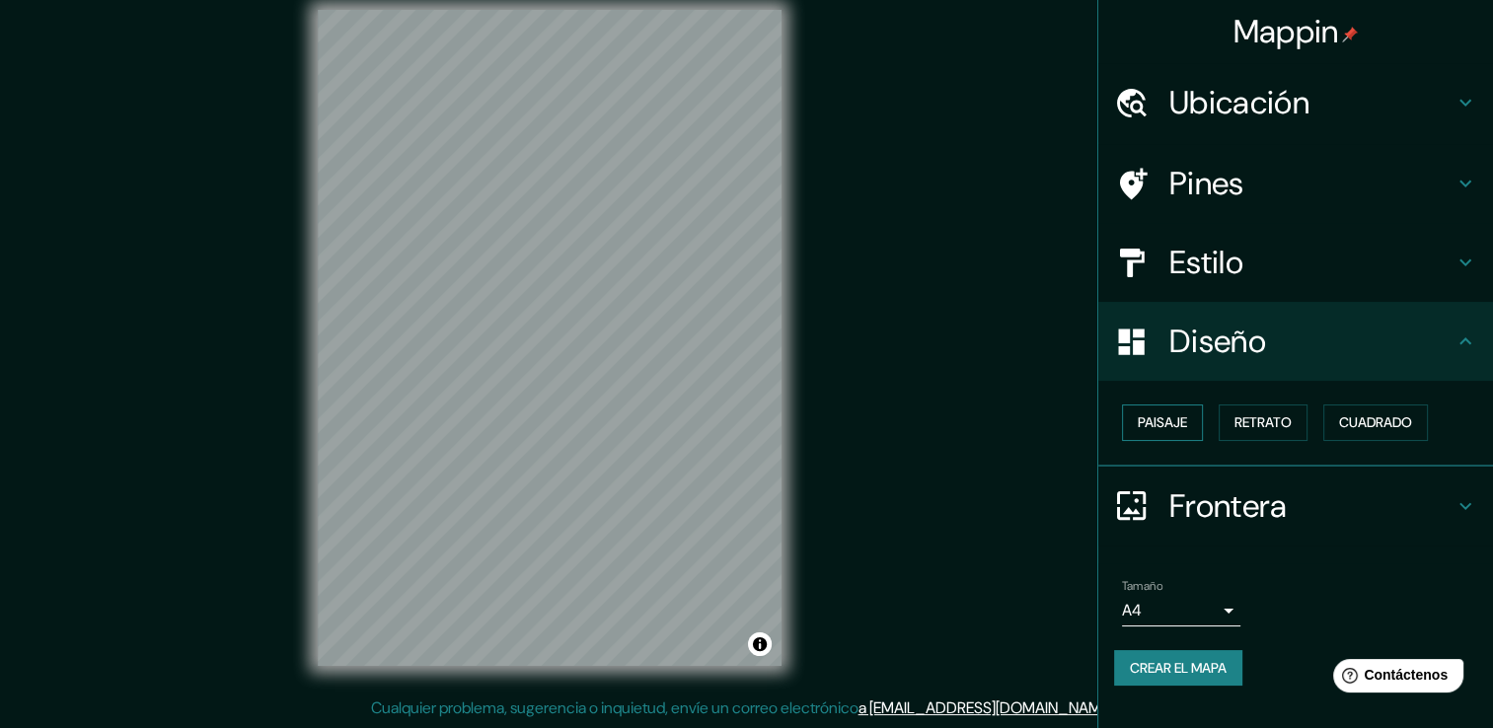
click at [1170, 423] on font "Paisaje" at bounding box center [1162, 423] width 49 height 25
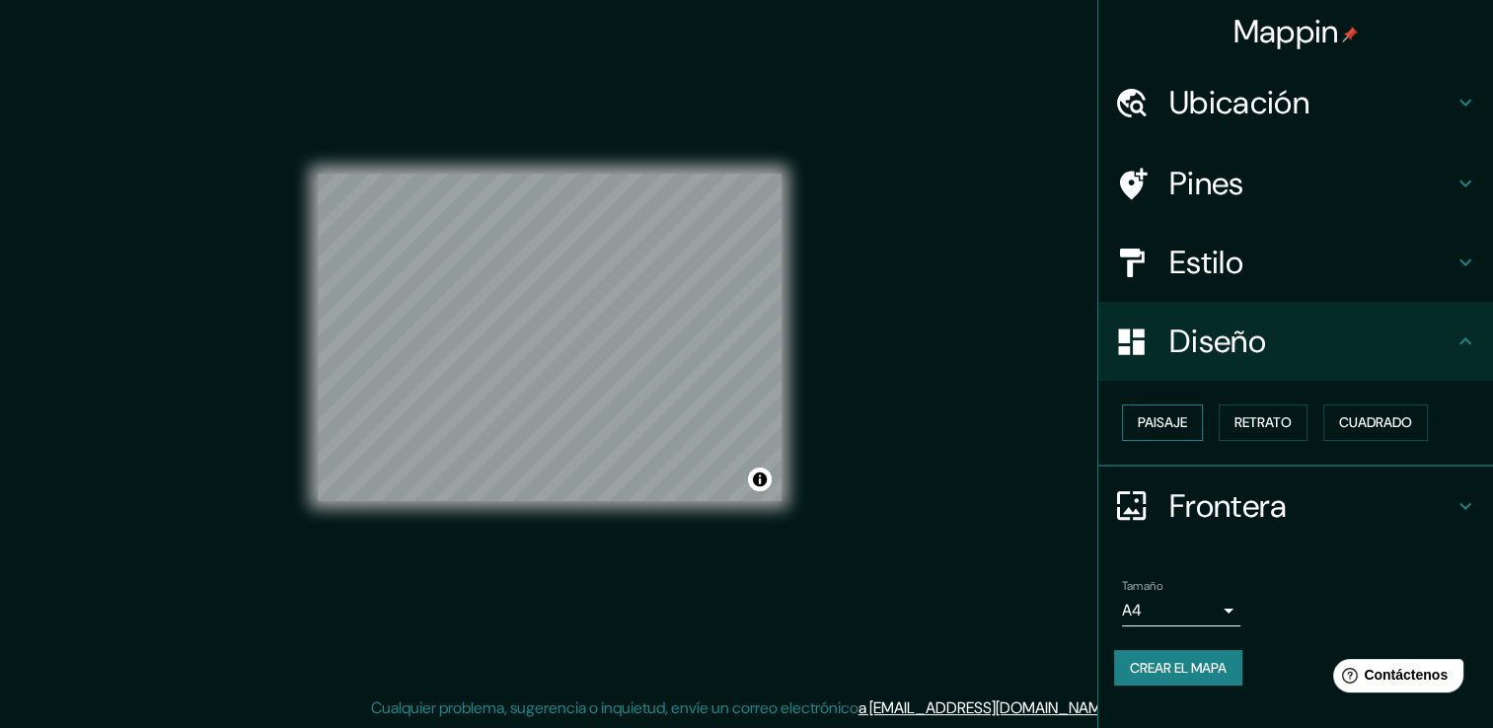
click at [1170, 423] on font "Paisaje" at bounding box center [1162, 423] width 49 height 25
click at [1275, 420] on font "Retrato" at bounding box center [1263, 423] width 57 height 25
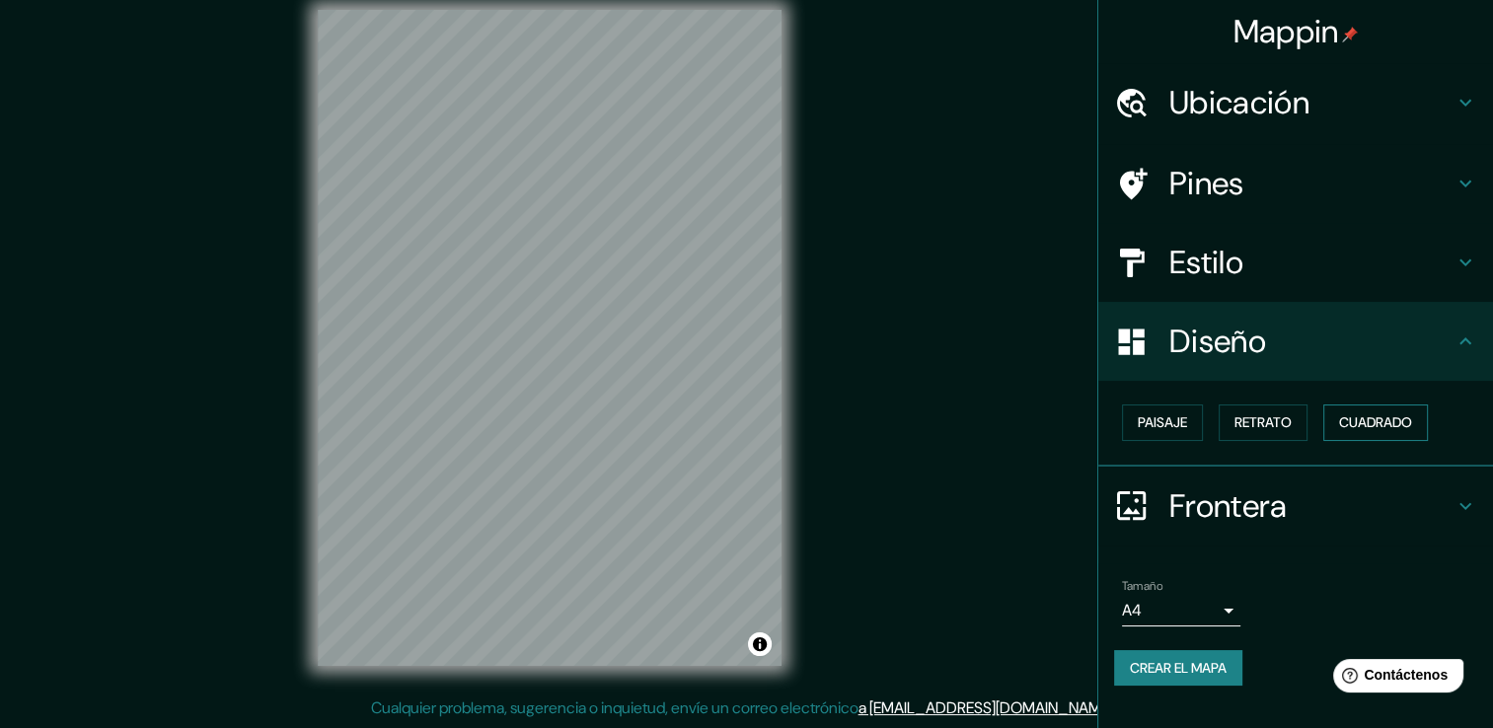
click at [1388, 407] on button "Cuadrado" at bounding box center [1376, 423] width 105 height 37
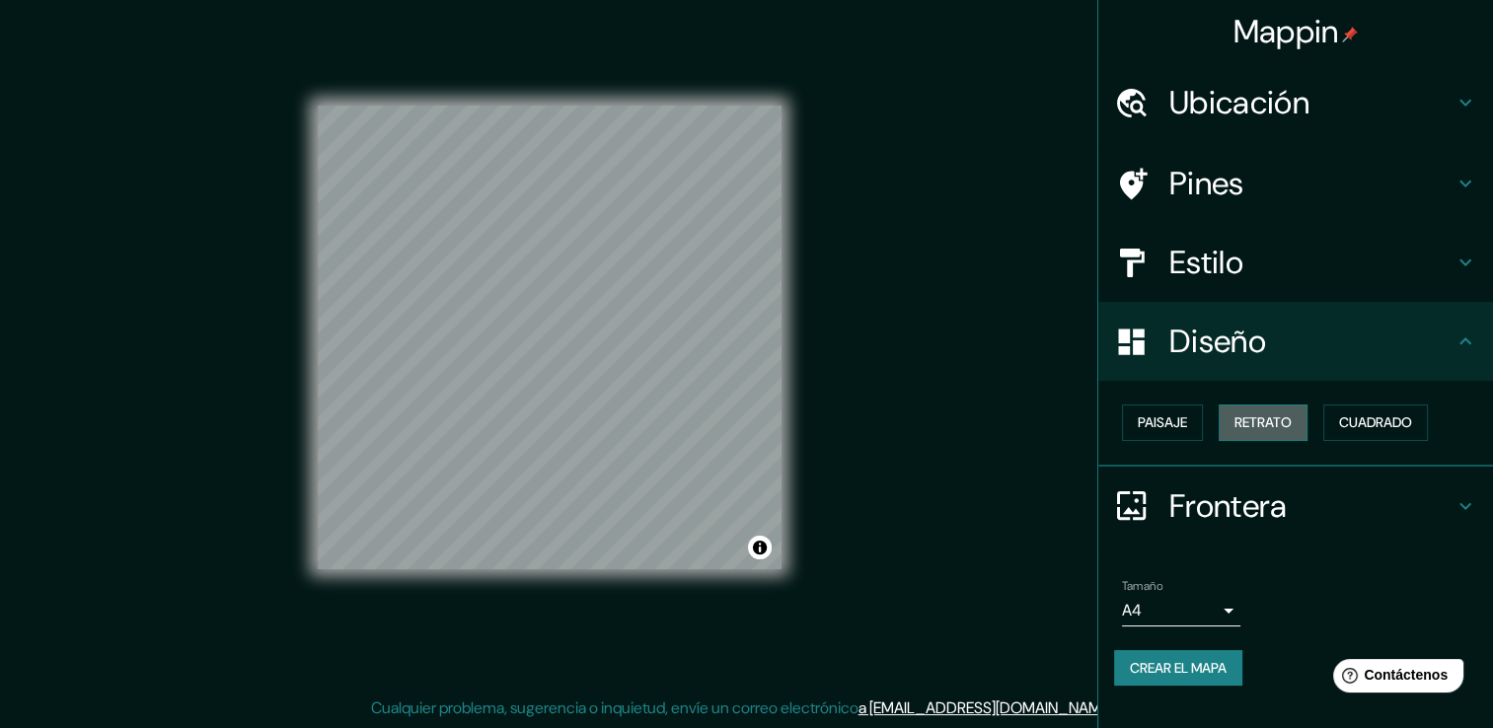
click at [1267, 417] on font "Retrato" at bounding box center [1263, 423] width 57 height 25
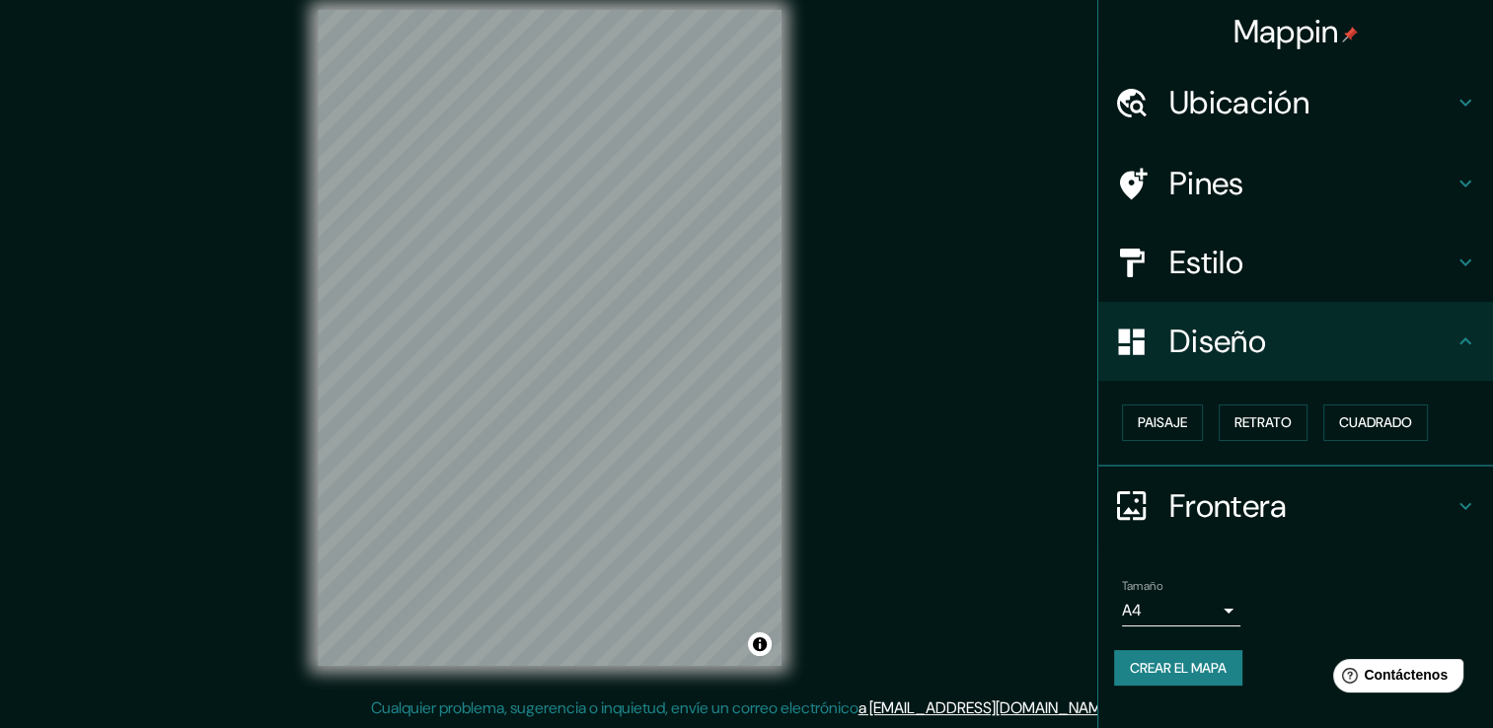
click at [1224, 494] on h4 "Frontera" at bounding box center [1312, 506] width 284 height 39
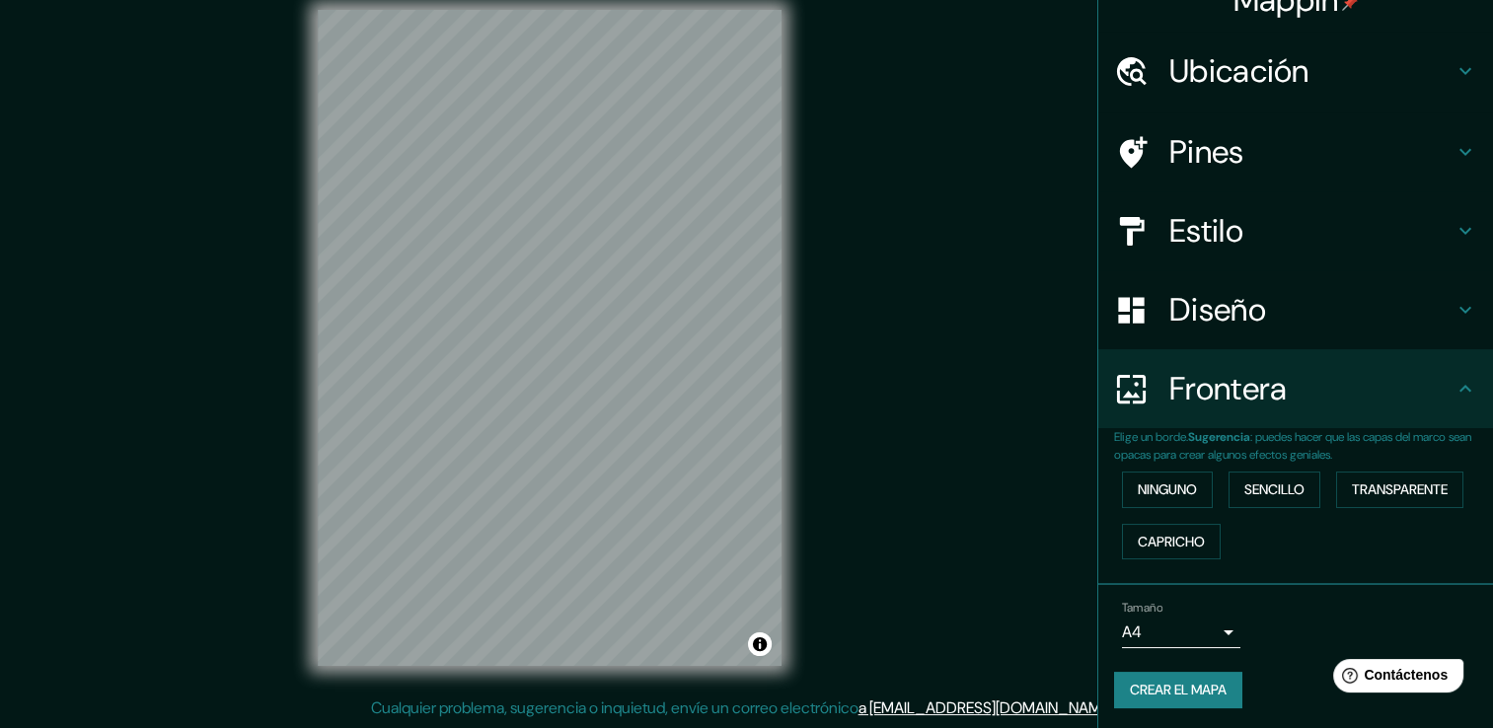
scroll to position [33, 0]
click at [1189, 529] on font "Capricho" at bounding box center [1171, 541] width 67 height 25
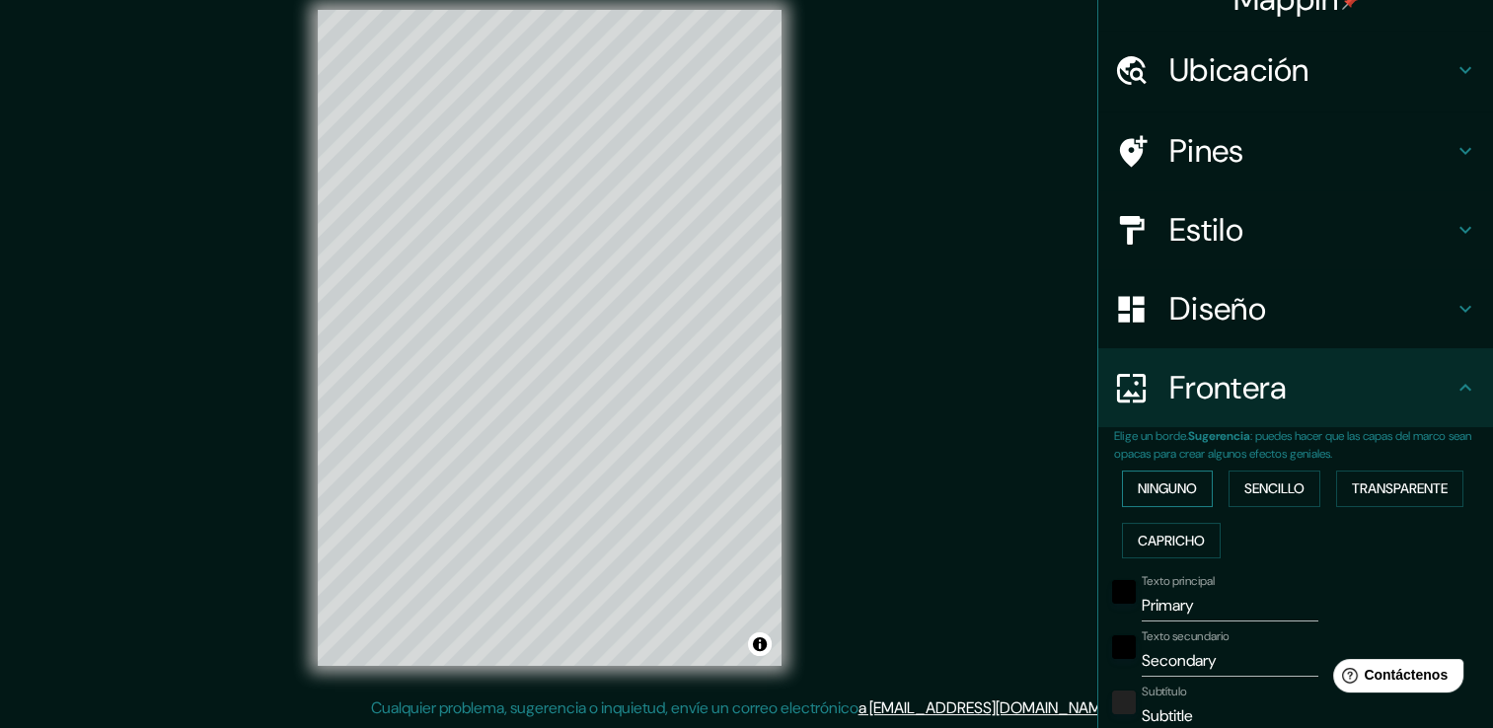
click at [1177, 488] on font "Ninguno" at bounding box center [1167, 489] width 59 height 25
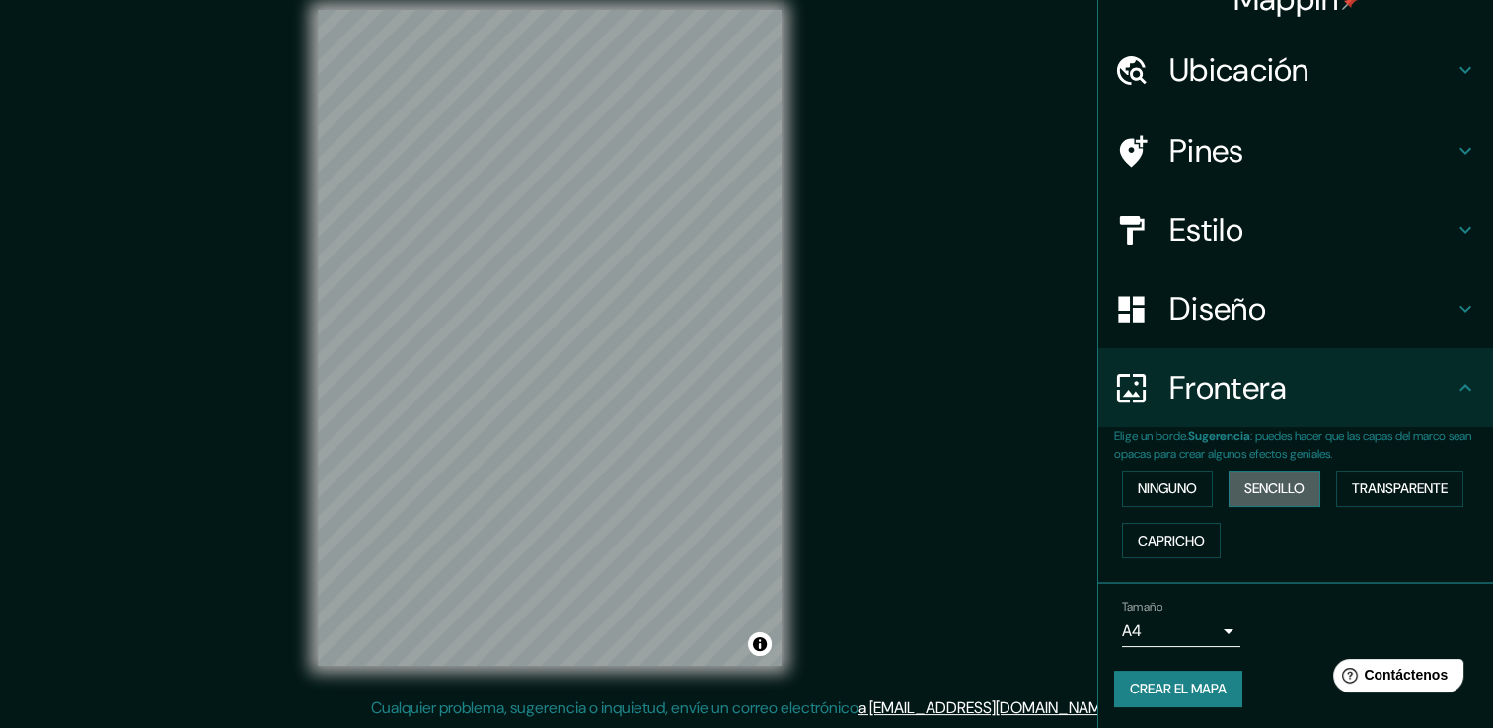
click at [1250, 488] on font "Sencillo" at bounding box center [1275, 489] width 60 height 25
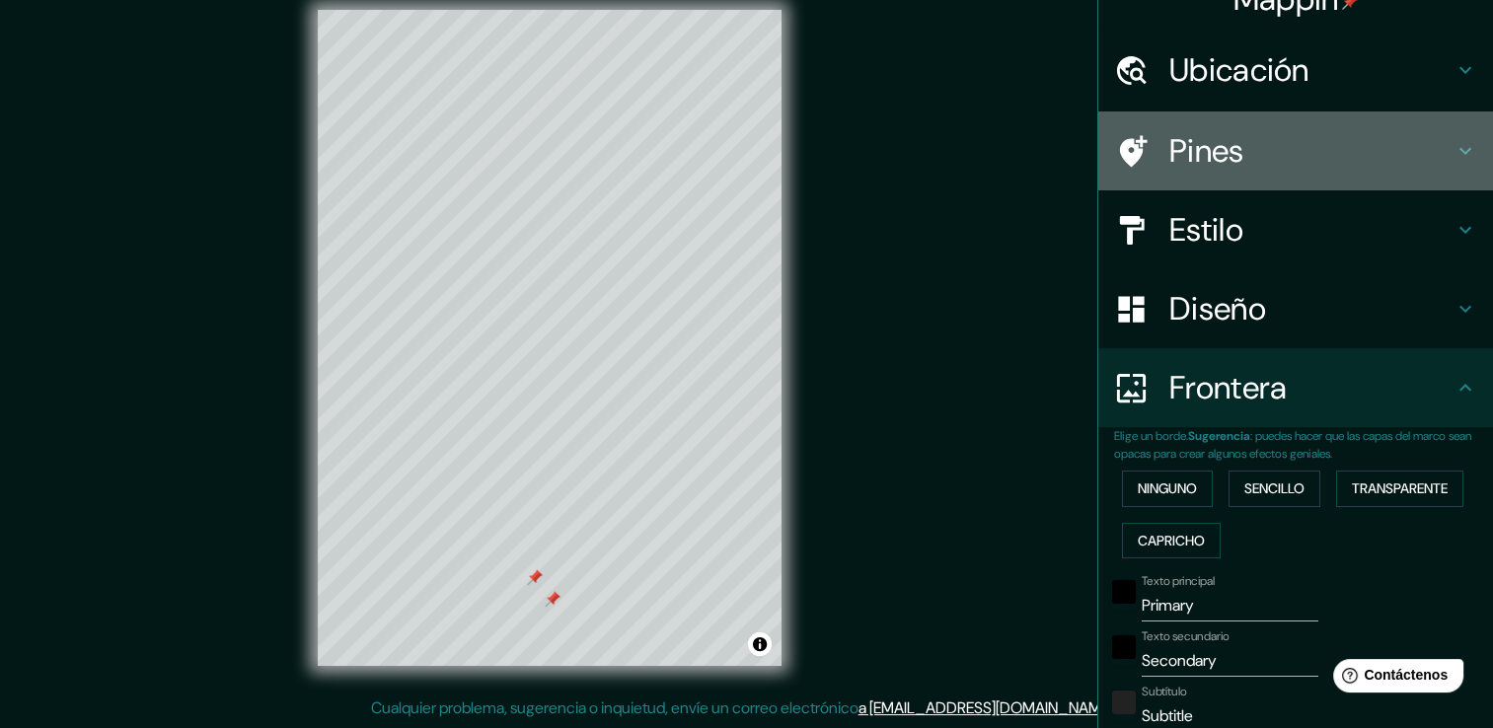
click at [1355, 153] on h4 "Pines" at bounding box center [1312, 150] width 284 height 39
type input "38"
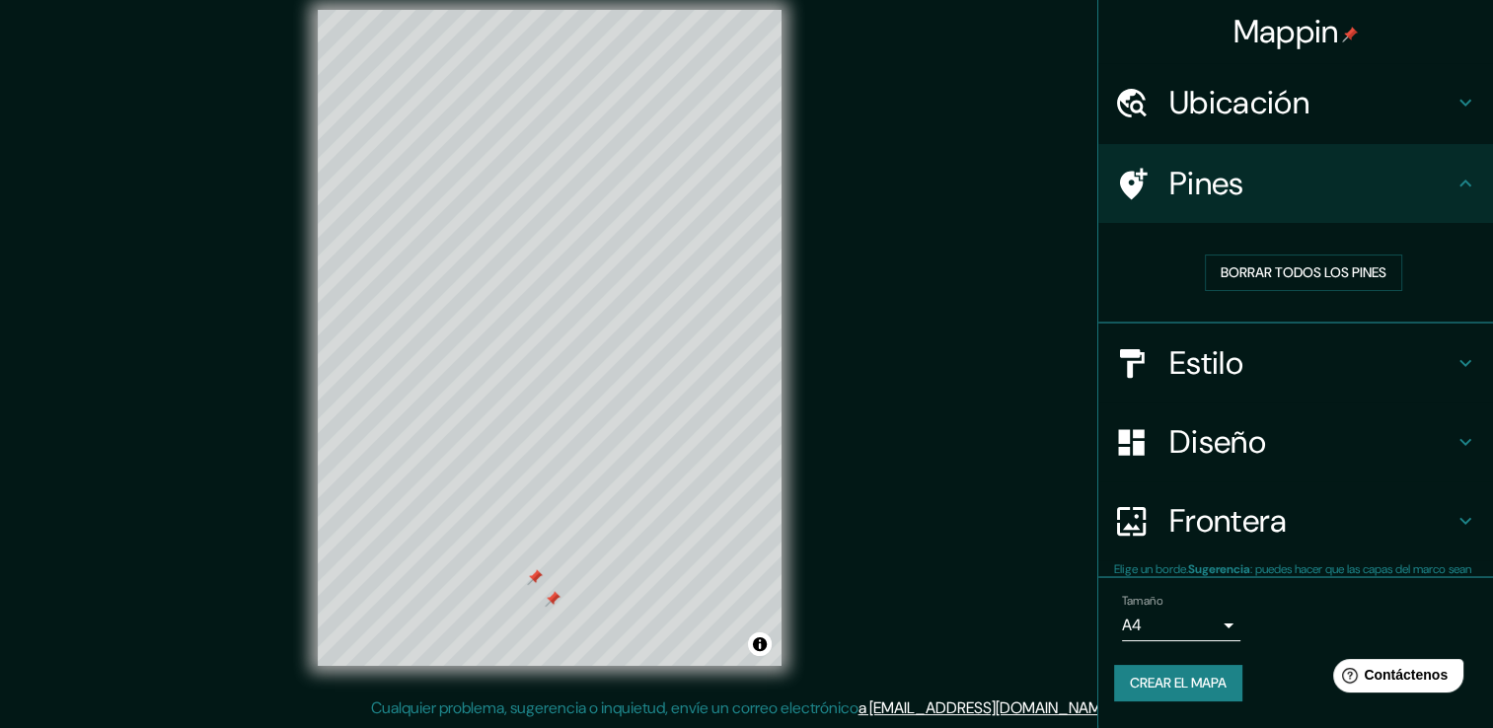
scroll to position [0, 0]
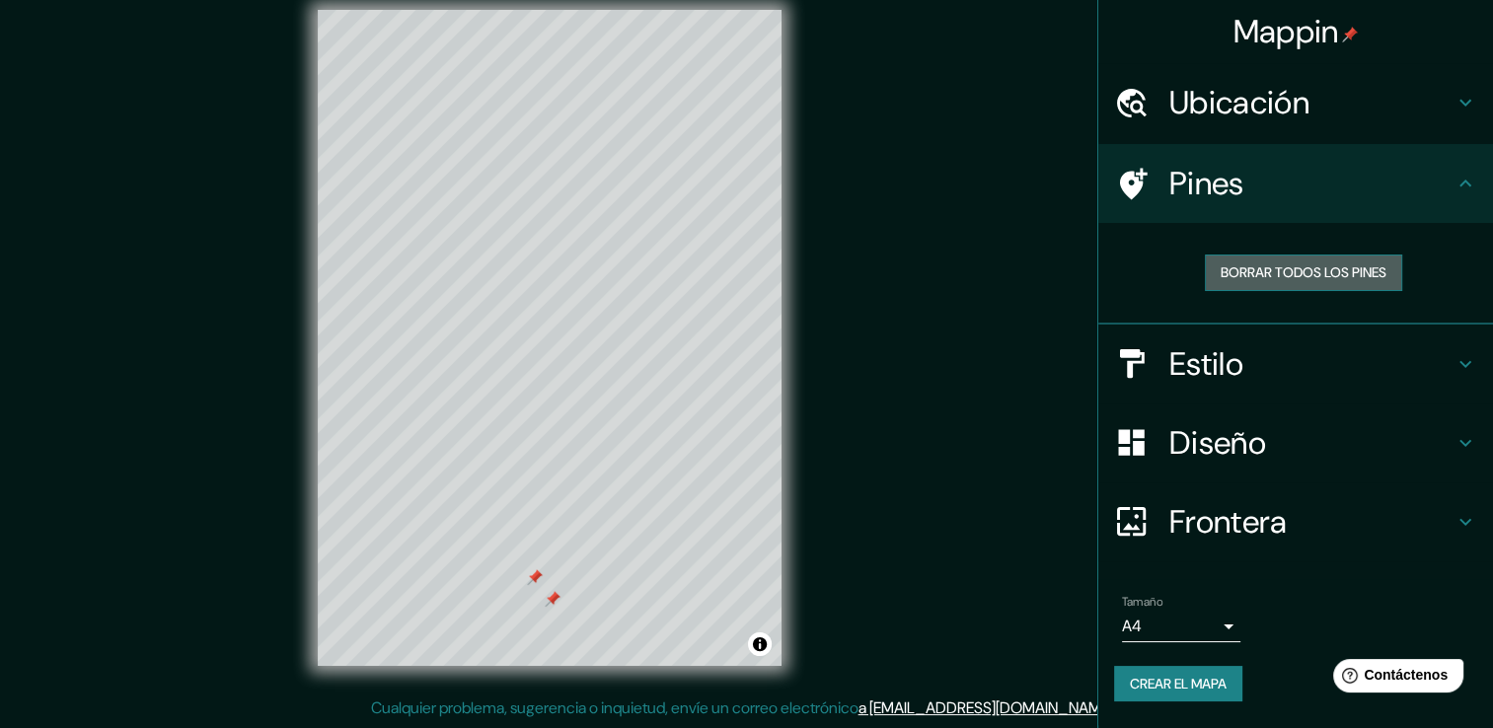
click at [1274, 263] on font "Borrar todos los pines" at bounding box center [1304, 273] width 166 height 25
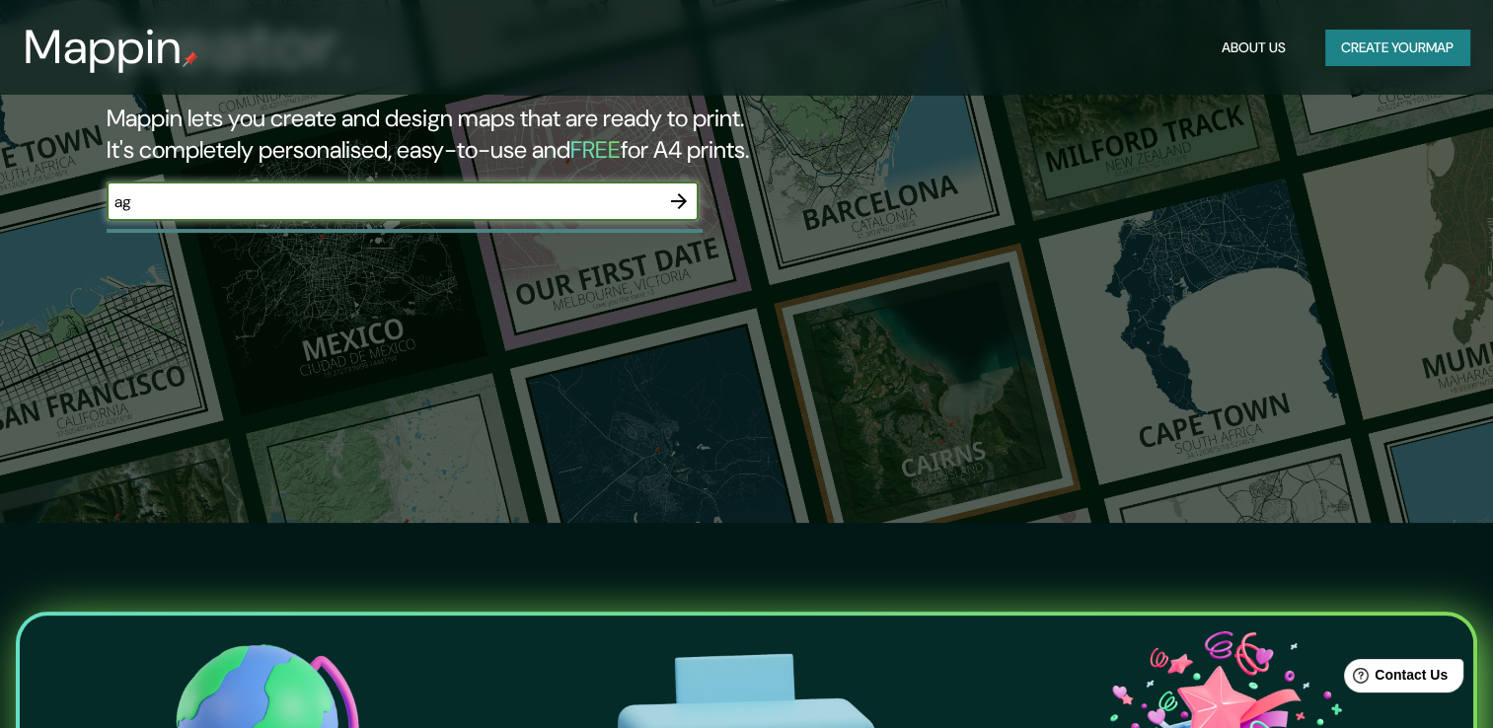
scroll to position [197, 0]
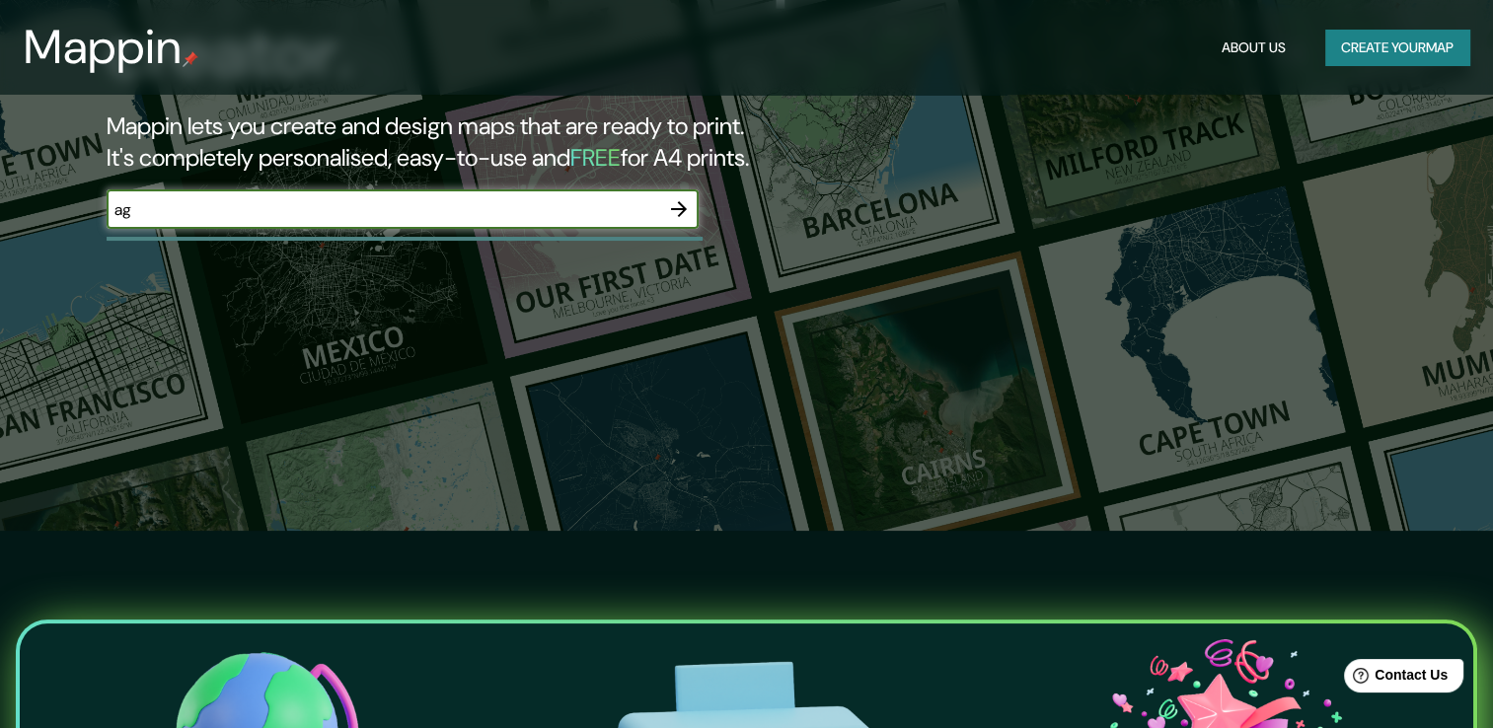
click at [248, 195] on div "ag ​" at bounding box center [403, 209] width 592 height 39
type input "aguascalientes [GEOGRAPHIC_DATA]"
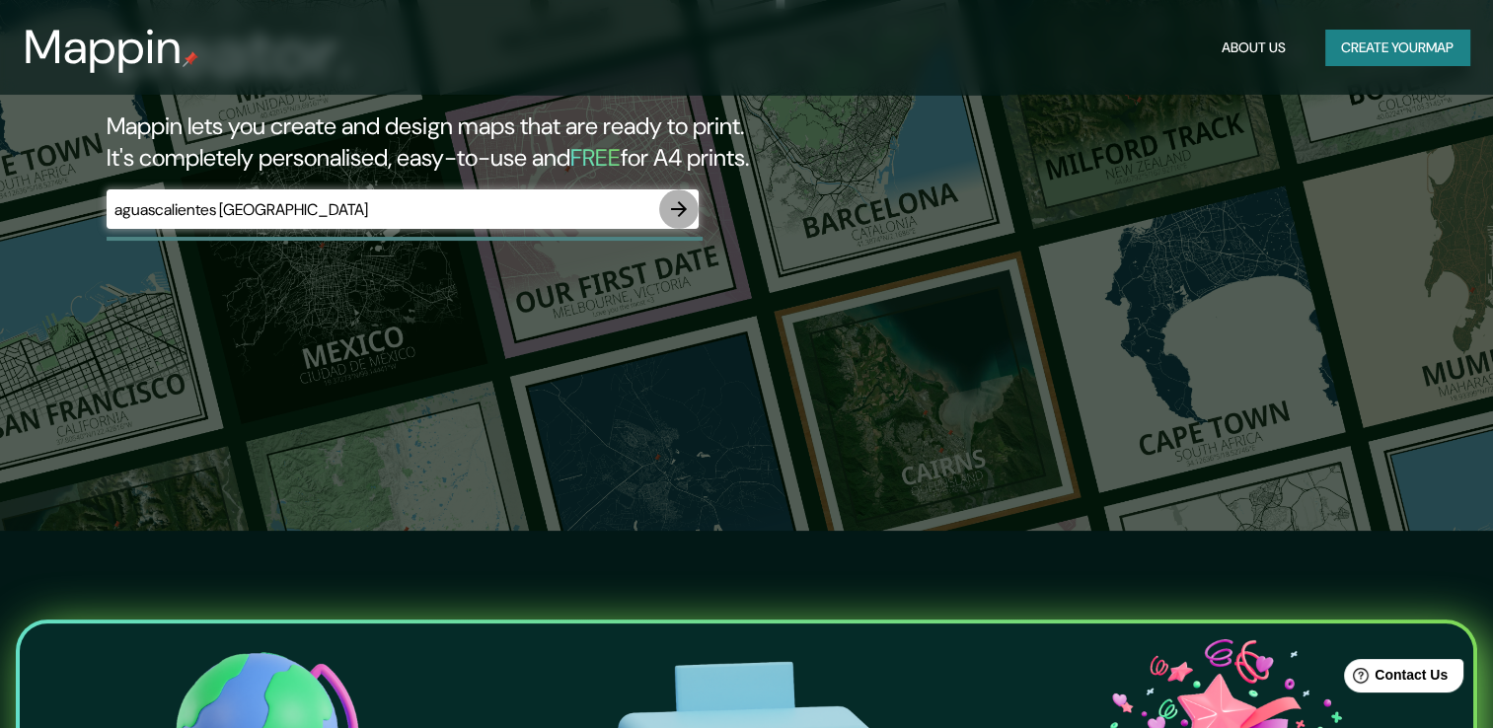
click at [671, 198] on icon "button" at bounding box center [679, 209] width 24 height 24
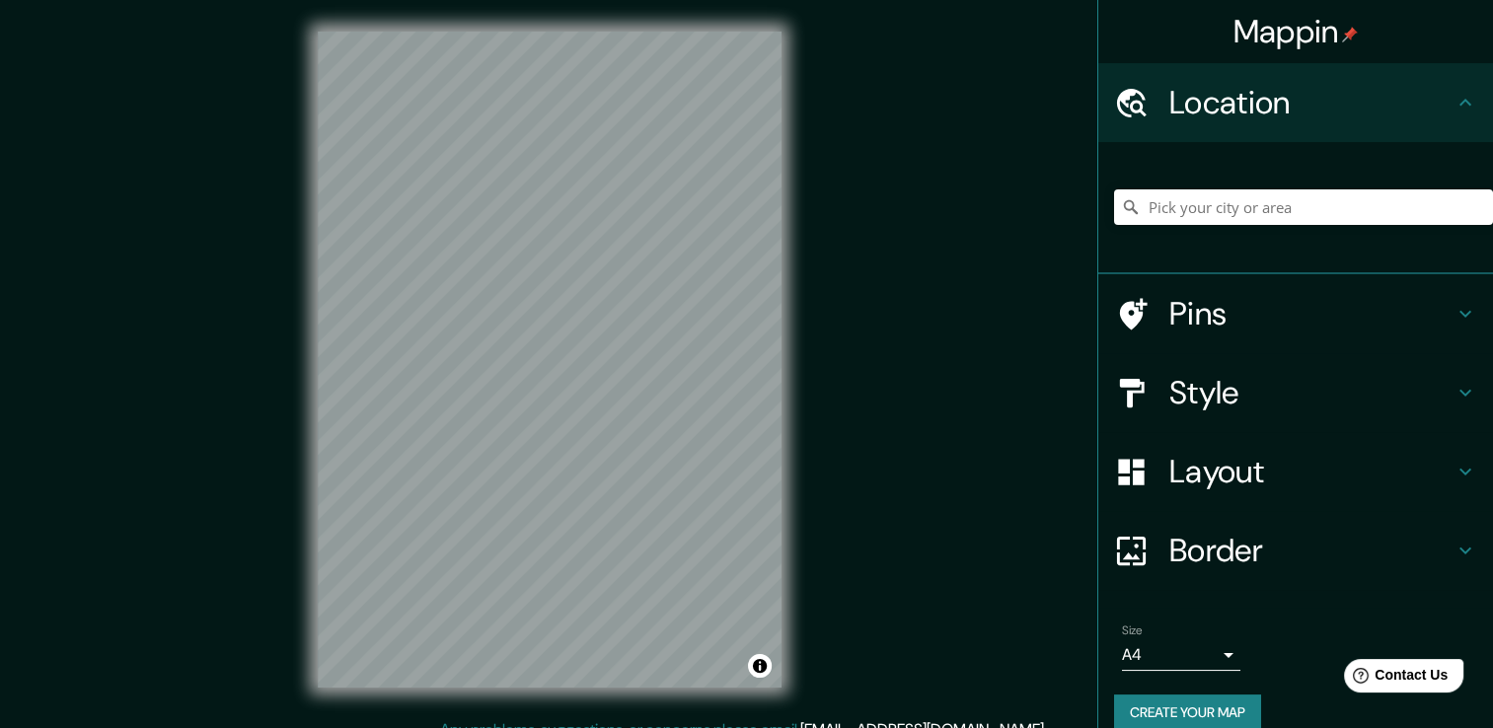
click at [916, 186] on div "Mappin Location Pins Style Layout Border Choose a border. Hint : you can make l…" at bounding box center [746, 375] width 1493 height 750
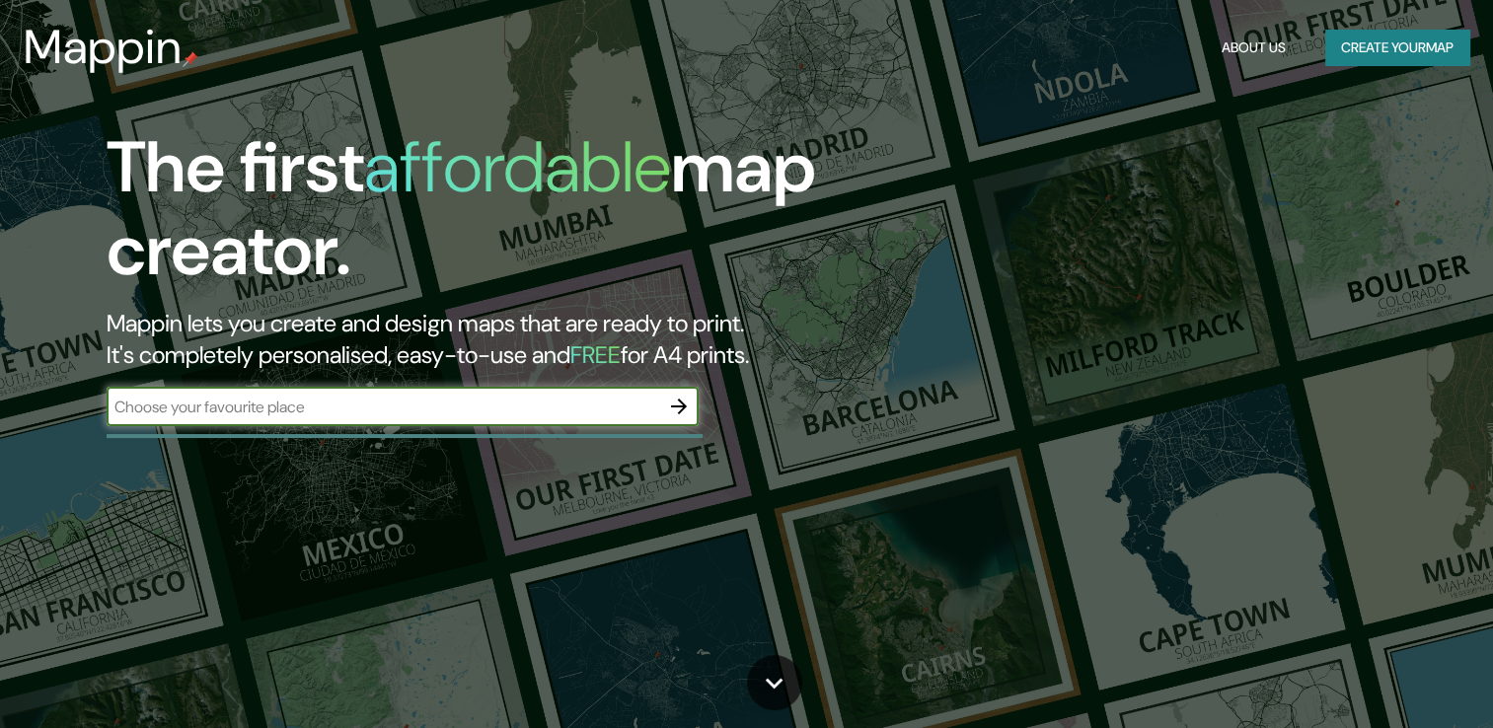
click at [608, 404] on input "text" at bounding box center [383, 407] width 553 height 23
type input "aguascalientes [GEOGRAPHIC_DATA]"
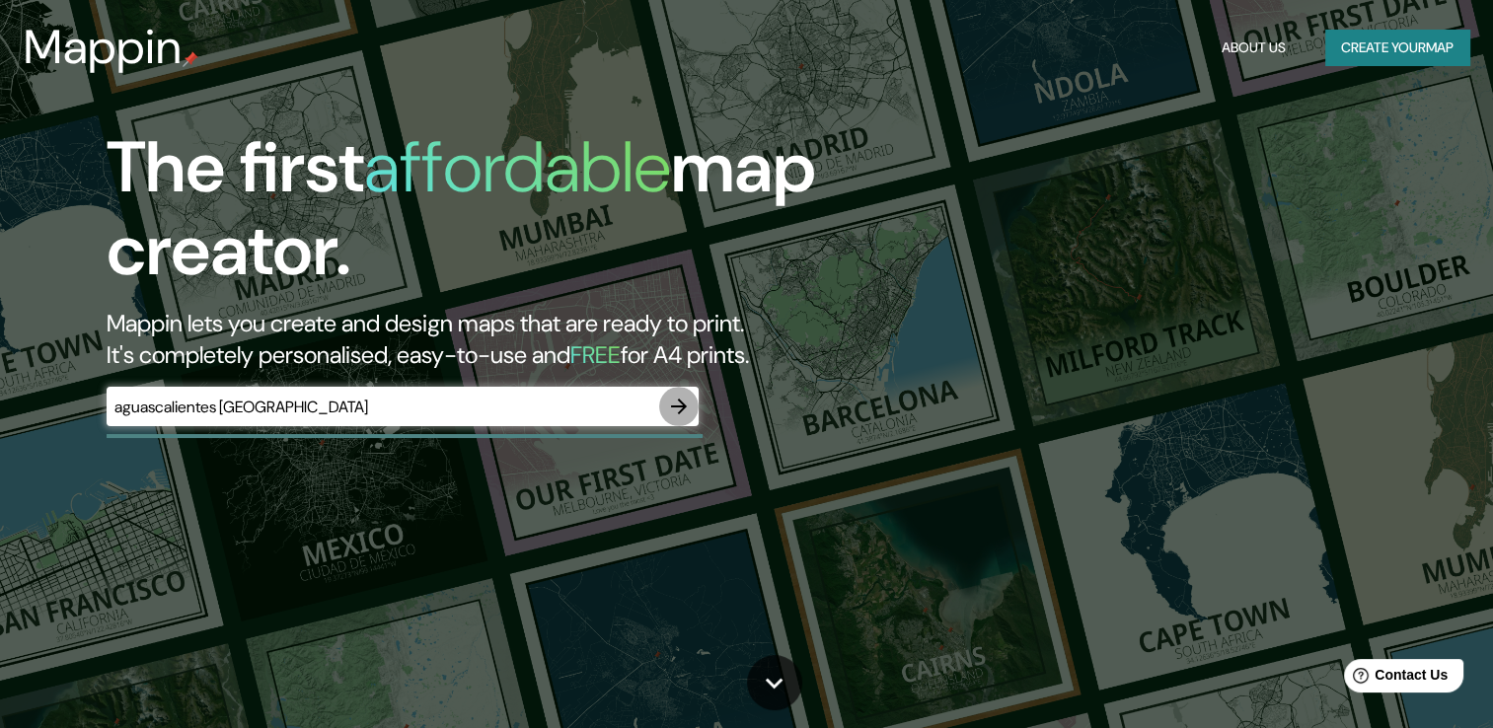
click at [676, 402] on icon "button" at bounding box center [679, 407] width 24 height 24
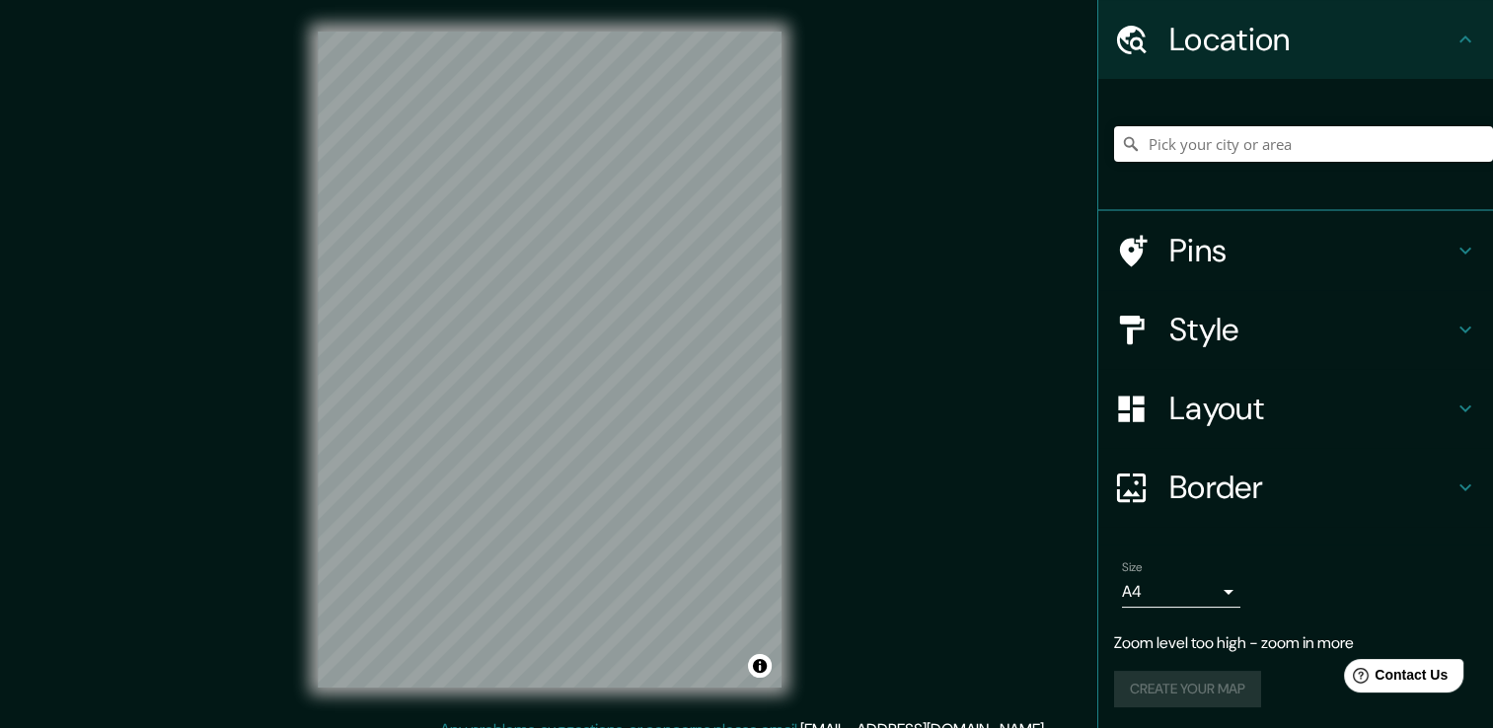
scroll to position [64, 0]
click at [1289, 322] on h4 "Style" at bounding box center [1312, 328] width 284 height 39
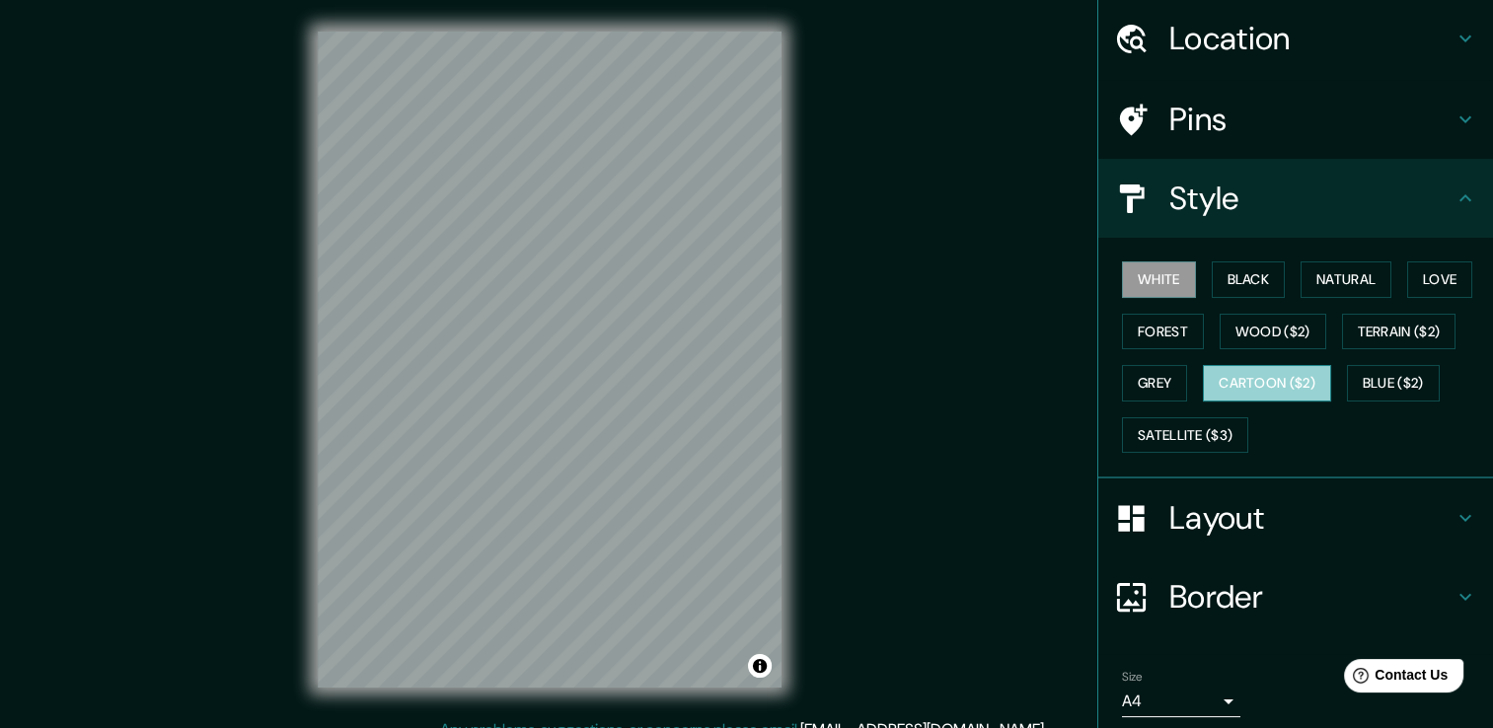
click at [1279, 381] on button "Cartoon ($2)" at bounding box center [1267, 383] width 128 height 37
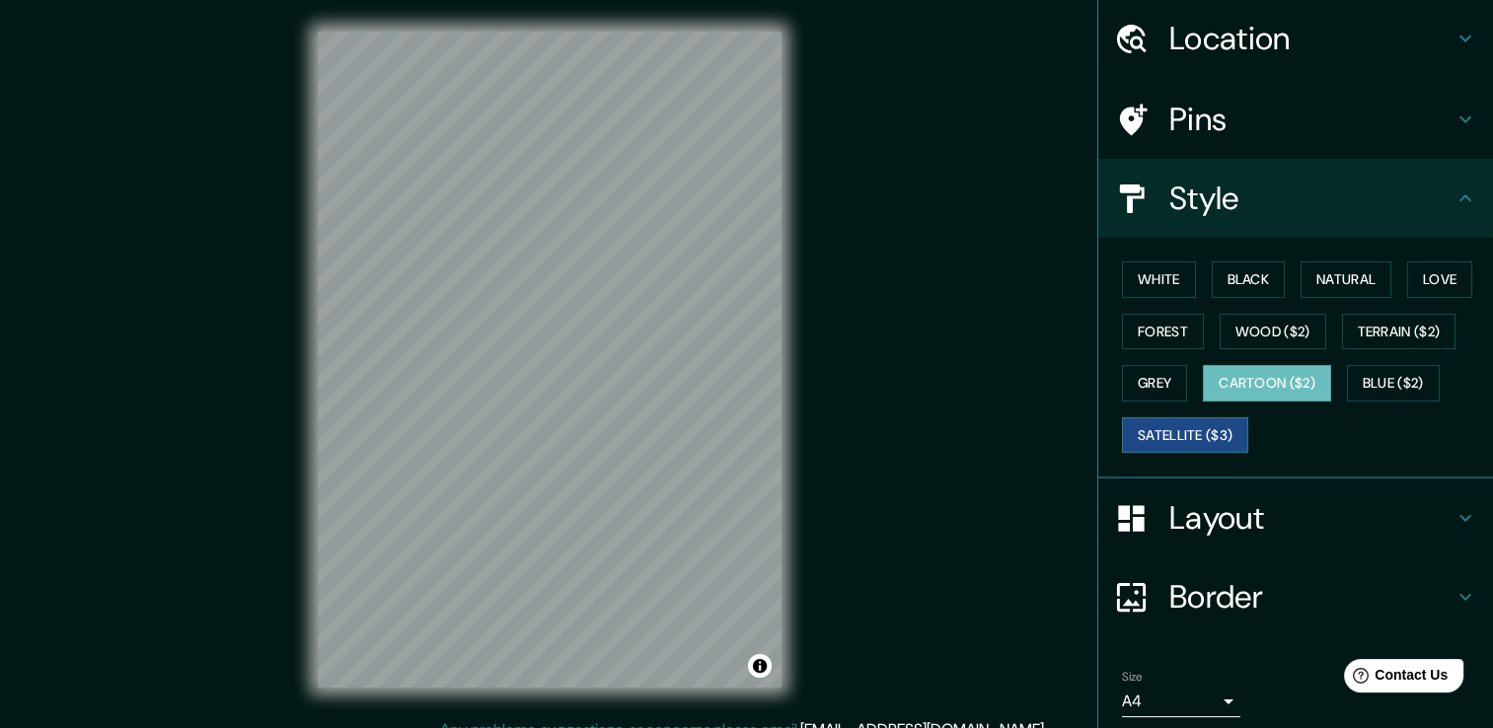
click at [1169, 424] on button "Satellite ($3)" at bounding box center [1185, 436] width 126 height 37
click at [1401, 371] on button "Blue ($2)" at bounding box center [1393, 383] width 93 height 37
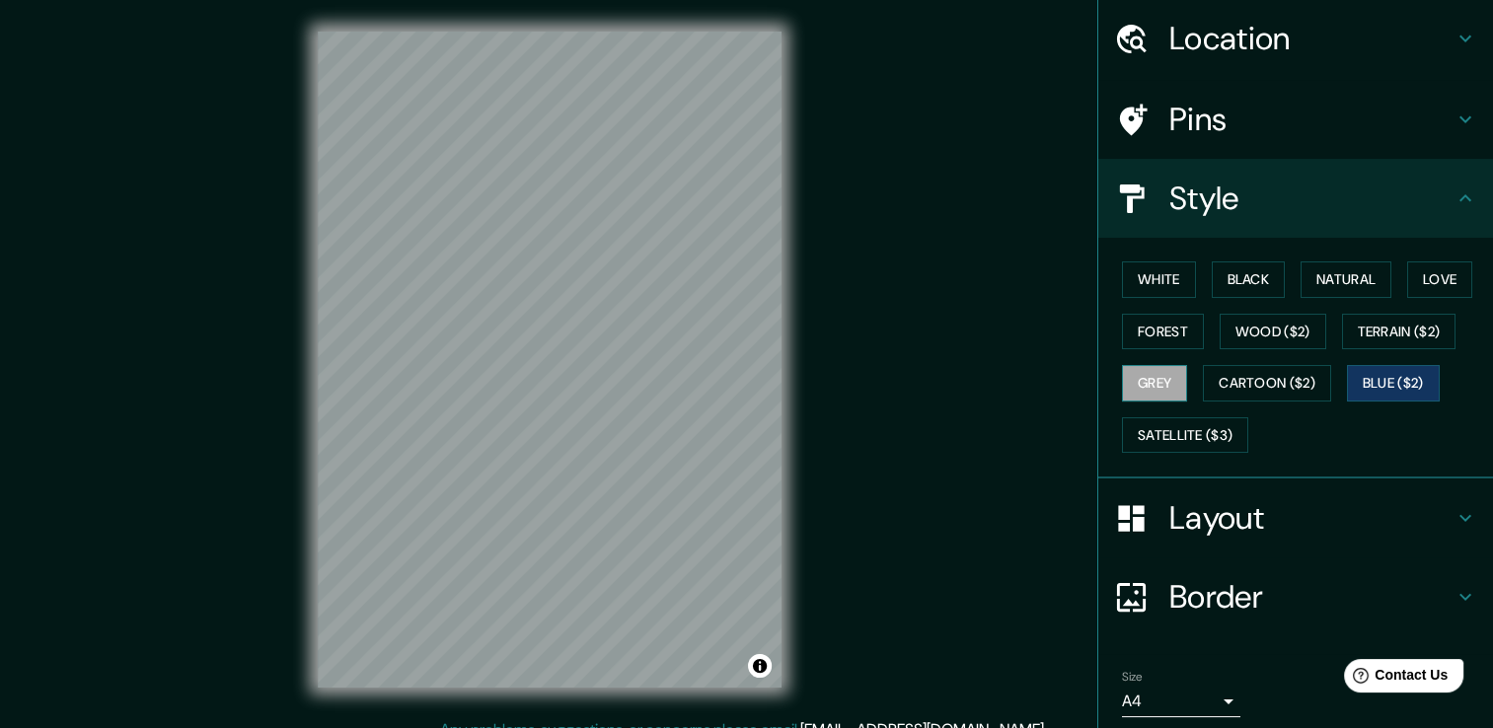
click at [1162, 383] on button "Grey" at bounding box center [1154, 383] width 65 height 37
click at [1284, 336] on button "Wood ($2)" at bounding box center [1273, 332] width 107 height 37
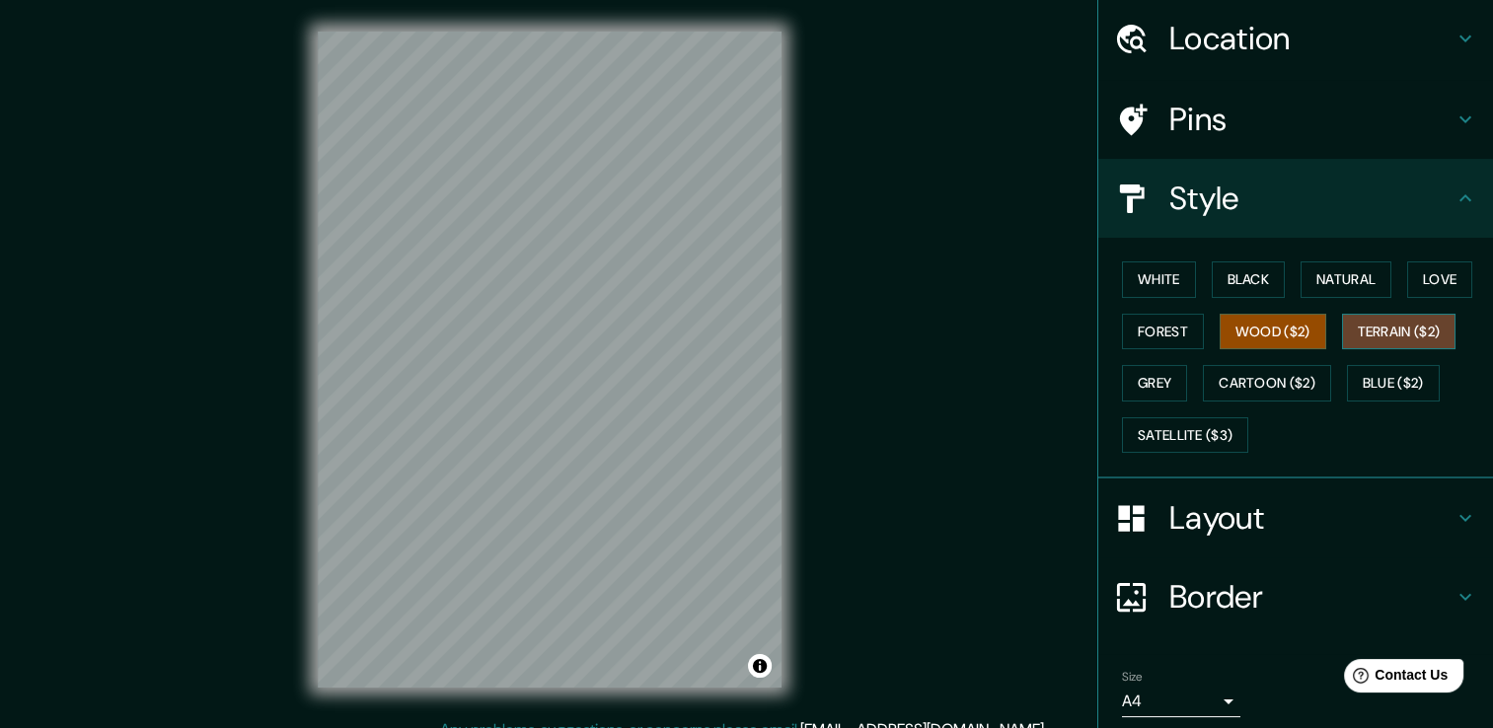
click at [1401, 338] on button "Terrain ($2)" at bounding box center [1399, 332] width 114 height 37
click at [1114, 314] on div "White Black Natural Love Forest Wood ($2) Terrain ($2) Grey Cartoon ($2) Blue (…" at bounding box center [1303, 357] width 379 height 207
click at [1127, 326] on button "Forest" at bounding box center [1163, 332] width 82 height 37
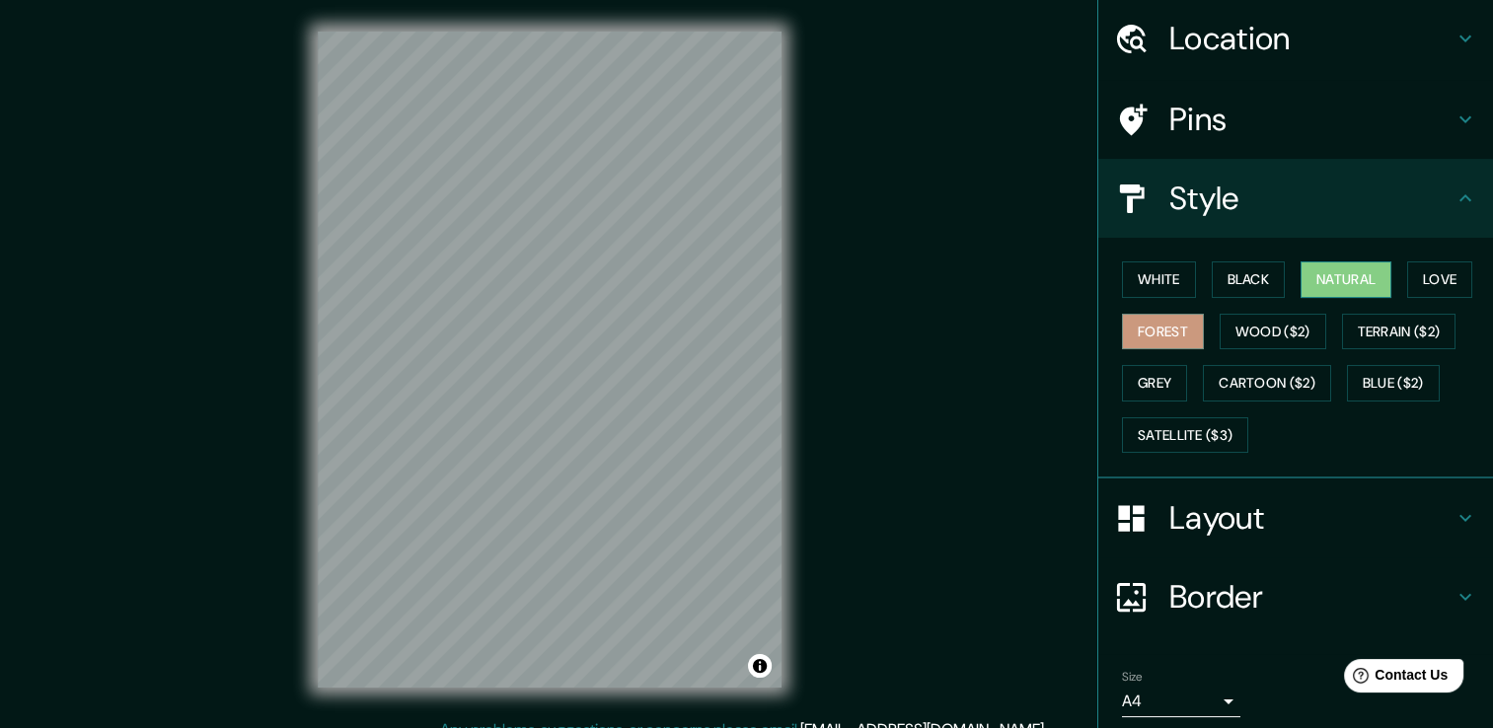
click at [1310, 282] on button "Natural" at bounding box center [1346, 280] width 91 height 37
click at [1417, 274] on button "Love" at bounding box center [1440, 280] width 65 height 37
click at [1122, 322] on button "Forest" at bounding box center [1163, 332] width 82 height 37
click at [1247, 318] on button "Wood ($2)" at bounding box center [1273, 332] width 107 height 37
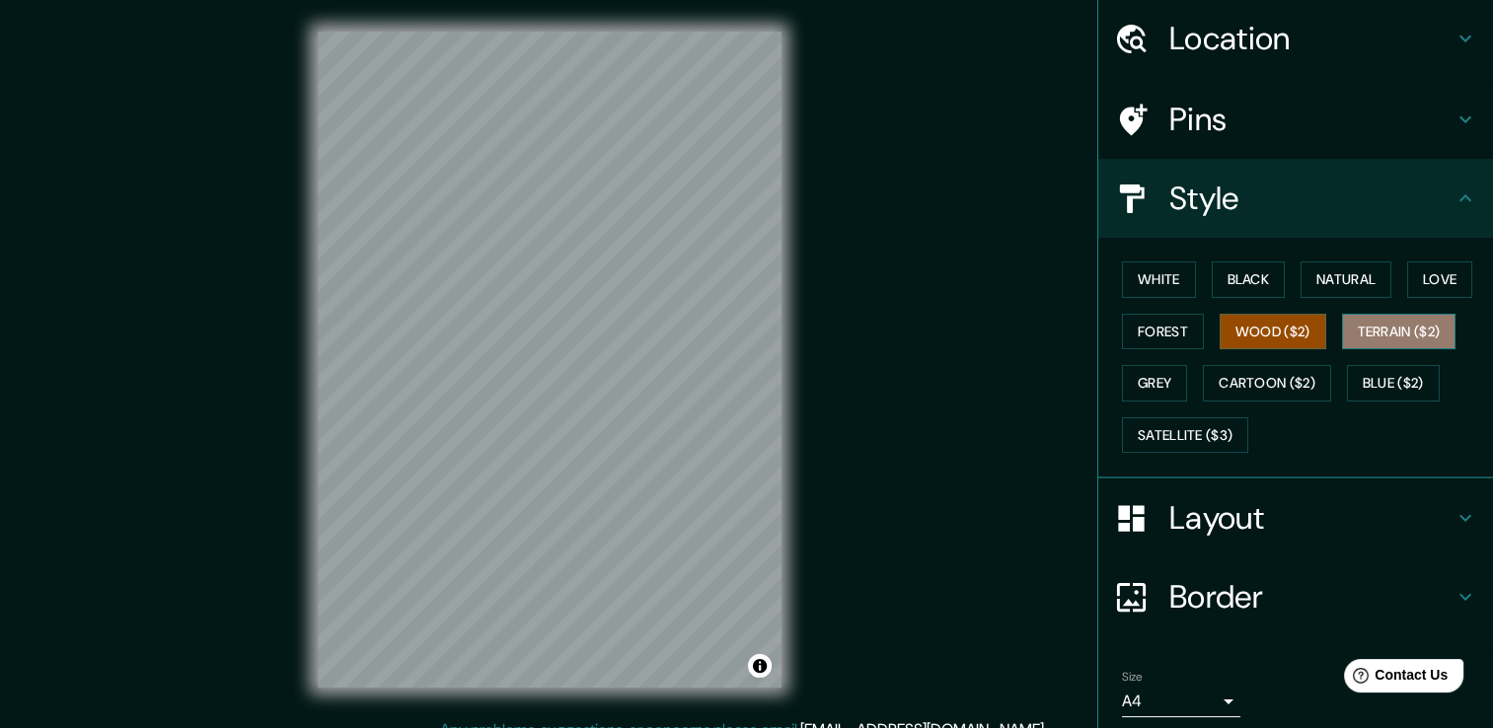
click at [1422, 338] on button "Terrain ($2)" at bounding box center [1399, 332] width 114 height 37
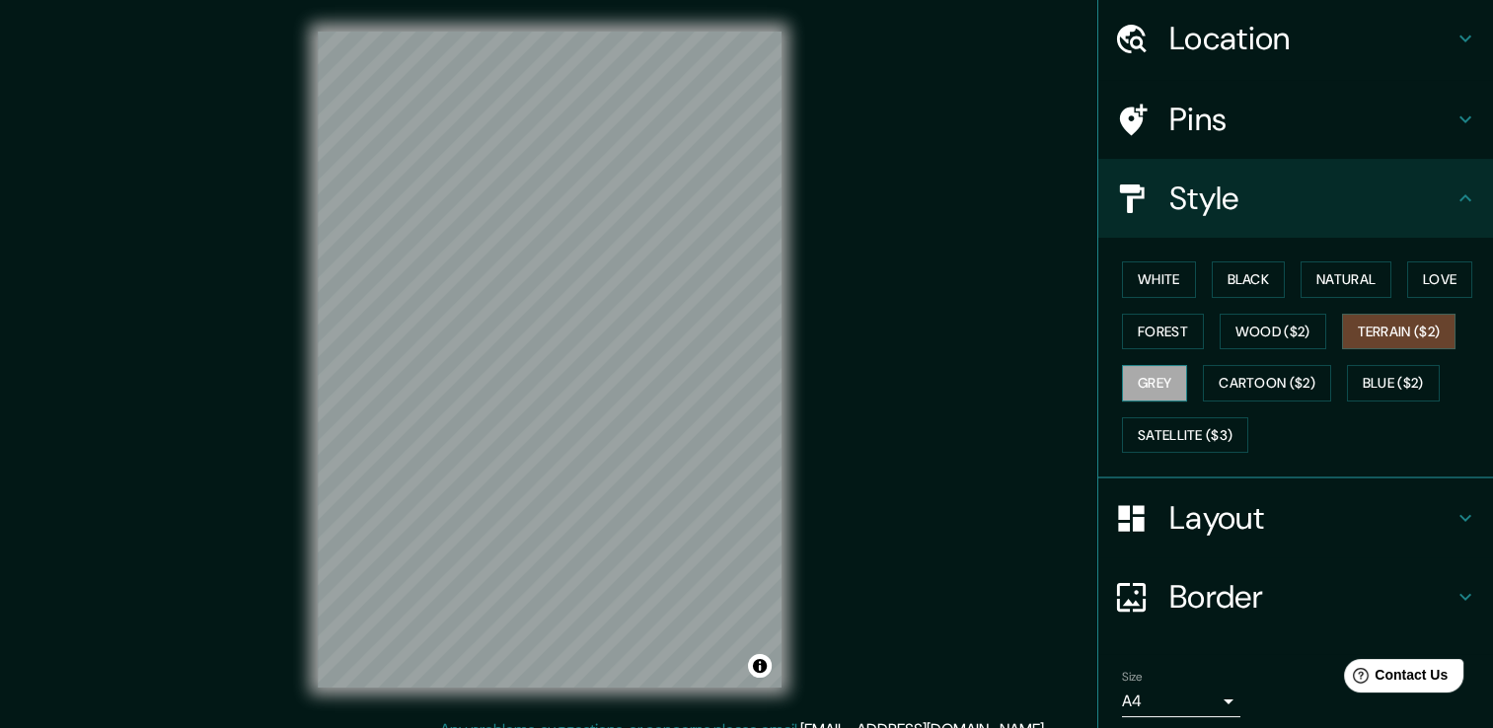
click at [1122, 391] on button "Grey" at bounding box center [1154, 383] width 65 height 37
click at [1224, 382] on button "Cartoon ($2)" at bounding box center [1267, 383] width 128 height 37
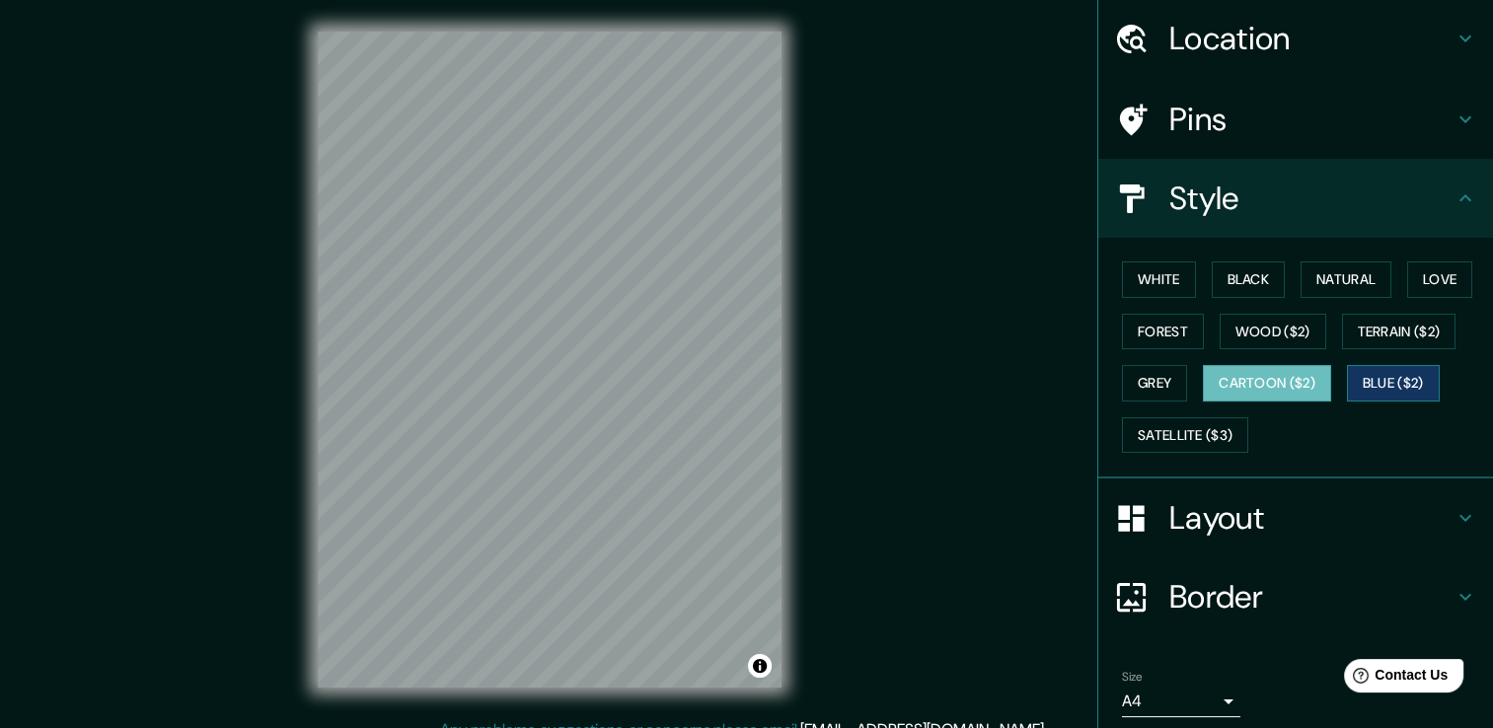
click at [1371, 389] on button "Blue ($2)" at bounding box center [1393, 383] width 93 height 37
click at [1210, 521] on h4 "Layout" at bounding box center [1312, 517] width 284 height 39
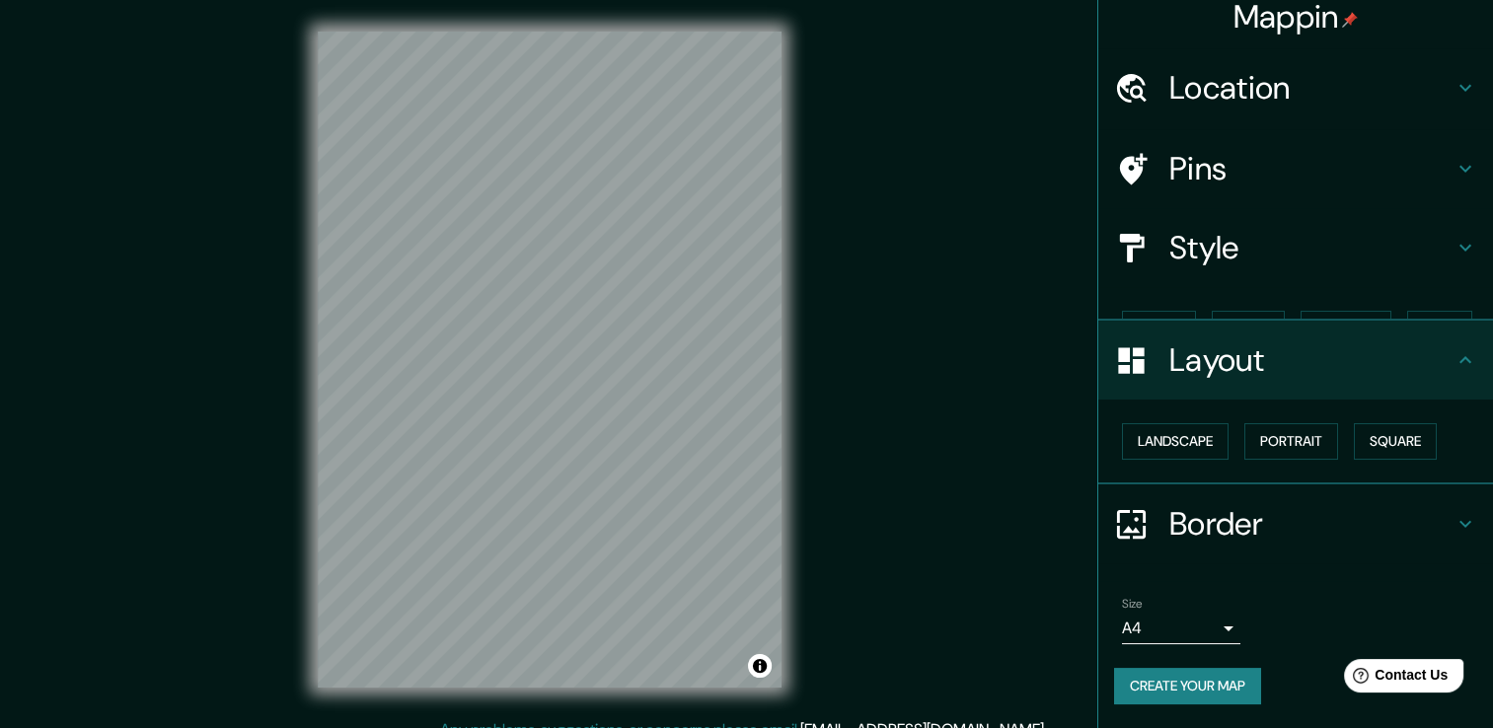
scroll to position [0, 0]
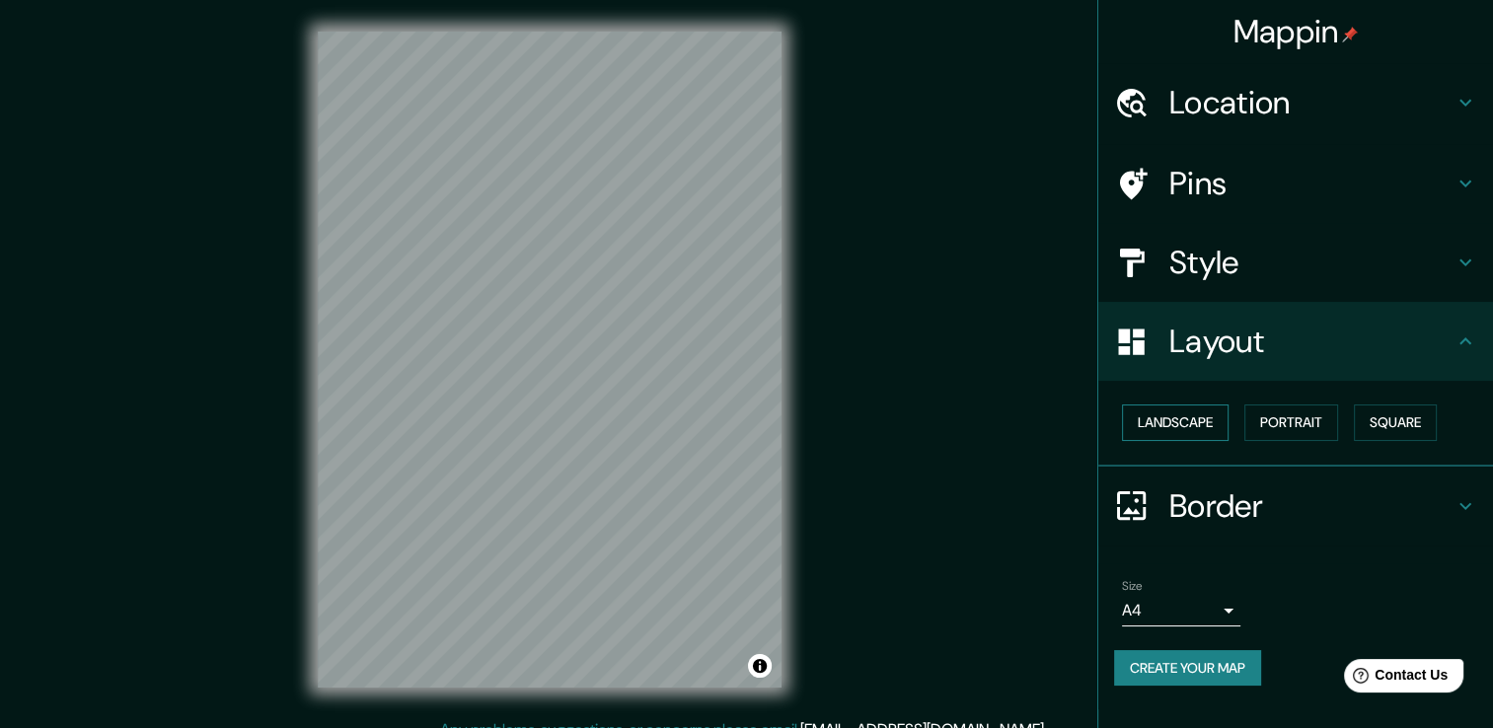
click at [1197, 417] on button "Landscape" at bounding box center [1175, 423] width 107 height 37
